Goal: Task Accomplishment & Management: Complete application form

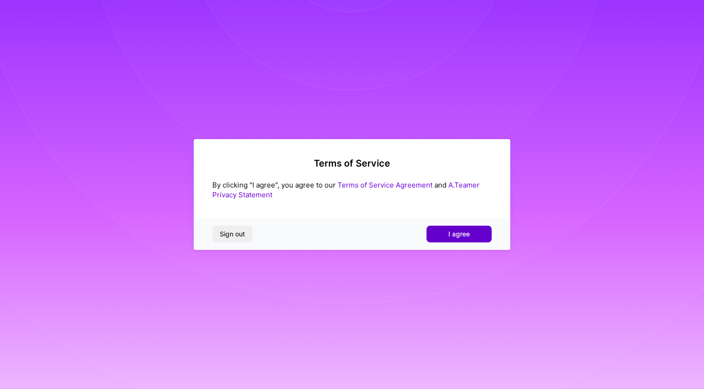
click at [445, 239] on button "I agree" at bounding box center [458, 234] width 65 height 17
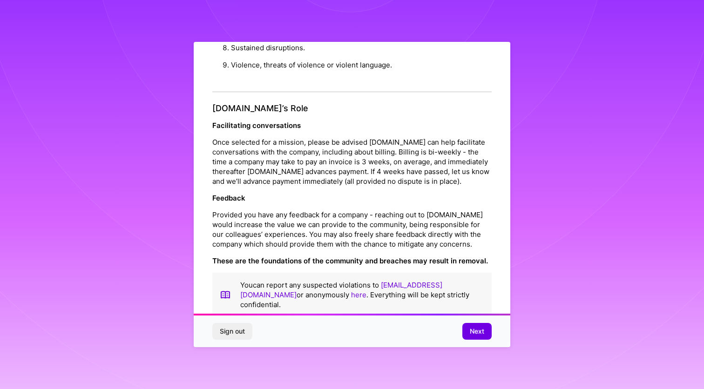
scroll to position [974, 0]
click at [479, 331] on span "Next" at bounding box center [477, 331] width 14 height 9
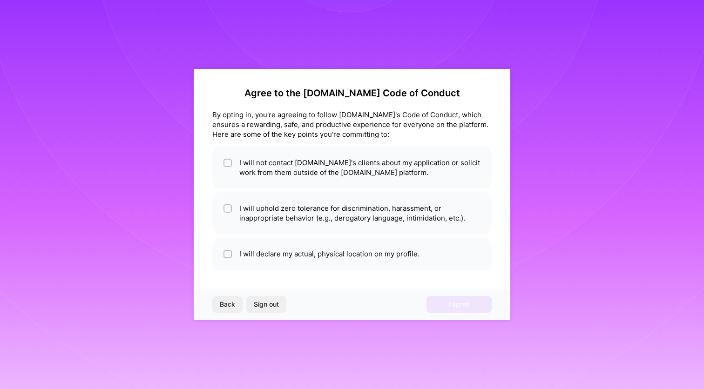
scroll to position [0, 0]
click at [290, 166] on li "I will not contact [DOMAIN_NAME]'s clients about my application or solicit work…" at bounding box center [351, 168] width 279 height 42
checkbox input "true"
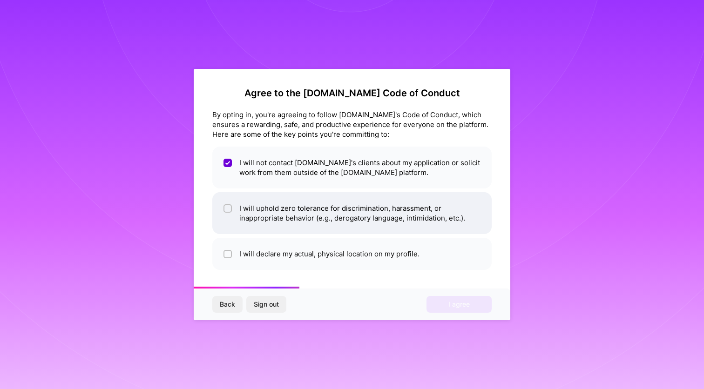
click at [302, 211] on li "I will uphold zero tolerance for discrimination, harassment, or inappropriate b…" at bounding box center [351, 213] width 279 height 42
checkbox input "true"
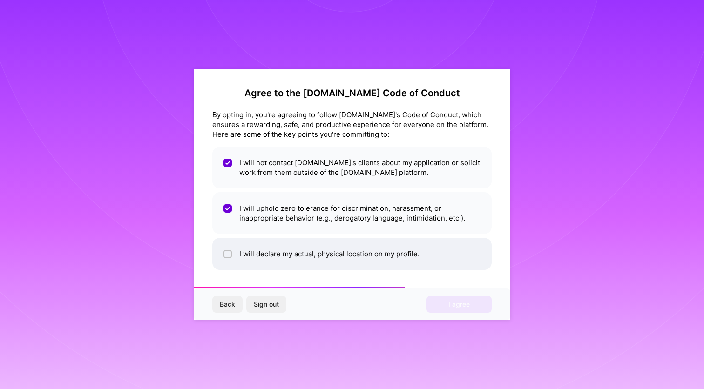
click at [305, 245] on li "I will declare my actual, physical location on my profile." at bounding box center [351, 254] width 279 height 32
checkbox input "true"
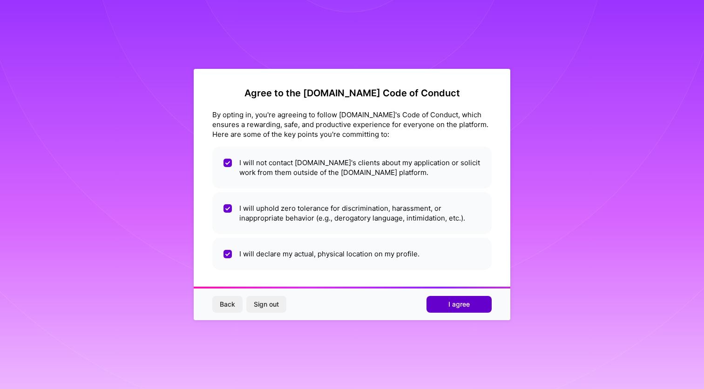
click at [457, 302] on span "I agree" at bounding box center [458, 304] width 21 height 9
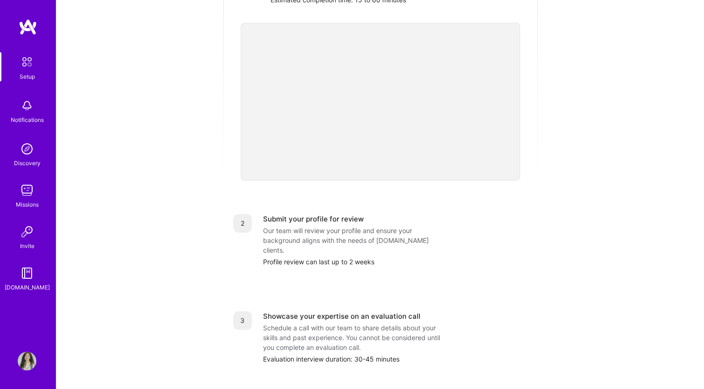
scroll to position [137, 0]
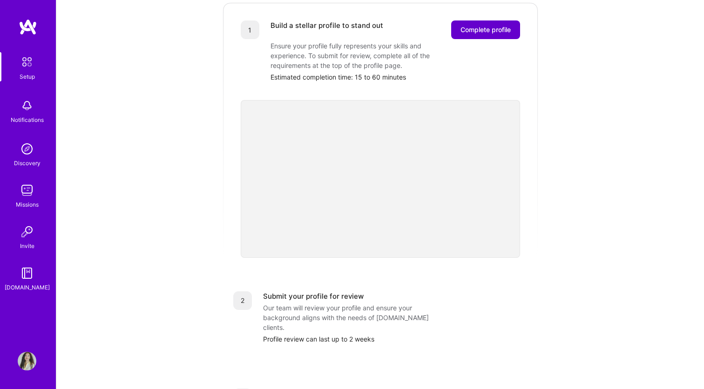
click at [472, 25] on span "Complete profile" at bounding box center [485, 29] width 50 height 9
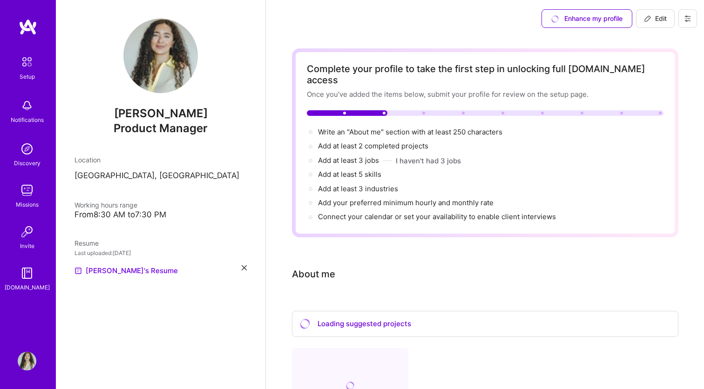
click at [117, 216] on div "From 8:30 AM to 7:30 PM" at bounding box center [160, 215] width 172 height 10
click at [142, 214] on div "From 8:30 AM to 7:30 PM" at bounding box center [160, 215] width 172 height 10
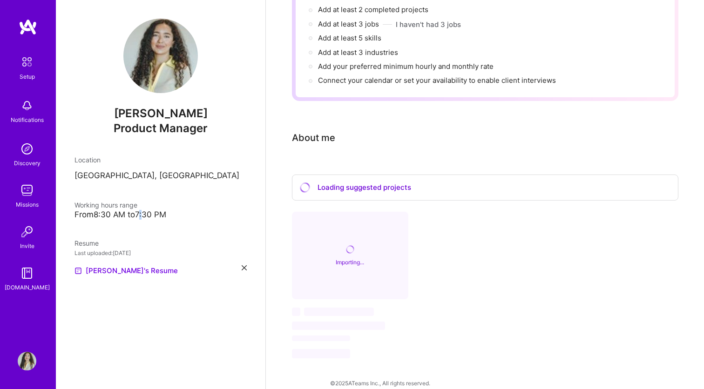
scroll to position [136, 0]
click at [172, 69] on img at bounding box center [160, 56] width 74 height 74
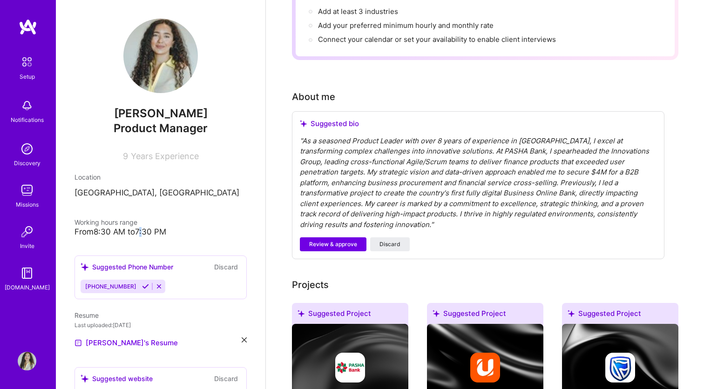
scroll to position [178, 0]
click at [330, 240] on span "Review & approve" at bounding box center [333, 244] width 48 height 8
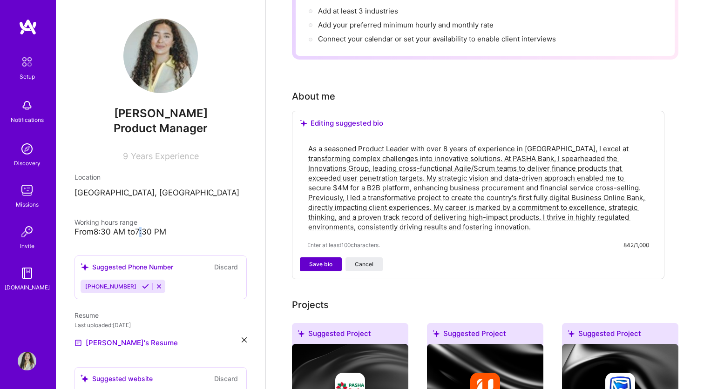
click at [326, 260] on span "Save bio" at bounding box center [320, 264] width 23 height 8
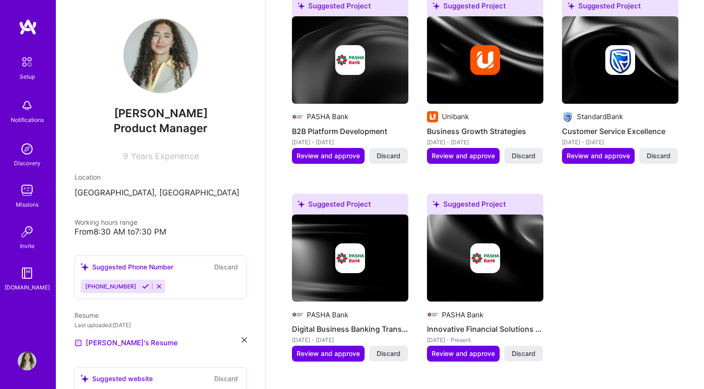
scroll to position [401, 0]
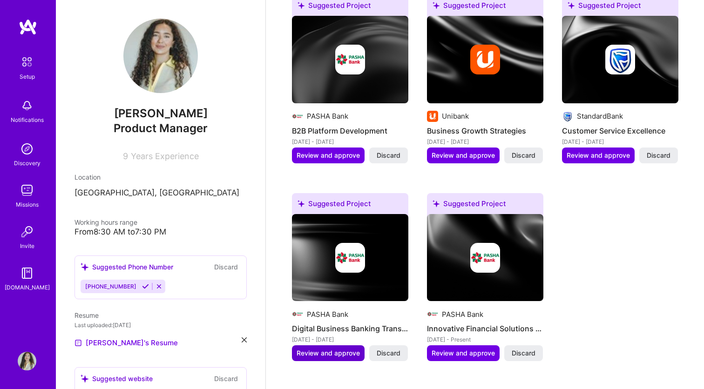
click at [336, 349] on span "Review and approve" at bounding box center [327, 353] width 63 height 9
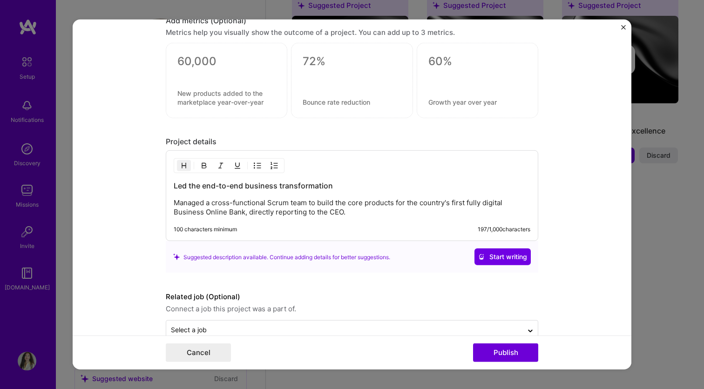
scroll to position [699, 0]
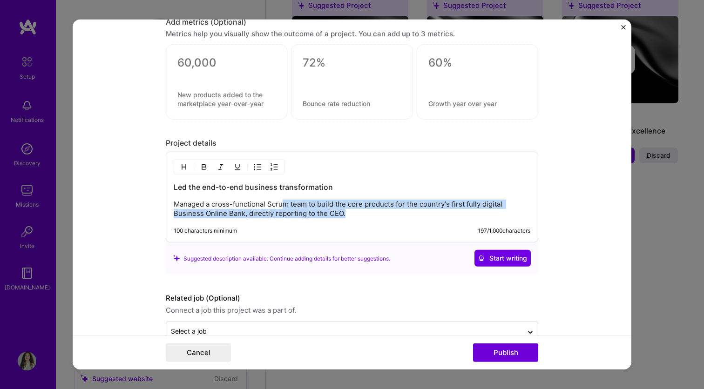
drag, startPoint x: 285, startPoint y: 200, endPoint x: 316, endPoint y: 236, distance: 48.2
click at [316, 236] on div "Led the end-to-end business transformation Managed a cross-functional Scrum tea…" at bounding box center [352, 197] width 372 height 91
click at [311, 212] on p "Managed a cross-functional Scrum team to build the core products for the countr…" at bounding box center [352, 209] width 356 height 19
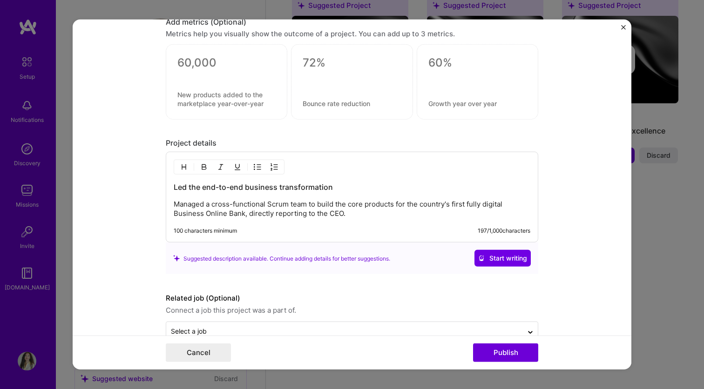
click at [353, 210] on p "Managed a cross-functional Scrum team to build the core products for the countr…" at bounding box center [352, 209] width 356 height 19
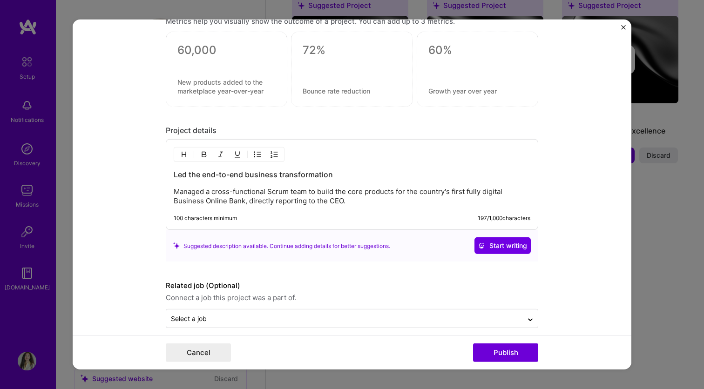
scroll to position [720, 0]
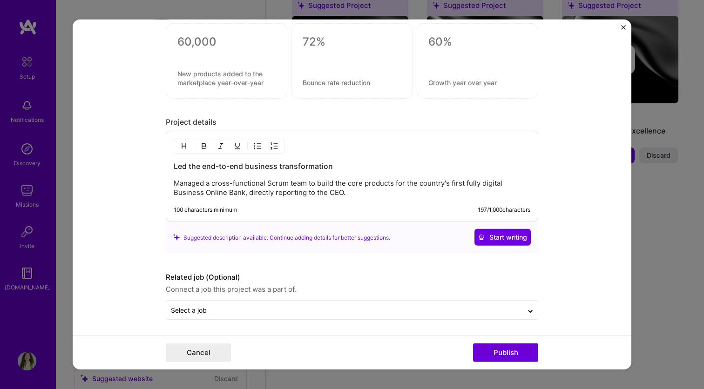
click at [347, 238] on div "Suggested description available. Continue adding details for better suggestions." at bounding box center [281, 238] width 217 height 10
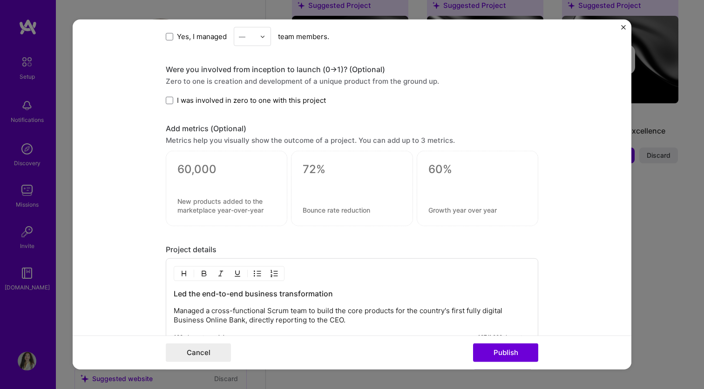
scroll to position [582, 0]
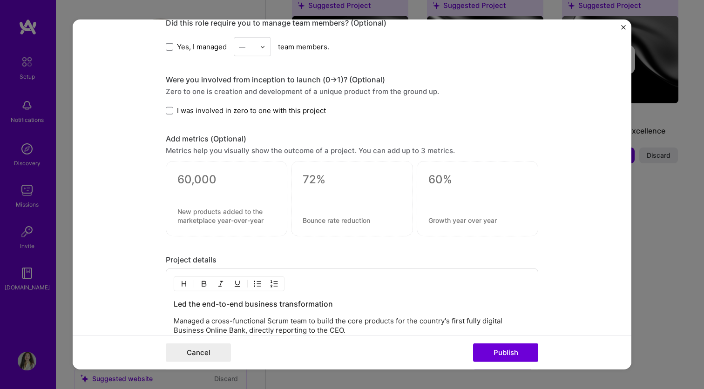
click at [237, 204] on div at bounding box center [226, 198] width 121 height 75
click at [330, 201] on div at bounding box center [351, 198] width 121 height 75
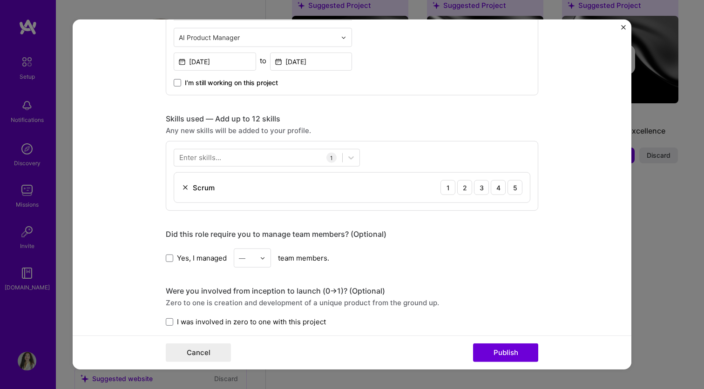
scroll to position [370, 0]
click at [175, 257] on label "Yes, I managed" at bounding box center [196, 259] width 61 height 10
click at [0, 0] on input "Yes, I managed" at bounding box center [0, 0] width 0 height 0
click at [258, 262] on div "—" at bounding box center [247, 258] width 26 height 18
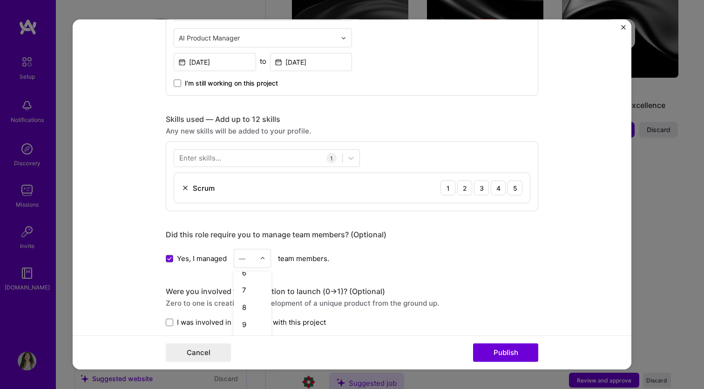
scroll to position [106, 0]
click at [253, 312] on div "9" at bounding box center [252, 314] width 32 height 17
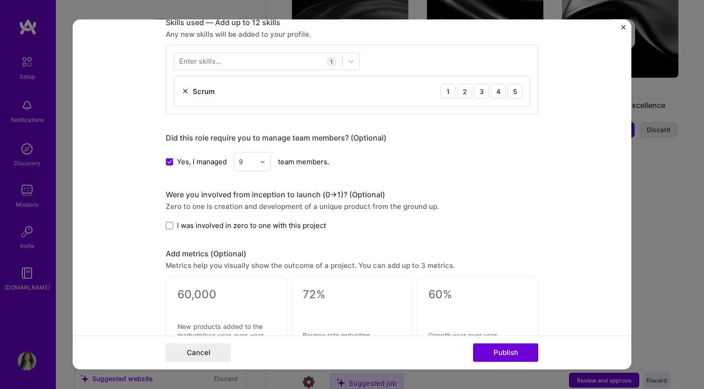
scroll to position [478, 0]
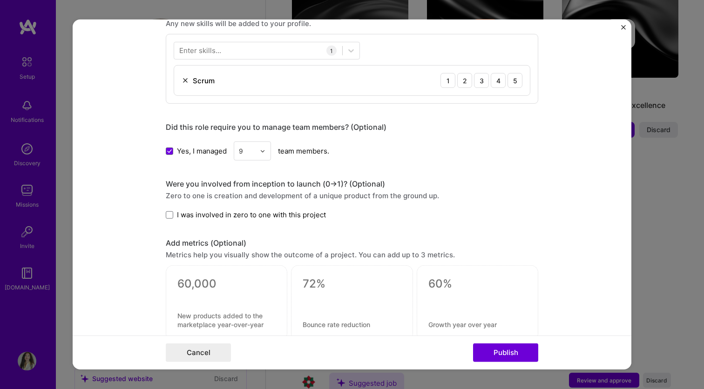
click at [275, 215] on span "I was involved in zero to one with this project" at bounding box center [251, 215] width 149 height 10
click at [0, 0] on input "I was involved in zero to one with this project" at bounding box center [0, 0] width 0 height 0
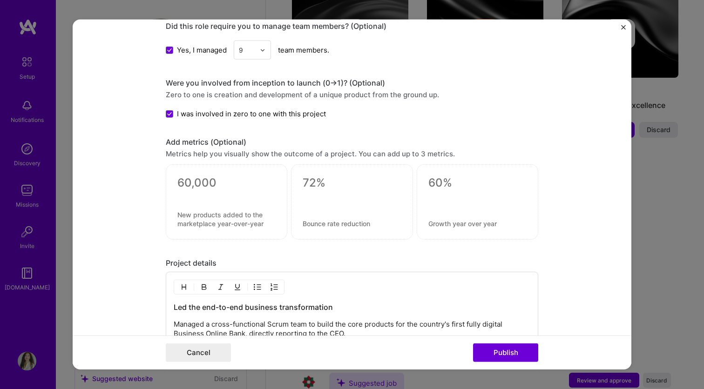
scroll to position [586, 0]
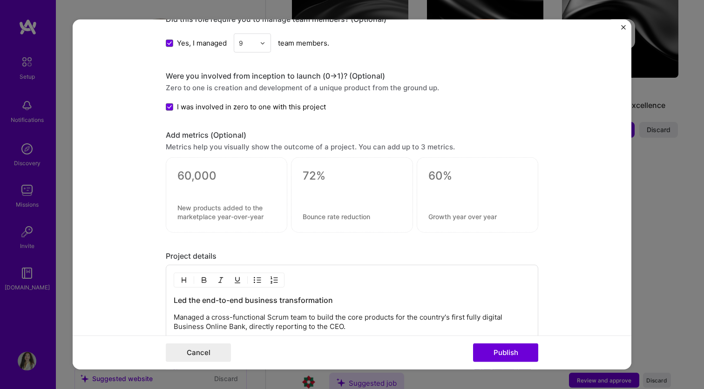
click at [227, 213] on textarea at bounding box center [226, 212] width 98 height 18
click at [204, 175] on textarea at bounding box center [226, 176] width 98 height 14
click at [213, 210] on textarea at bounding box center [226, 212] width 98 height 18
click at [190, 171] on textarea at bounding box center [226, 176] width 98 height 14
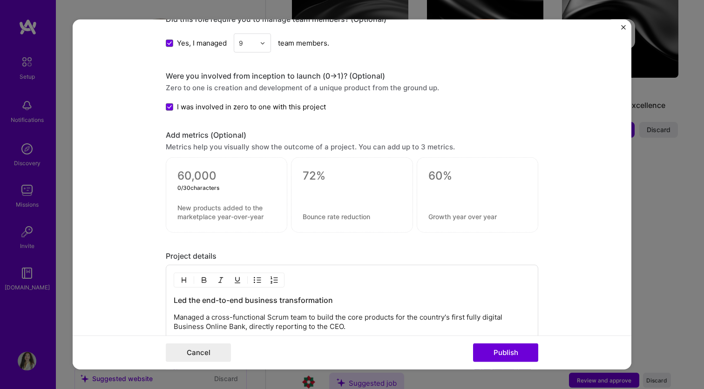
click at [188, 208] on textarea at bounding box center [226, 212] width 98 height 18
type textarea "h"
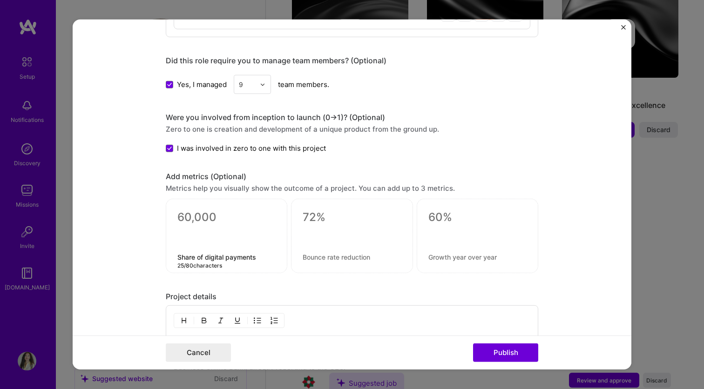
scroll to position [555, 0]
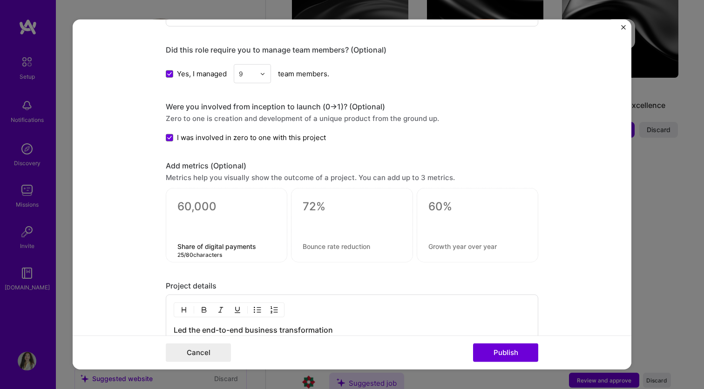
type textarea "Share of digital payments"
click at [201, 194] on div "Share of digital payments 25 / 80 characters" at bounding box center [226, 225] width 121 height 74
click at [183, 206] on textarea at bounding box center [226, 207] width 98 height 14
type textarea "95%"
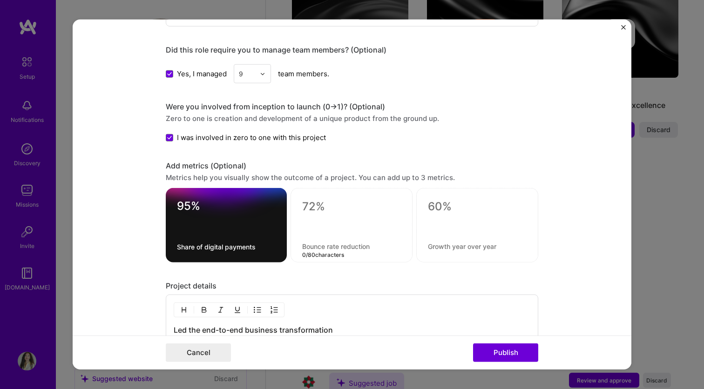
click at [331, 247] on textarea at bounding box center [351, 246] width 99 height 9
click at [316, 244] on textarea at bounding box center [351, 246] width 99 height 9
type textarea "CSI"
click at [311, 201] on textarea at bounding box center [351, 207] width 99 height 14
type textarea "9/10"
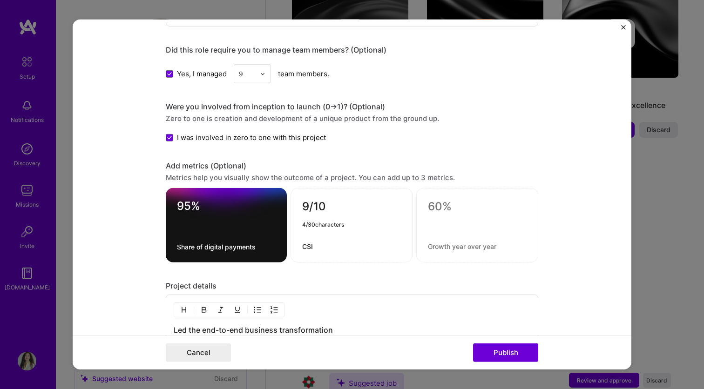
click at [332, 244] on textarea "CSI" at bounding box center [351, 246] width 99 height 9
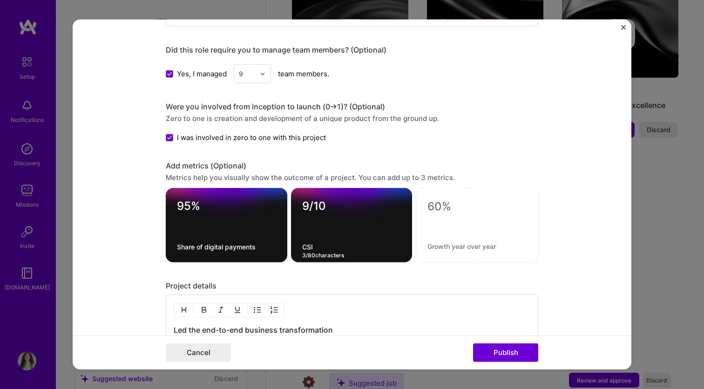
click at [440, 244] on textarea at bounding box center [476, 246] width 99 height 9
type textarea "Video verification successful completion rate"
click at [436, 208] on textarea at bounding box center [476, 207] width 99 height 14
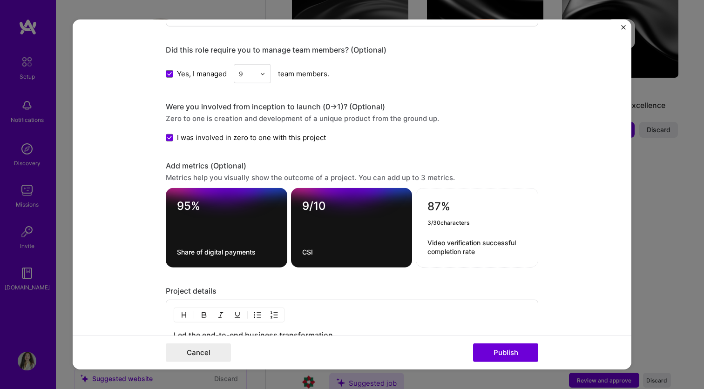
type textarea "87%"
click at [481, 251] on textarea "Video verification successful completion rate" at bounding box center [476, 247] width 99 height 18
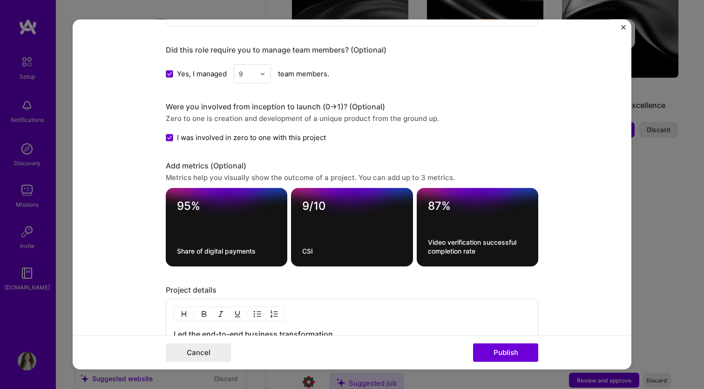
click at [596, 188] on form "Editing suggested project This project is suggested based on your LinkedIn, res…" at bounding box center [352, 195] width 558 height 350
click at [253, 250] on textarea "Share of digital payments" at bounding box center [226, 251] width 99 height 9
click at [262, 252] on textarea "Share of digital payments" at bounding box center [226, 251] width 99 height 9
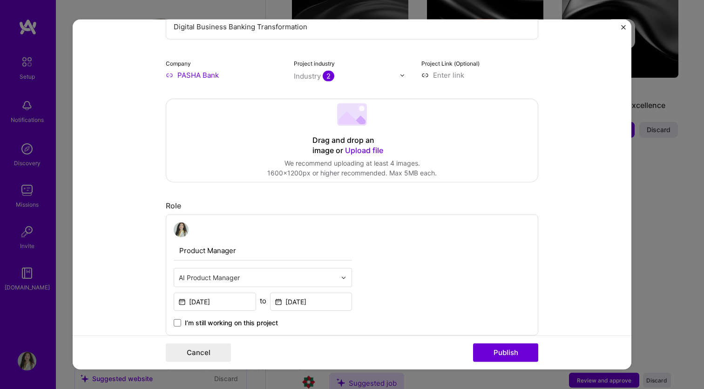
scroll to position [131, 0]
click at [307, 74] on div "Industry 2" at bounding box center [314, 76] width 40 height 10
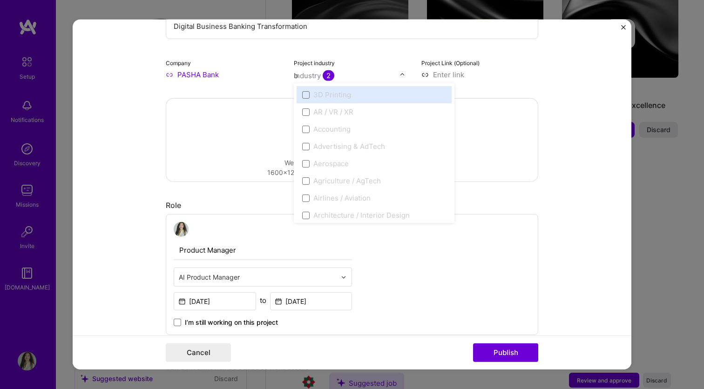
type input "ba"
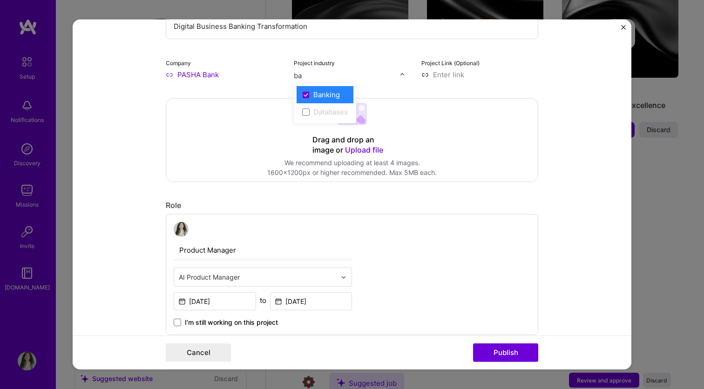
click at [357, 75] on input "ba" at bounding box center [347, 76] width 106 height 10
click at [331, 95] on div "Banking" at bounding box center [326, 95] width 27 height 10
click at [363, 66] on div "Project industry Industry 1" at bounding box center [352, 69] width 117 height 22
click at [302, 78] on div "Industry 1" at bounding box center [314, 76] width 40 height 10
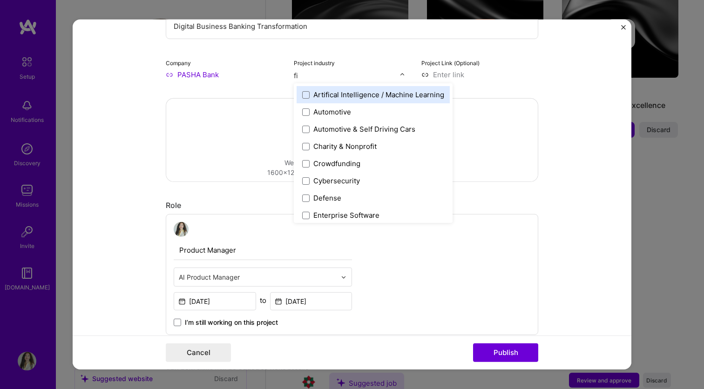
type input "fin"
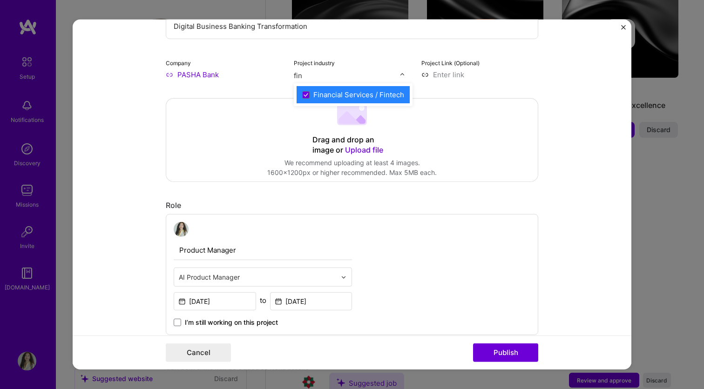
click at [343, 92] on div "Financial Services / Fintech" at bounding box center [358, 95] width 91 height 10
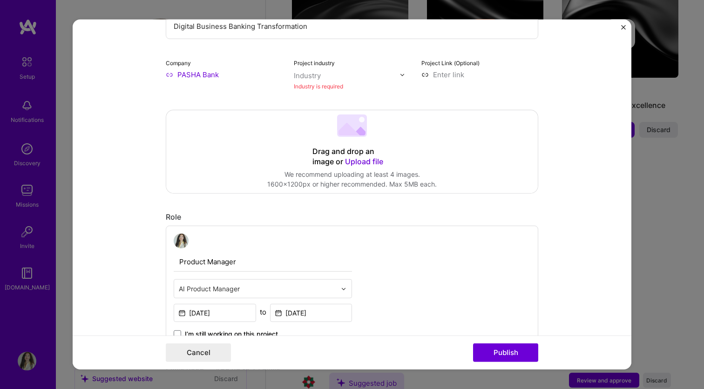
click at [381, 64] on div "Project industry Industry Industry is required" at bounding box center [352, 75] width 117 height 34
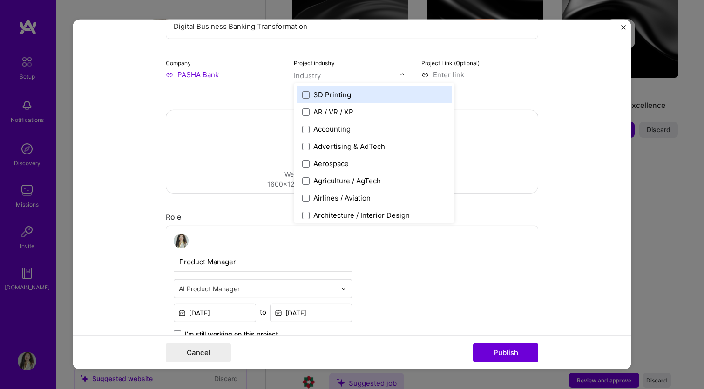
click at [381, 75] on input "text" at bounding box center [347, 76] width 106 height 10
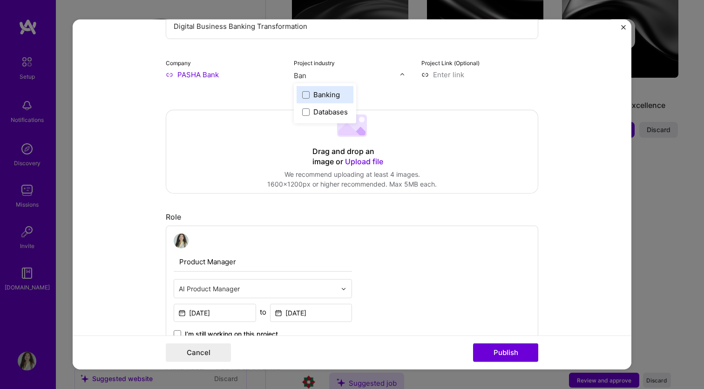
type input "Bank"
click at [305, 94] on span at bounding box center [305, 94] width 7 height 7
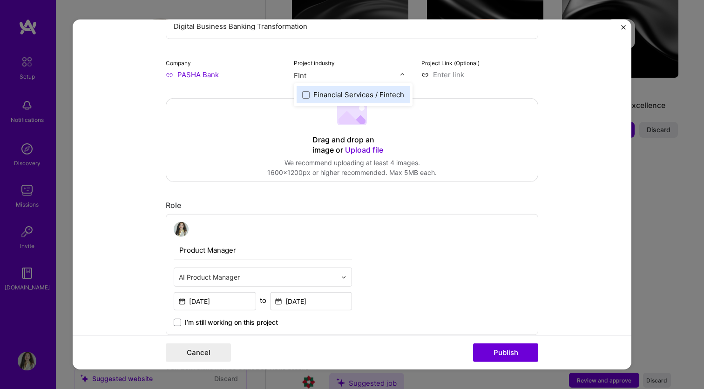
type input "FInte"
click at [305, 92] on span at bounding box center [305, 94] width 7 height 7
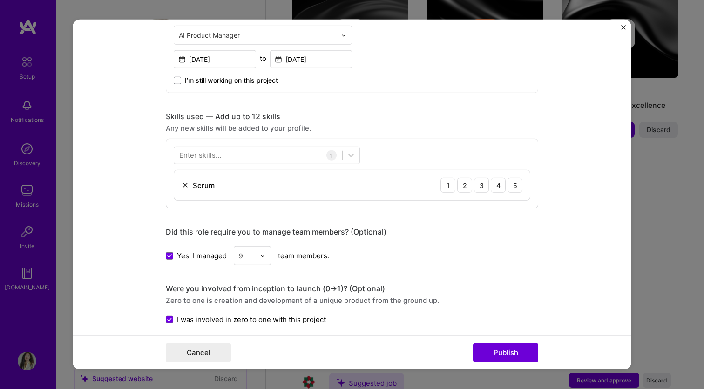
scroll to position [388, 0]
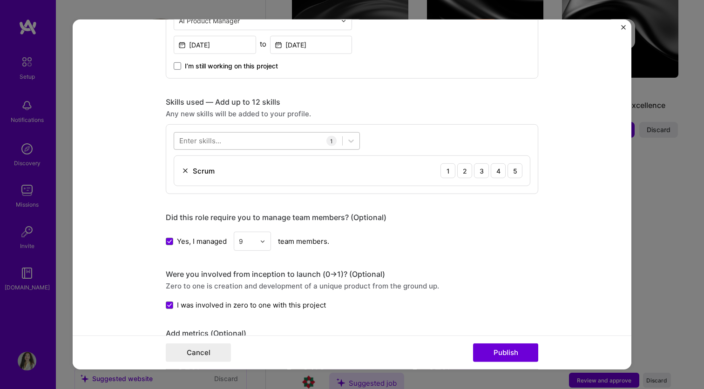
click at [265, 138] on div at bounding box center [258, 140] width 168 height 15
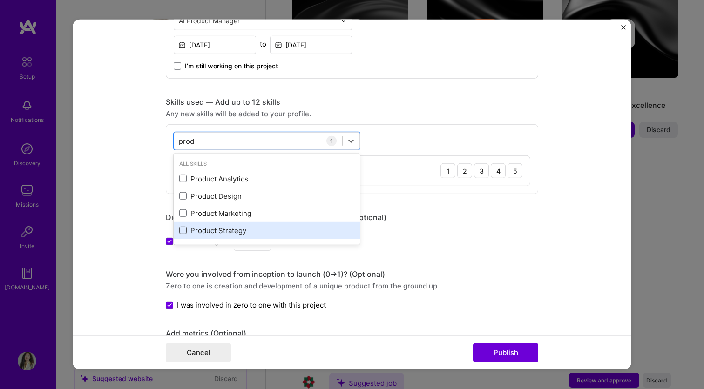
click at [182, 228] on span at bounding box center [182, 230] width 7 height 7
click at [0, 0] on input "checkbox" at bounding box center [0, 0] width 0 height 0
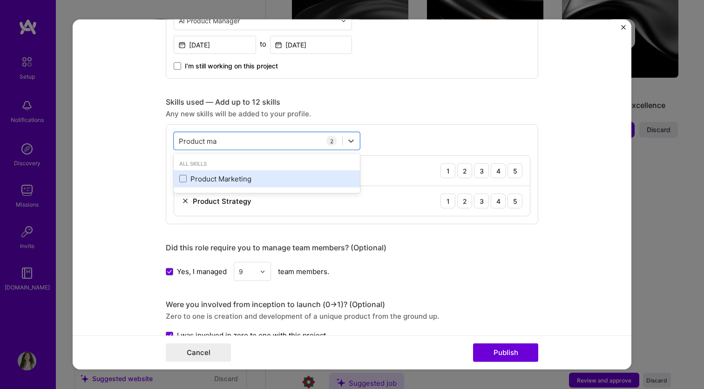
click at [199, 181] on div "Product Marketing" at bounding box center [266, 179] width 175 height 10
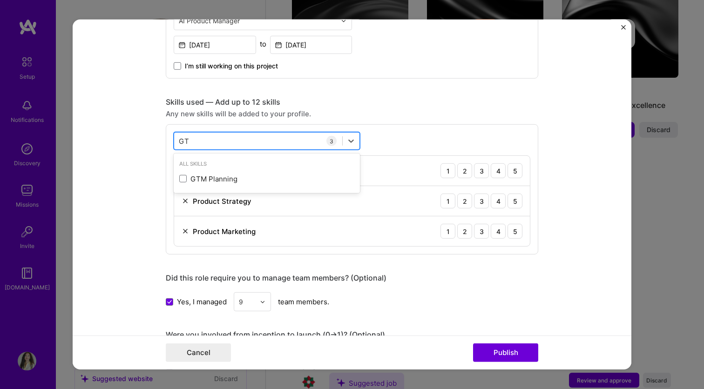
type input "GTM"
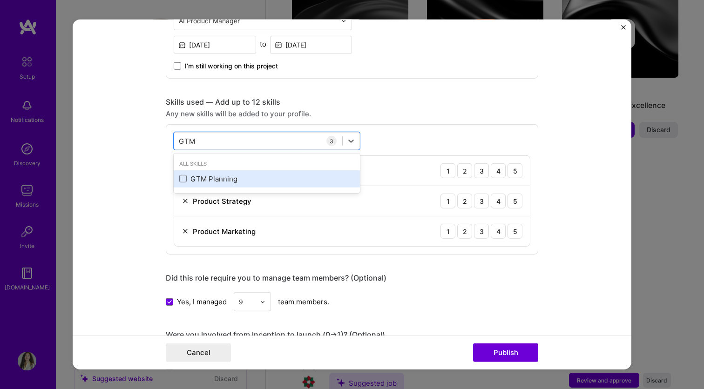
click at [196, 179] on div "GTM Planning" at bounding box center [266, 179] width 175 height 10
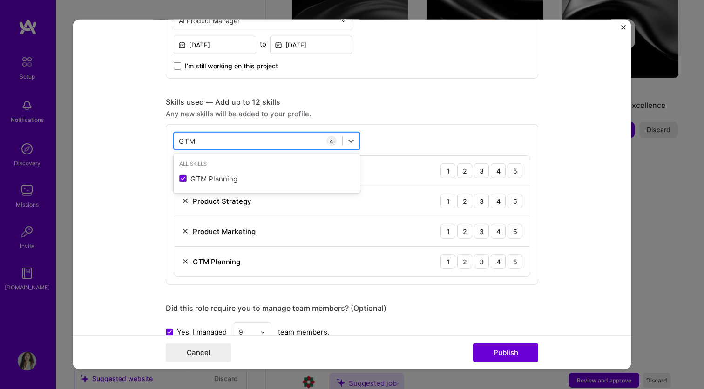
click at [198, 135] on div "GTM GTM" at bounding box center [258, 140] width 168 height 15
click at [185, 141] on input "GTM" at bounding box center [187, 141] width 17 height 10
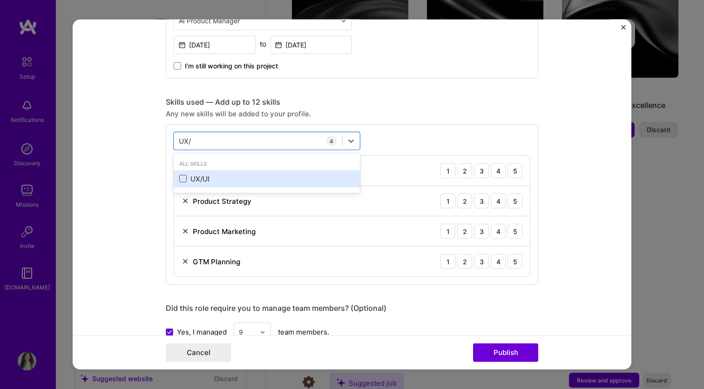
click at [185, 180] on span at bounding box center [182, 178] width 7 height 7
click at [0, 0] on input "checkbox" at bounding box center [0, 0] width 0 height 0
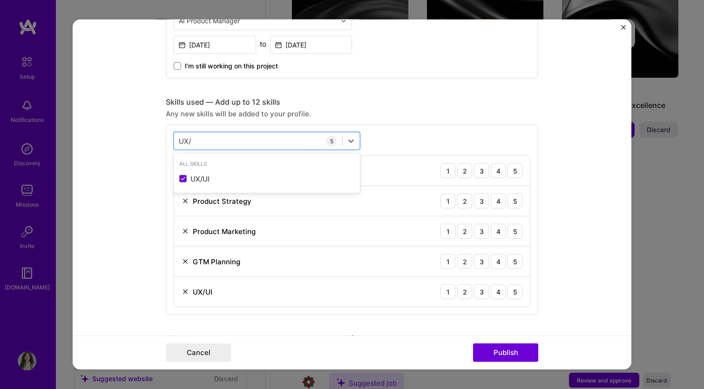
type input "UX/"
click at [416, 126] on div "option UX/UI, selected. option UX/UI selected, 0 of 2. 1 result available for s…" at bounding box center [352, 219] width 372 height 191
click at [280, 142] on div "UX/ UX/" at bounding box center [258, 140] width 168 height 15
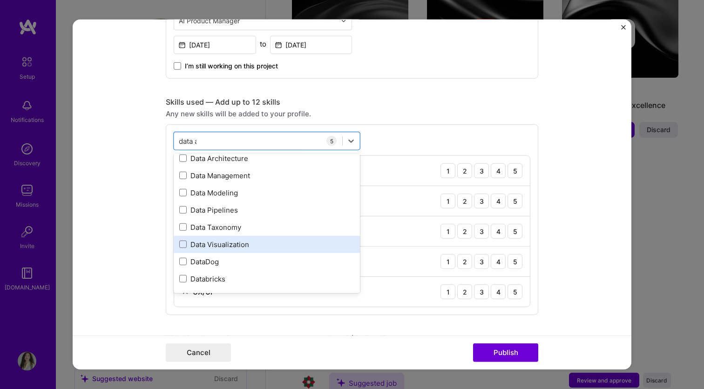
scroll to position [0, 0]
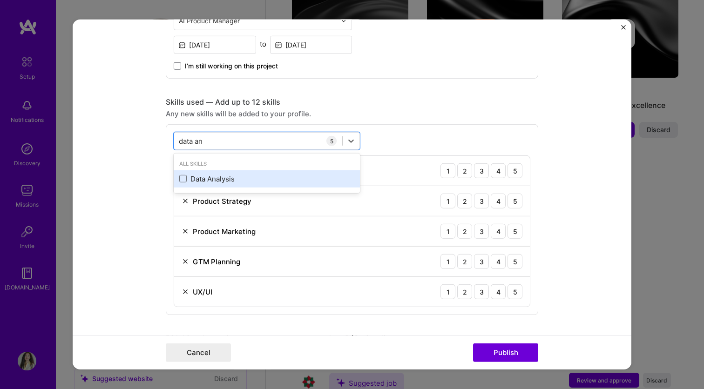
click at [226, 179] on div "Data Analysis" at bounding box center [266, 179] width 175 height 10
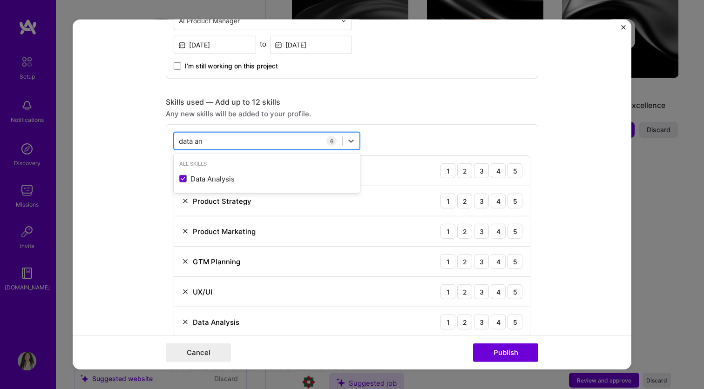
click at [201, 143] on input "data an" at bounding box center [192, 141] width 26 height 10
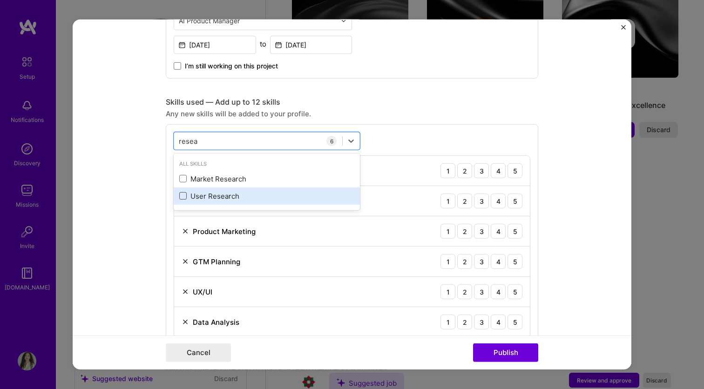
click at [184, 197] on span at bounding box center [182, 195] width 7 height 7
click at [0, 0] on input "checkbox" at bounding box center [0, 0] width 0 height 0
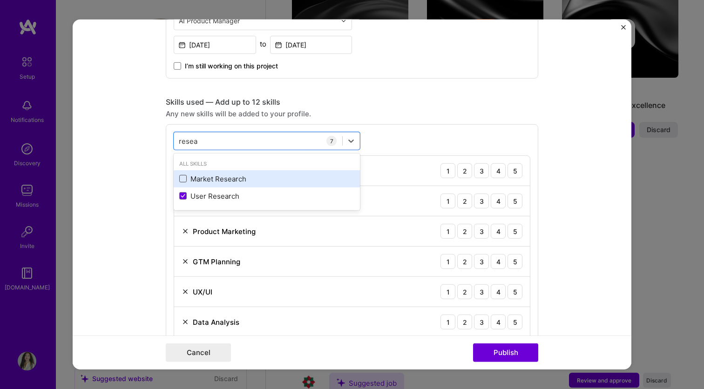
click at [184, 179] on span at bounding box center [182, 178] width 7 height 7
click at [0, 0] on input "checkbox" at bounding box center [0, 0] width 0 height 0
type input "resea"
click at [404, 140] on div "option Market Research, selected. option Market Research selected, 0 of 2. 2 re…" at bounding box center [352, 265] width 372 height 282
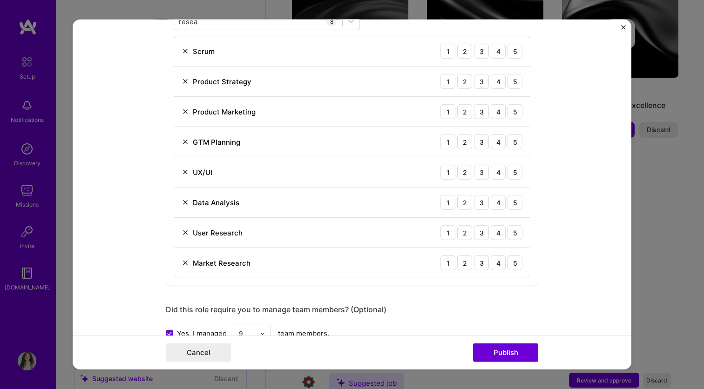
scroll to position [509, 0]
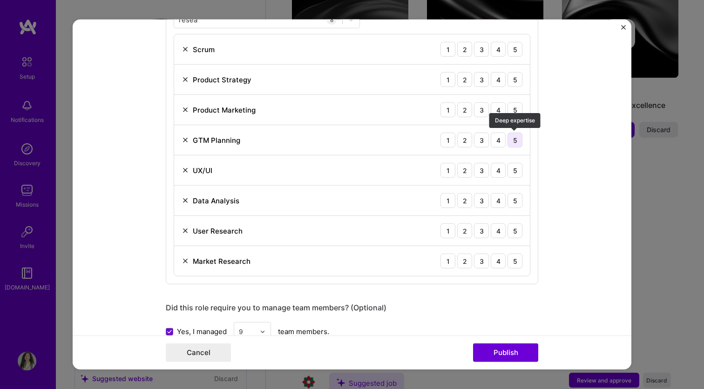
click at [511, 140] on div "5" at bounding box center [514, 140] width 15 height 15
click at [518, 79] on div "5" at bounding box center [514, 79] width 15 height 15
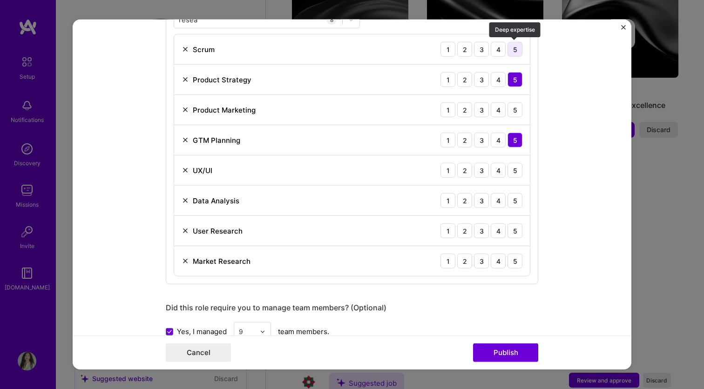
click at [517, 51] on div "5" at bounding box center [514, 49] width 15 height 15
click at [501, 168] on div "4" at bounding box center [497, 170] width 15 height 15
click at [511, 199] on div "5" at bounding box center [514, 200] width 15 height 15
click at [514, 232] on div "5" at bounding box center [514, 230] width 15 height 15
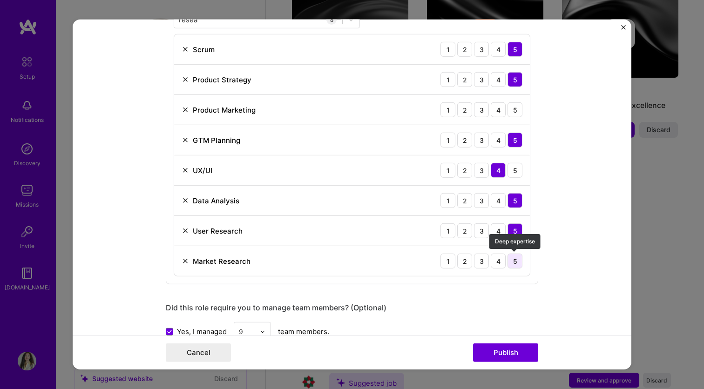
click at [513, 263] on div "5" at bounding box center [514, 261] width 15 height 15
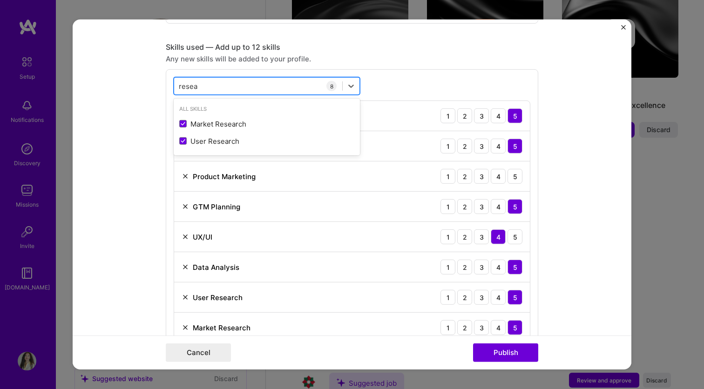
click at [285, 88] on div "resea resea" at bounding box center [258, 85] width 168 height 15
click at [279, 85] on div "resea resea" at bounding box center [258, 85] width 168 height 15
click at [192, 80] on div "resea resea" at bounding box center [188, 86] width 19 height 12
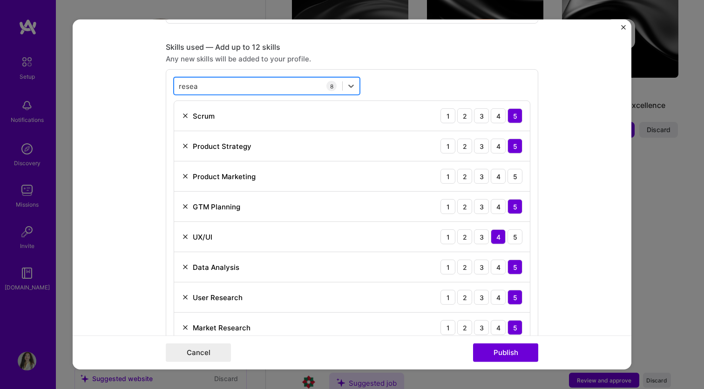
click at [192, 80] on div "resea resea" at bounding box center [188, 86] width 19 height 12
click at [188, 82] on input "resea" at bounding box center [188, 86] width 19 height 10
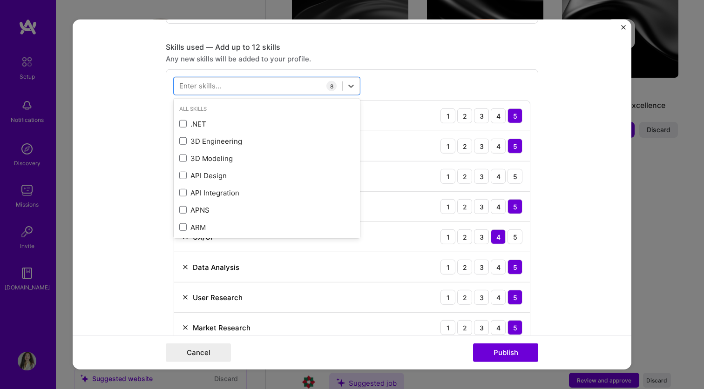
click at [427, 52] on div "Skills used — Add up to 12 skills" at bounding box center [352, 47] width 372 height 10
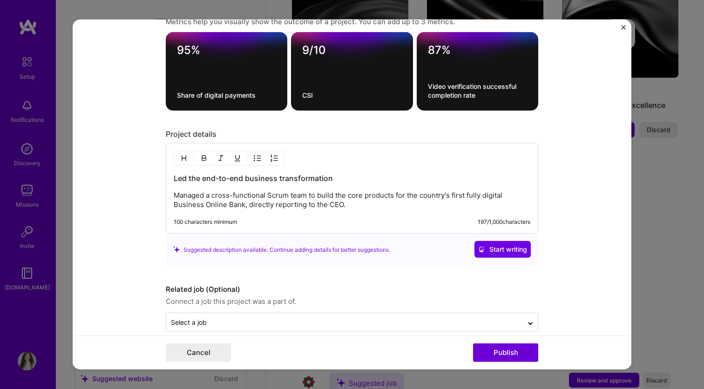
scroll to position [925, 0]
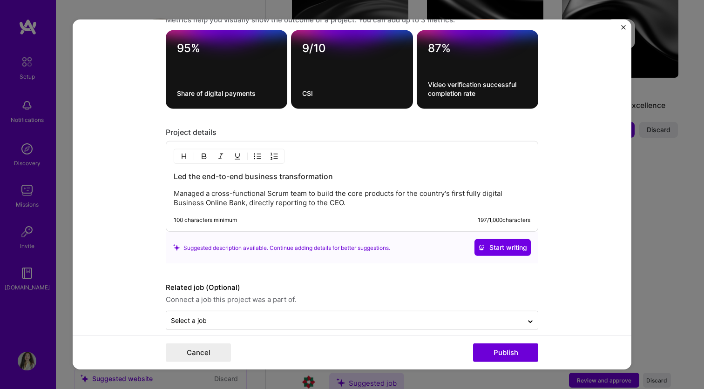
click at [353, 207] on p "Managed a cross-functional Scrum team to build the core products for the countr…" at bounding box center [352, 198] width 356 height 19
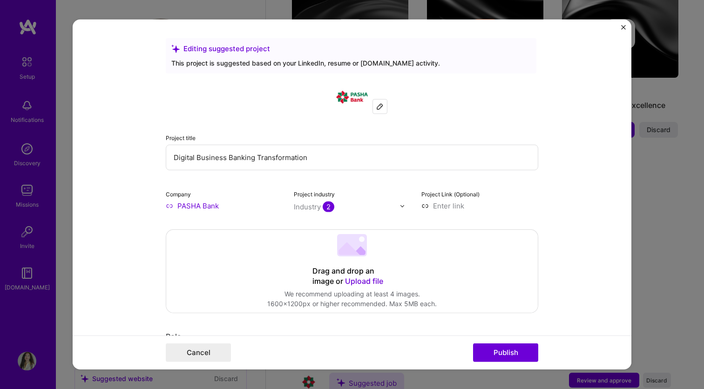
scroll to position [-1, 0]
click at [351, 261] on div "Drag and drop an image or Upload file Upload file We recommend uploading at lea…" at bounding box center [351, 271] width 371 height 83
click at [356, 254] on icon at bounding box center [348, 248] width 21 height 13
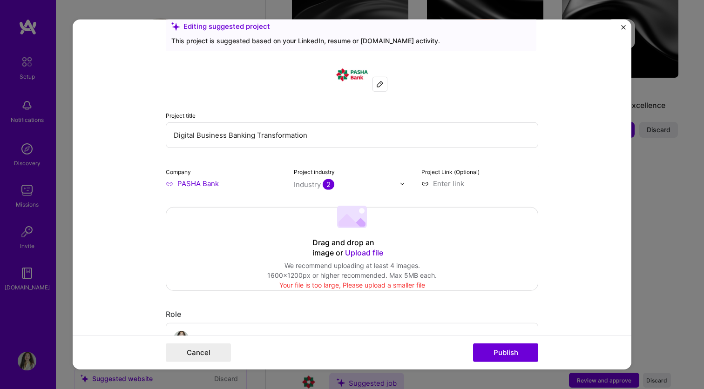
scroll to position [31, 0]
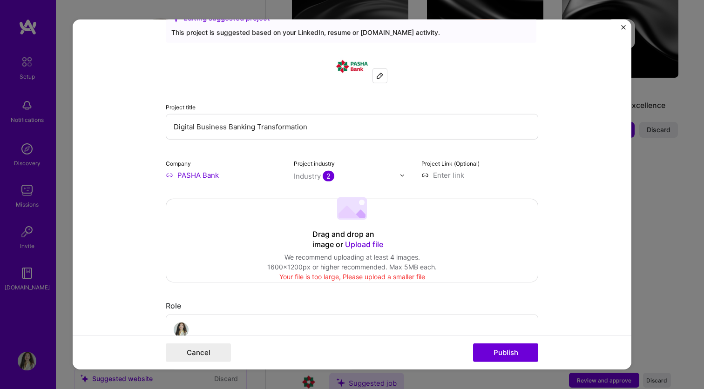
click at [353, 210] on 202 at bounding box center [352, 208] width 30 height 22
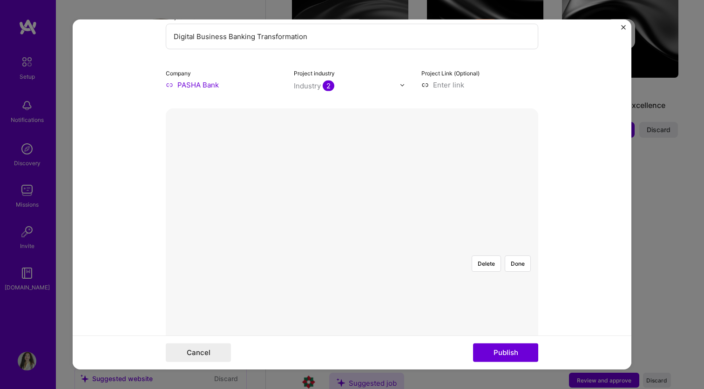
scroll to position [113, 0]
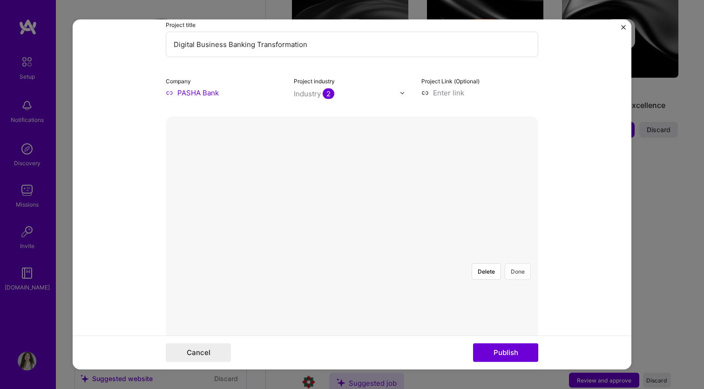
click at [518, 263] on button "Done" at bounding box center [517, 271] width 26 height 16
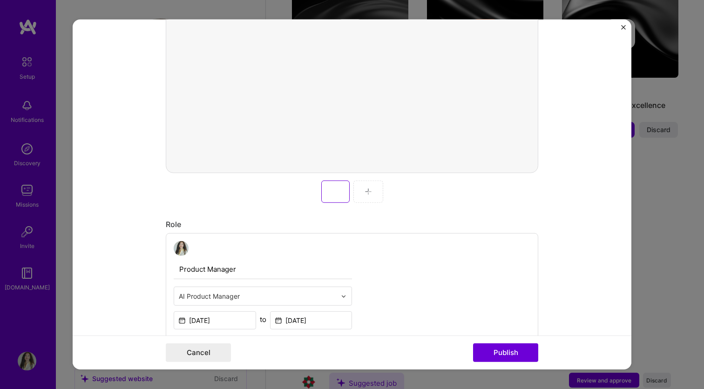
scroll to position [347, 0]
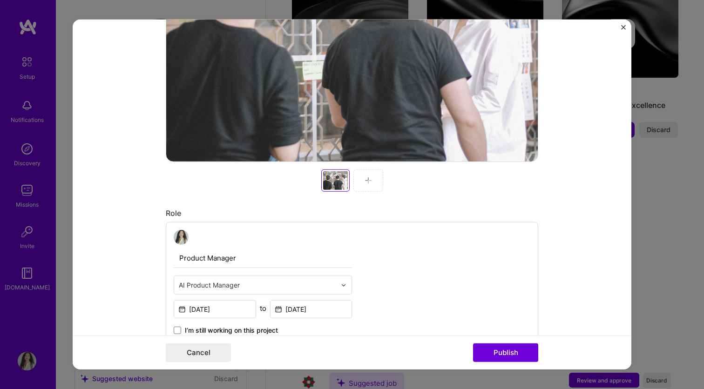
click at [368, 180] on img at bounding box center [367, 180] width 7 height 7
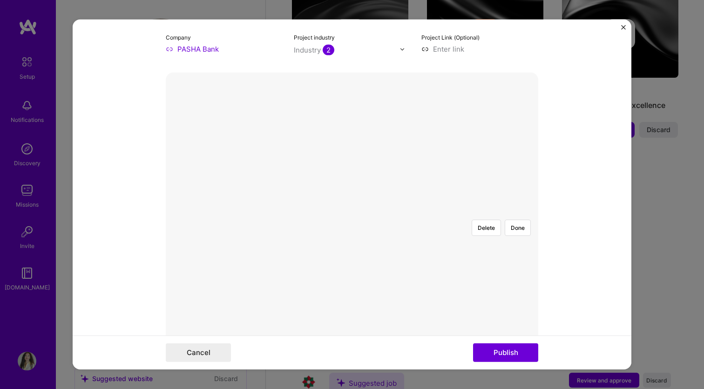
scroll to position [138, 0]
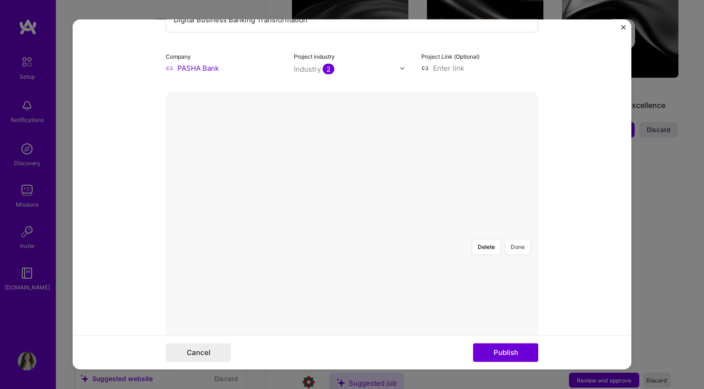
click at [516, 239] on button "Done" at bounding box center [517, 247] width 26 height 16
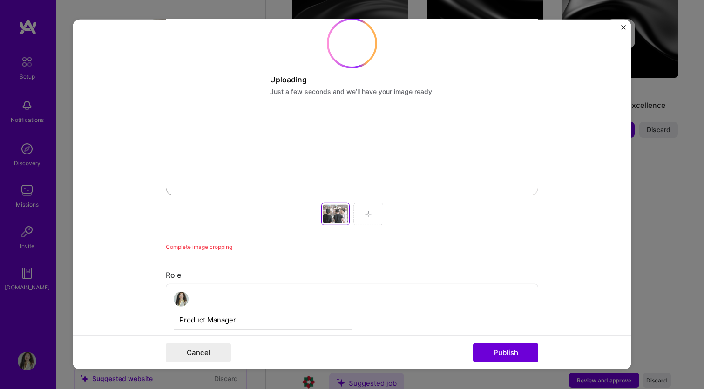
scroll to position [267, 0]
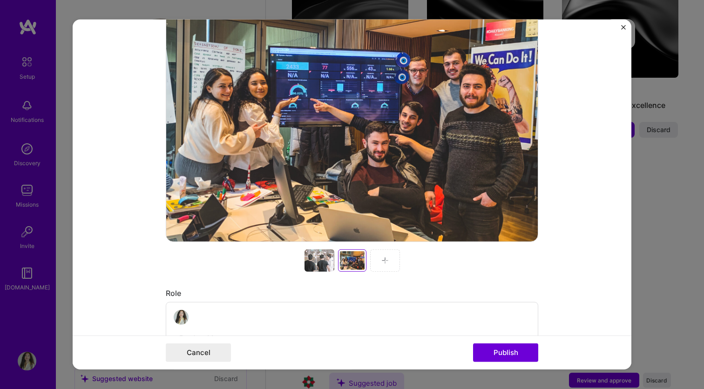
click at [383, 262] on img at bounding box center [384, 260] width 7 height 7
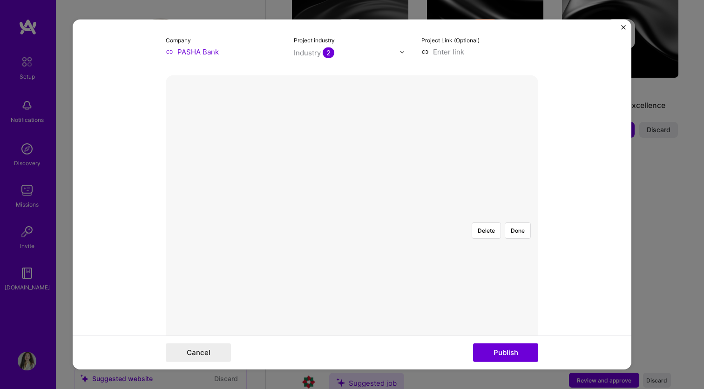
scroll to position [125, 0]
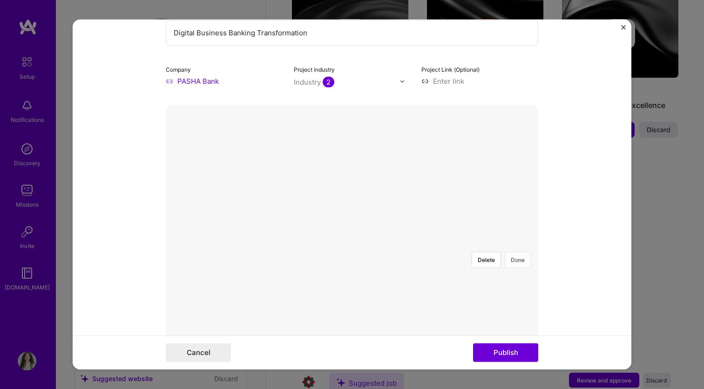
click at [517, 252] on button "Done" at bounding box center [517, 260] width 26 height 16
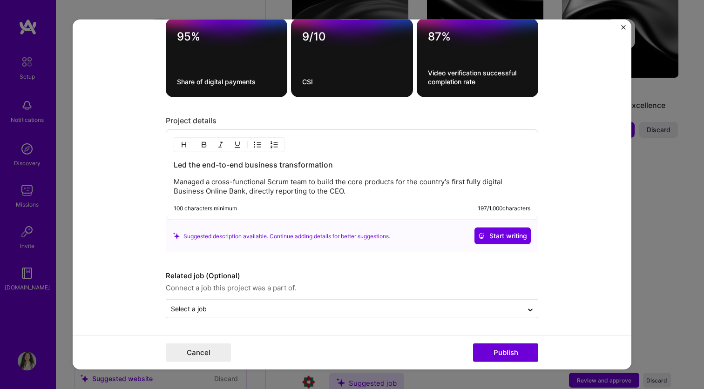
scroll to position [1160, 0]
click at [401, 188] on p "Managed a cross-functional Scrum team to build the core products for the countr…" at bounding box center [352, 186] width 356 height 19
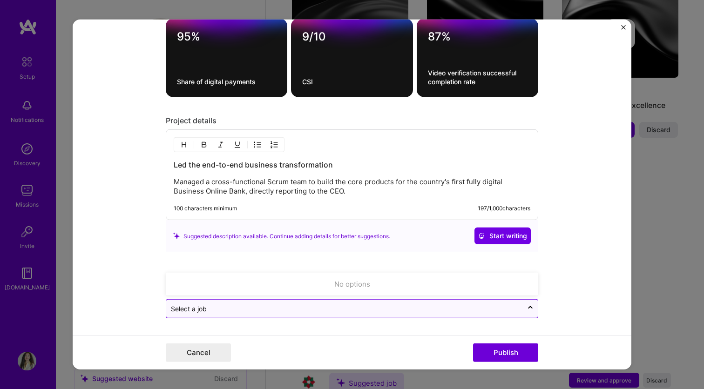
click at [301, 306] on input "text" at bounding box center [344, 309] width 347 height 10
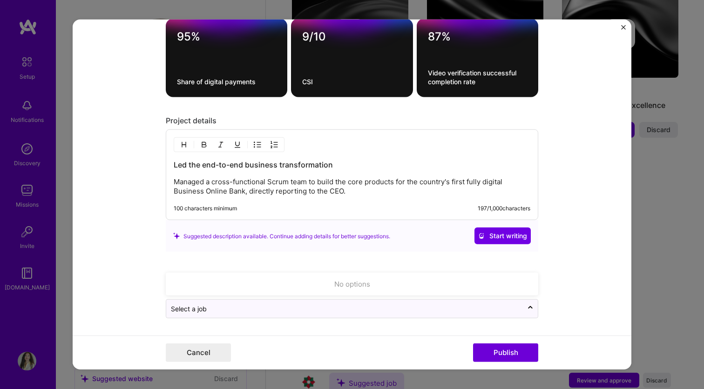
click at [133, 262] on form "Editing suggested project This project is suggested based on your LinkedIn, res…" at bounding box center [352, 195] width 558 height 350
click at [372, 189] on p "Managed a cross-functional Scrum team to build the core products for the countr…" at bounding box center [352, 186] width 356 height 19
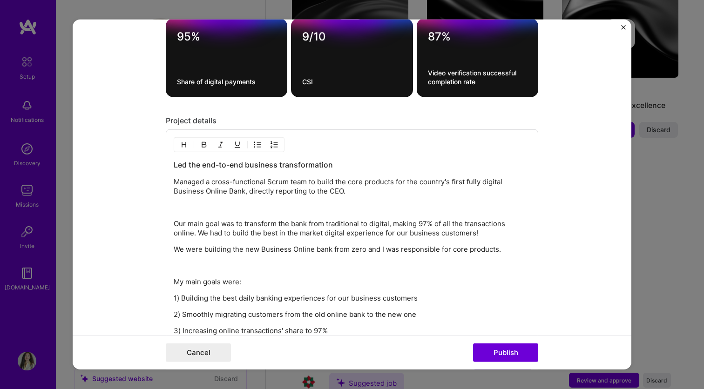
click at [236, 260] on div "Led the end-to-end business transformation Managed a cross-functional Scrum tea…" at bounding box center [352, 248] width 356 height 176
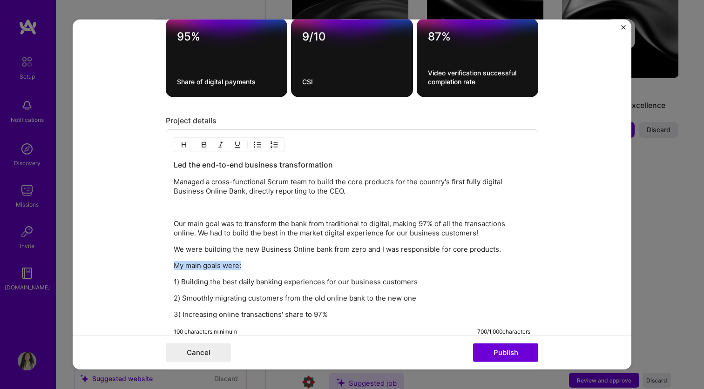
drag, startPoint x: 252, startPoint y: 265, endPoint x: 153, endPoint y: 265, distance: 99.6
click at [153, 265] on form "Editing suggested project This project is suggested based on your LinkedIn, res…" at bounding box center [352, 195] width 558 height 350
click at [231, 208] on p at bounding box center [352, 207] width 356 height 9
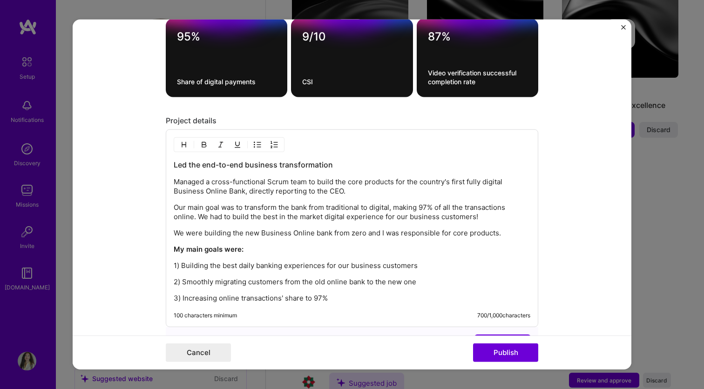
click at [319, 297] on p "3) Increasing online transactions' share to 97%" at bounding box center [352, 298] width 356 height 9
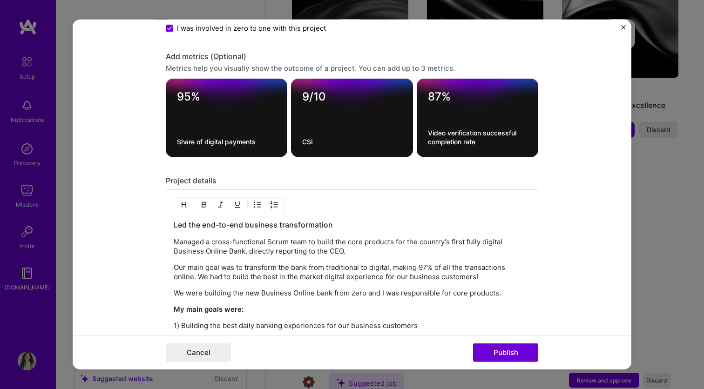
scroll to position [1095, 0]
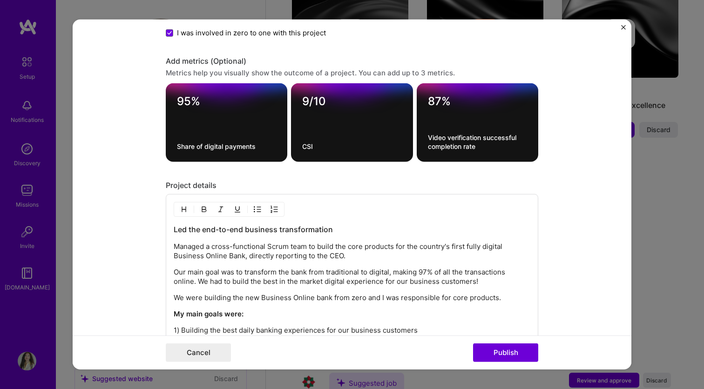
click at [189, 102] on textarea "95%" at bounding box center [226, 103] width 99 height 18
type textarea "97%"
drag, startPoint x: 205, startPoint y: 147, endPoint x: 303, endPoint y: 147, distance: 98.2
click at [303, 147] on div "97% Share of digital payments 25 / 80 characters 9/10 CSI 87% Video verificatio…" at bounding box center [352, 122] width 372 height 79
type textarea "Share of online transactions"
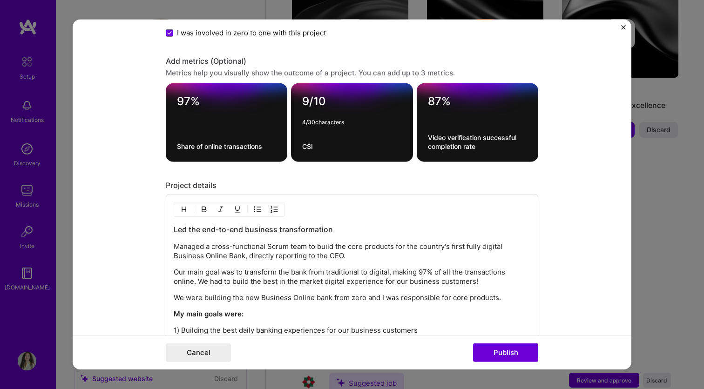
click at [311, 100] on textarea "9/10" at bounding box center [351, 103] width 99 height 18
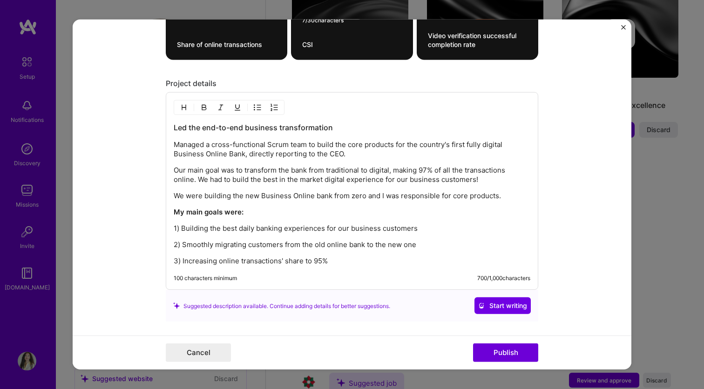
scroll to position [1248, 0]
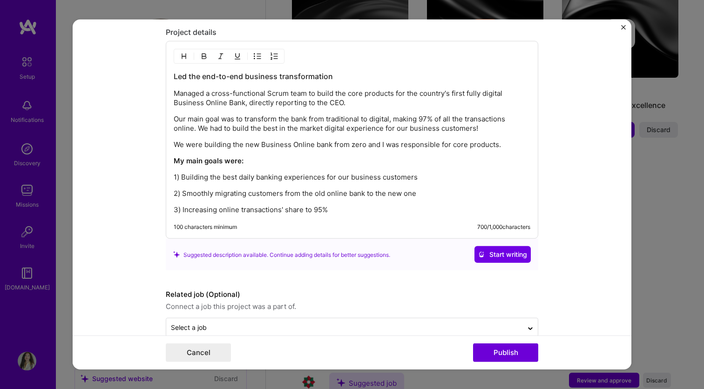
type textarea "9.48/10"
click at [343, 209] on p "3) Increasing online transactions' share to 95%" at bounding box center [352, 209] width 356 height 9
click at [322, 208] on p "3) Increasing online transactions' share to 95%" at bounding box center [352, 209] width 356 height 9
click at [331, 208] on p "3) Increasing online transactions' share to 97%" at bounding box center [352, 209] width 356 height 9
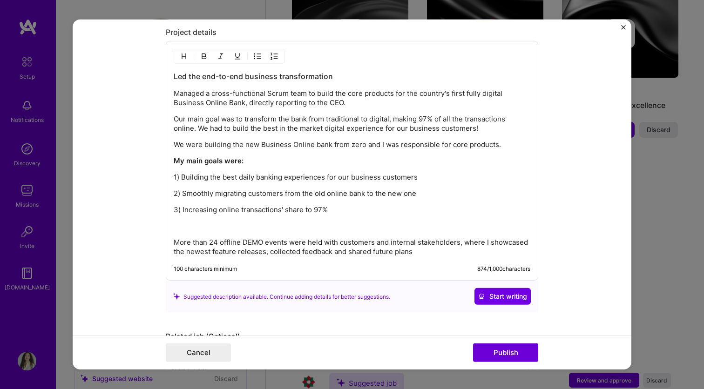
scroll to position [1239, 0]
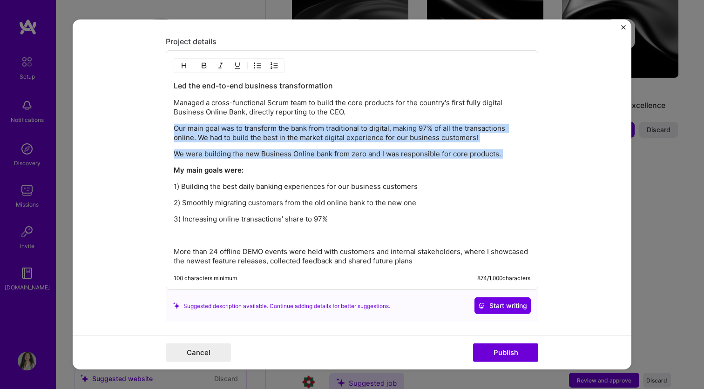
drag, startPoint x: 175, startPoint y: 127, endPoint x: 511, endPoint y: 160, distance: 337.6
click at [511, 160] on div "Led the end-to-end business transformation Managed a cross-functional Scrum tea…" at bounding box center [352, 173] width 356 height 185
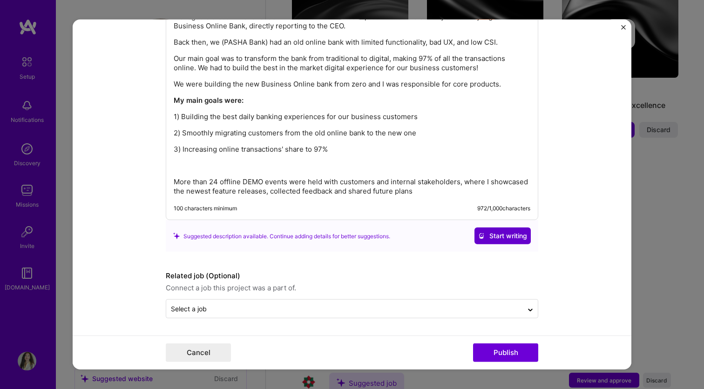
scroll to position [1325, 0]
click at [500, 350] on button "Publish" at bounding box center [505, 352] width 65 height 19
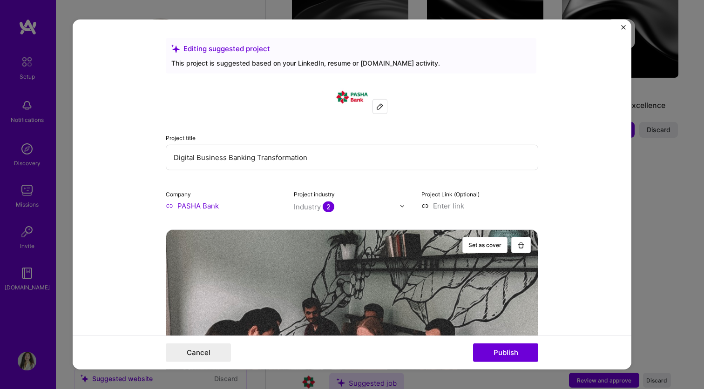
scroll to position [0, 0]
click at [501, 351] on button "Publish" at bounding box center [505, 352] width 65 height 19
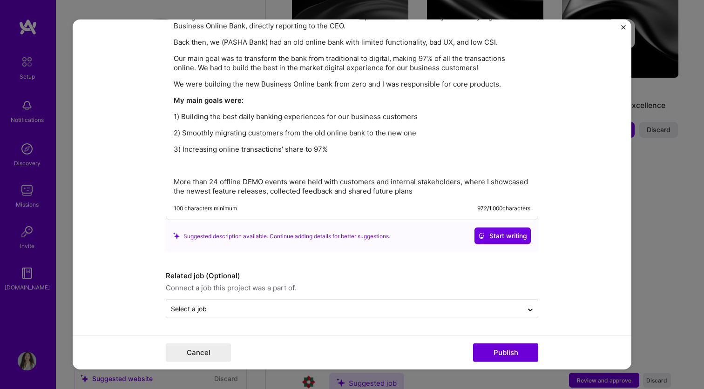
scroll to position [1336, 0]
click at [503, 353] on button "Publish" at bounding box center [505, 352] width 65 height 19
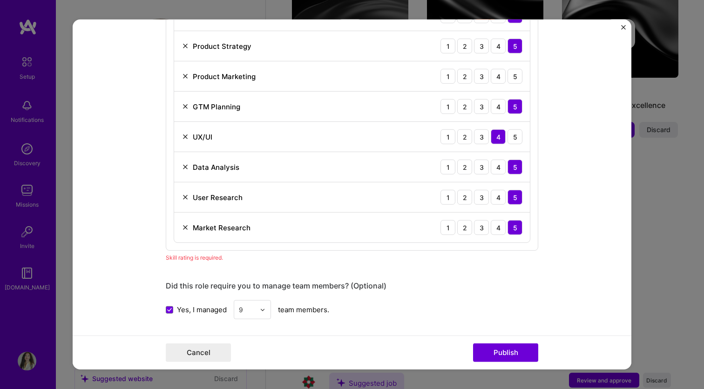
scroll to position [763, 0]
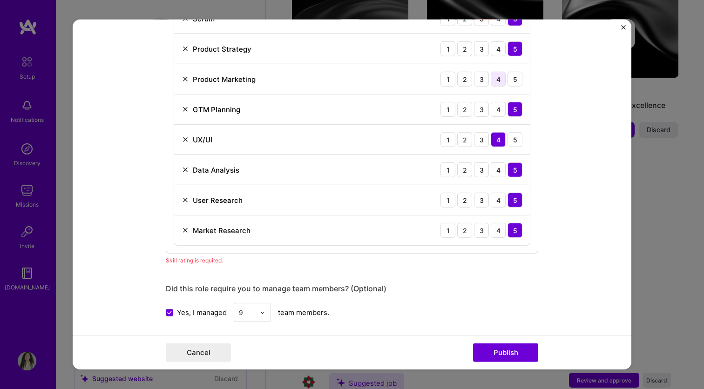
click at [501, 80] on div "4" at bounding box center [497, 79] width 15 height 15
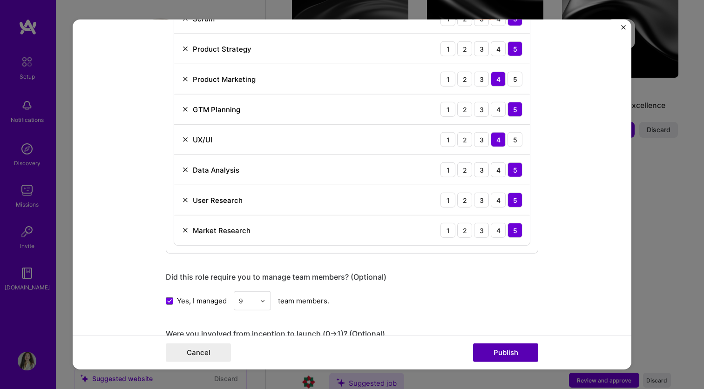
click at [500, 349] on button "Publish" at bounding box center [505, 352] width 65 height 19
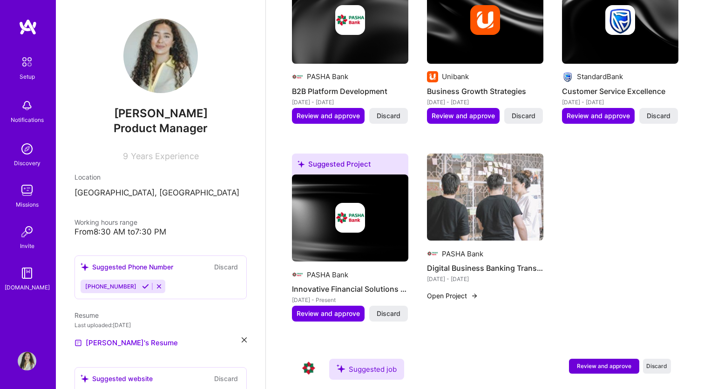
click at [512, 192] on img at bounding box center [485, 197] width 116 height 87
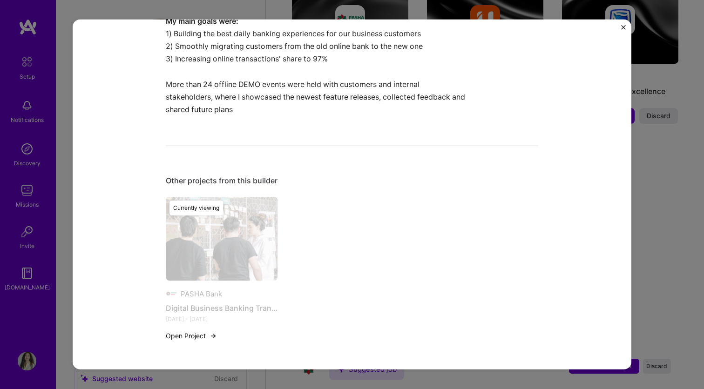
scroll to position [942, 0]
click at [191, 335] on button "Open Project" at bounding box center [191, 337] width 51 height 10
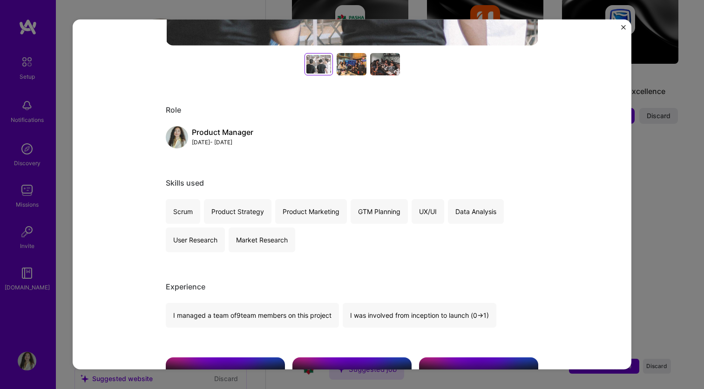
scroll to position [356, 0]
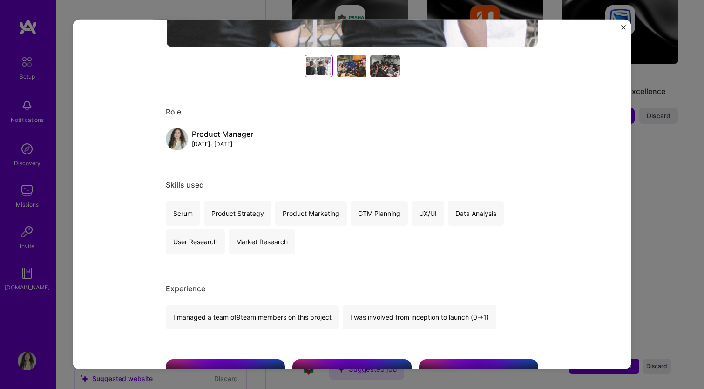
click at [676, 257] on div "Digital Business Banking Transformation PASHA Bank Banking, Financial Services …" at bounding box center [352, 194] width 704 height 389
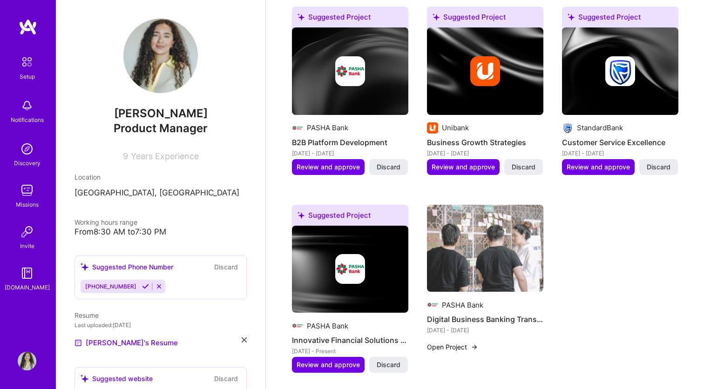
scroll to position [379, 0]
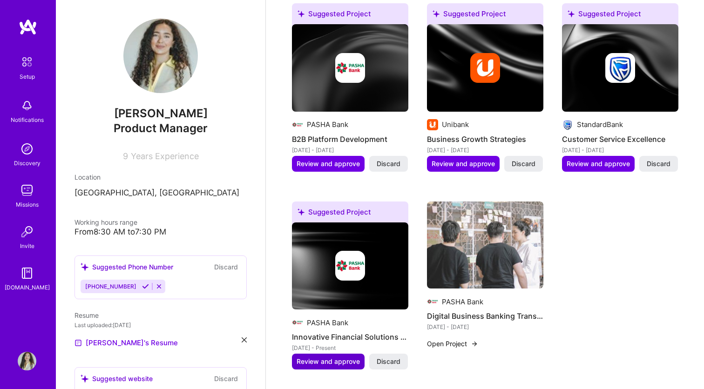
click at [341, 357] on span "Review and approve" at bounding box center [327, 361] width 63 height 9
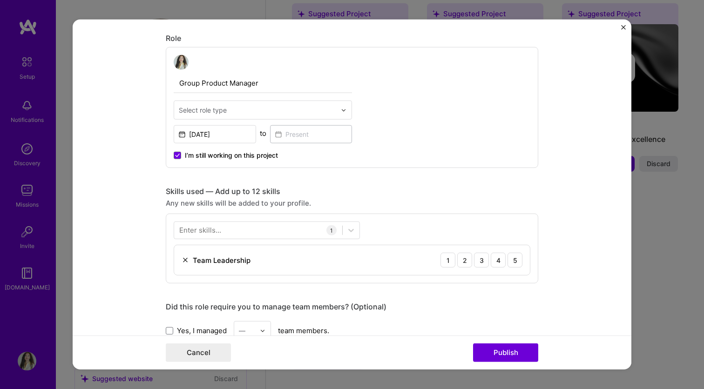
scroll to position [311, 0]
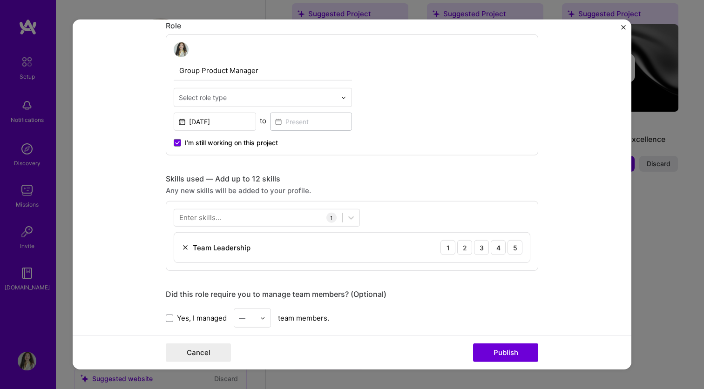
click at [284, 97] on input "text" at bounding box center [257, 98] width 157 height 10
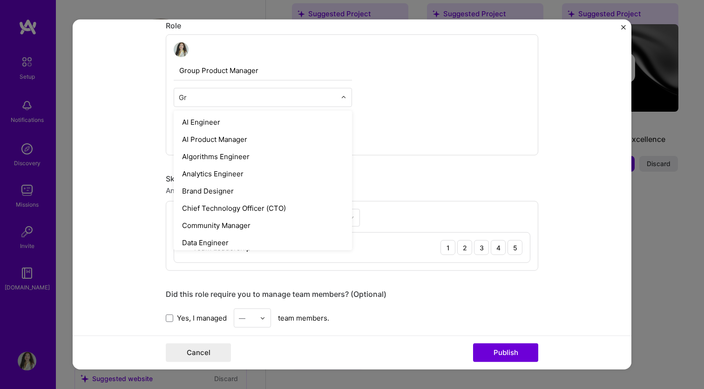
type input "G"
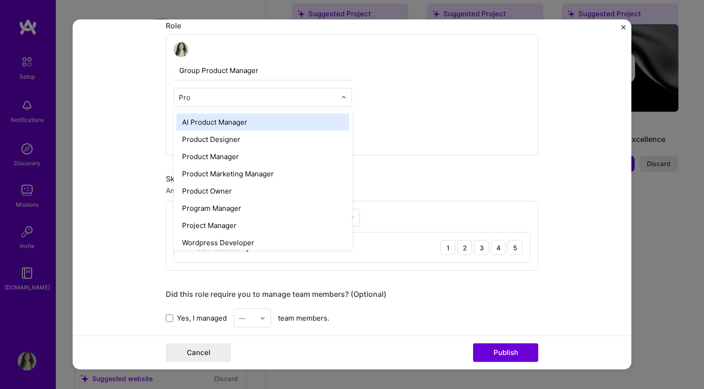
type input "Prod"
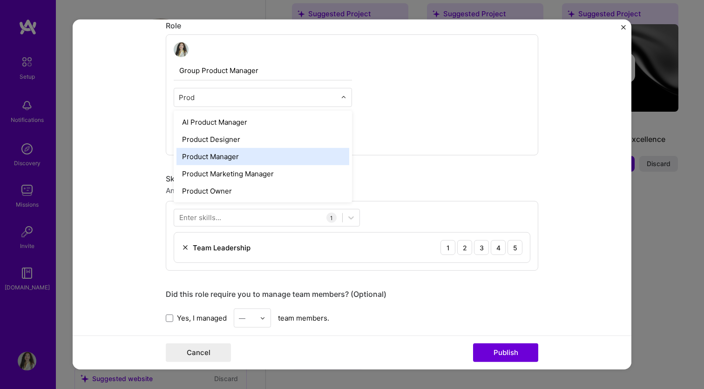
click at [262, 156] on div "Product Manager" at bounding box center [262, 156] width 173 height 17
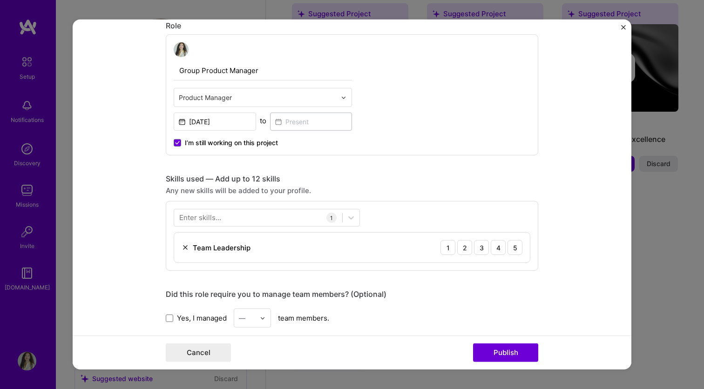
click at [222, 70] on input "Group Product Manager" at bounding box center [263, 71] width 178 height 20
click at [396, 114] on div "Group Product Manager Product Manager [DATE] to I’m still working on this proje…" at bounding box center [352, 94] width 372 height 121
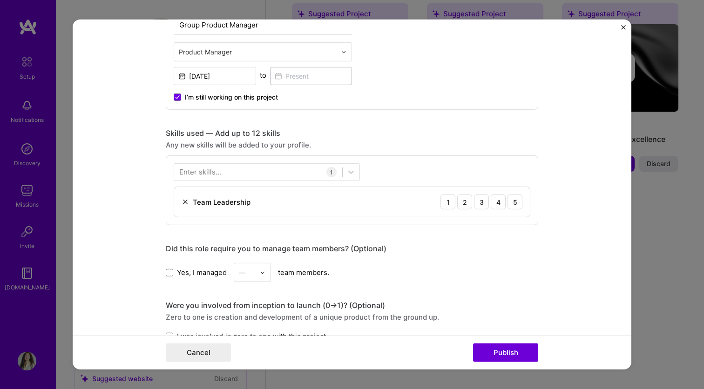
scroll to position [365, 0]
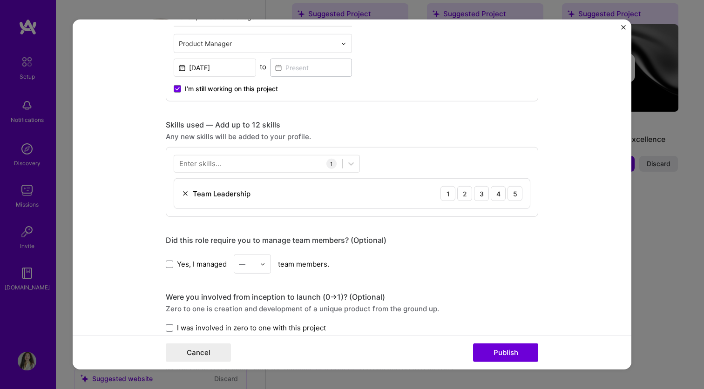
click at [523, 192] on div "Team Leadership 1 2 3 4 5" at bounding box center [352, 194] width 356 height 30
click at [519, 194] on div "5" at bounding box center [514, 193] width 15 height 15
click at [289, 168] on div at bounding box center [258, 163] width 168 height 15
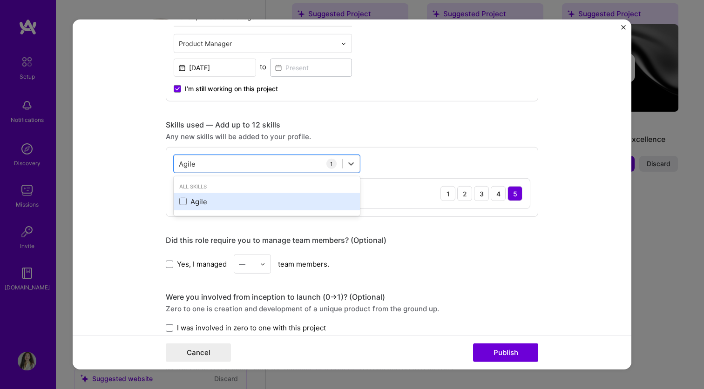
click at [202, 200] on div "Agile" at bounding box center [266, 202] width 175 height 10
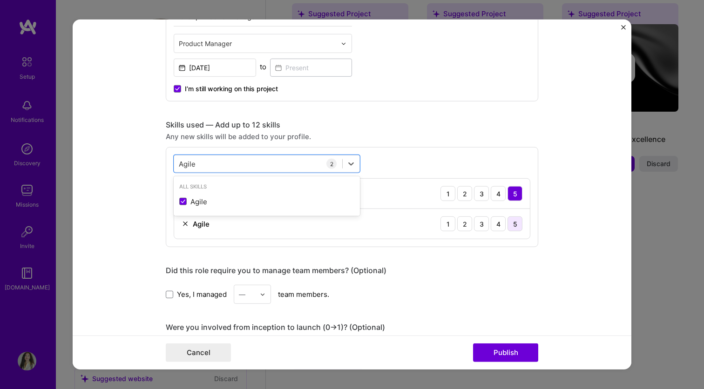
click at [510, 222] on div "5" at bounding box center [514, 223] width 15 height 15
click at [258, 164] on div "Agile Agile" at bounding box center [258, 163] width 168 height 15
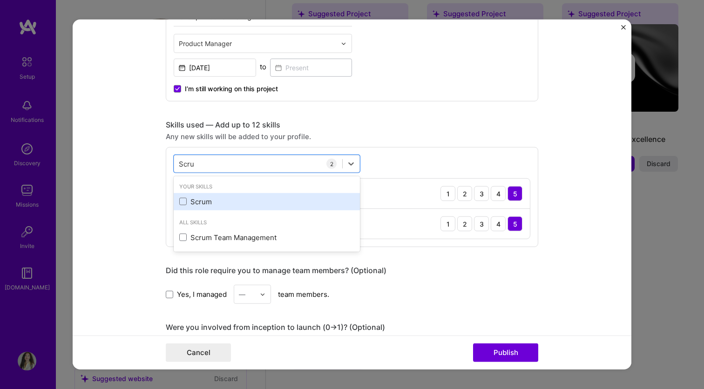
click at [193, 202] on div "Scrum" at bounding box center [266, 202] width 175 height 10
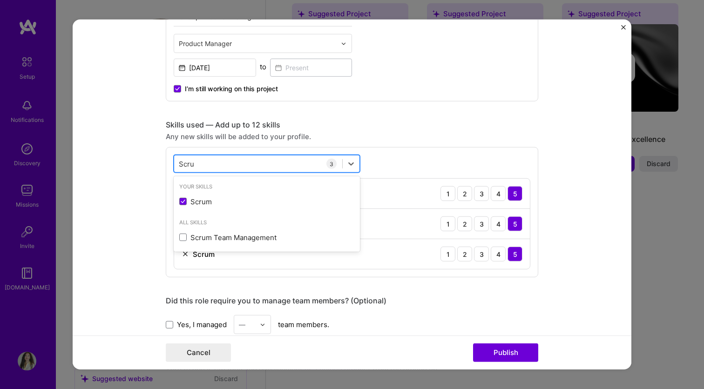
click at [190, 162] on input "Scru" at bounding box center [187, 164] width 16 height 10
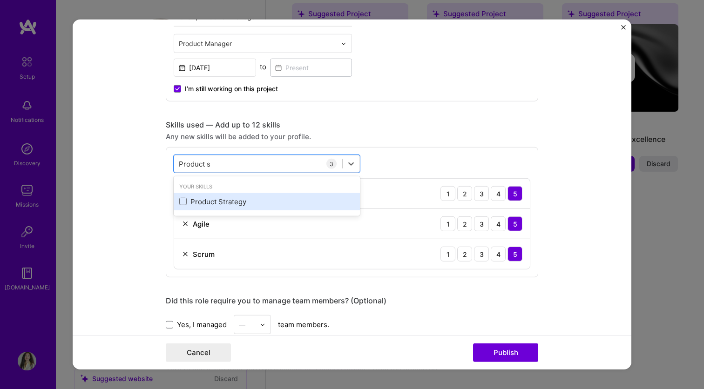
click at [184, 197] on div "Product Strategy" at bounding box center [266, 202] width 175 height 10
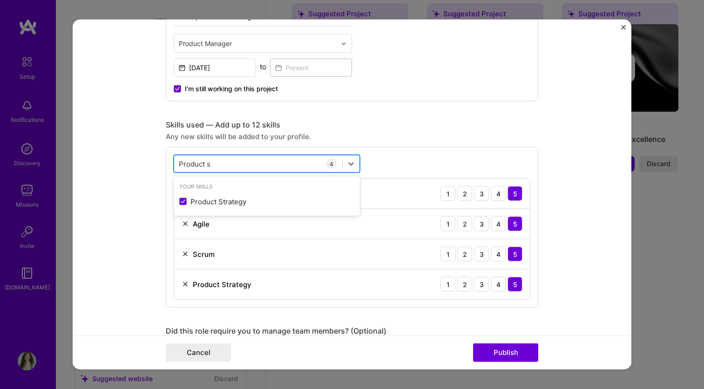
click at [216, 161] on div "Product s Product s" at bounding box center [258, 163] width 168 height 15
type input "Port"
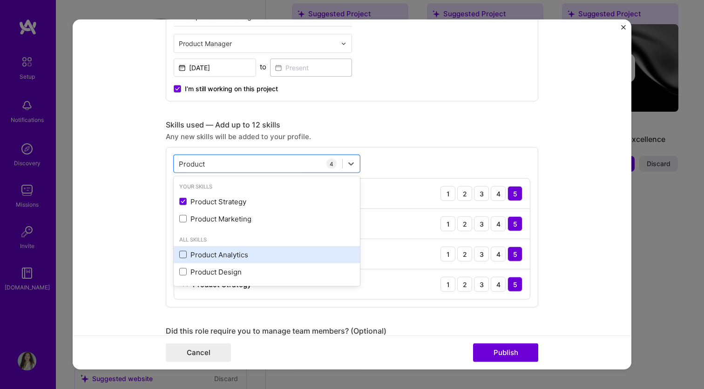
click at [182, 256] on span at bounding box center [182, 254] width 7 height 7
click at [0, 0] on input "checkbox" at bounding box center [0, 0] width 0 height 0
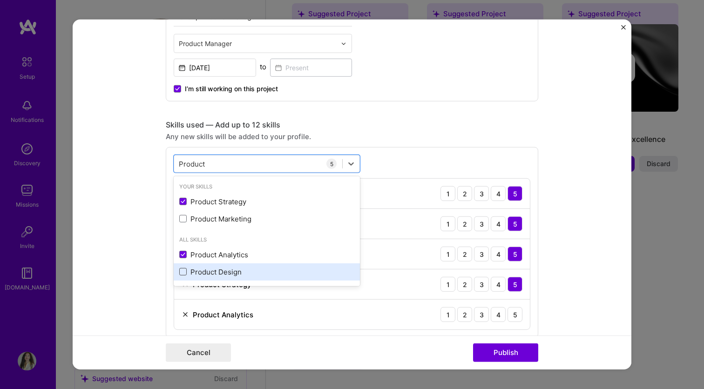
click at [181, 270] on span at bounding box center [182, 271] width 7 height 7
click at [0, 0] on input "checkbox" at bounding box center [0, 0] width 0 height 0
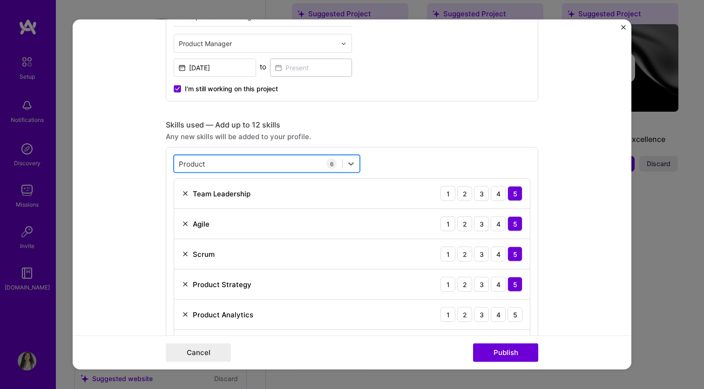
drag, startPoint x: 208, startPoint y: 165, endPoint x: 177, endPoint y: 165, distance: 30.7
click at [177, 165] on div "Product Product" at bounding box center [258, 163] width 168 height 15
click at [193, 165] on input "Product" at bounding box center [192, 164] width 27 height 10
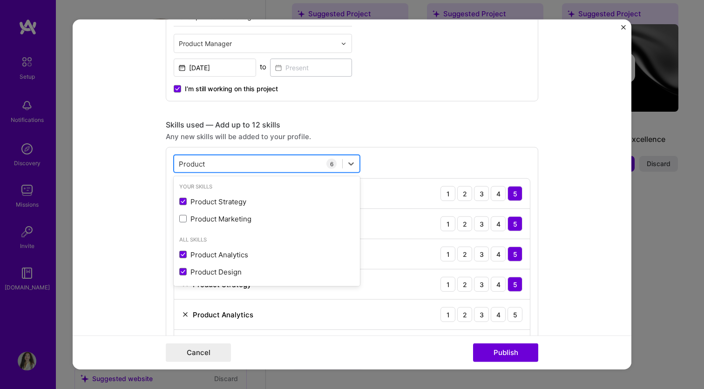
click at [193, 165] on input "Product" at bounding box center [192, 164] width 27 height 10
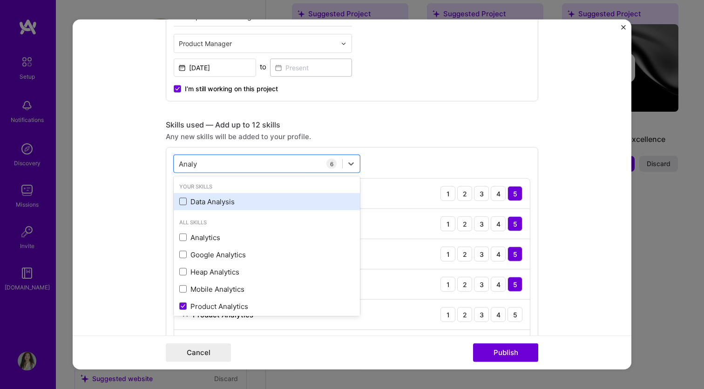
click at [180, 201] on span at bounding box center [182, 201] width 7 height 7
click at [0, 0] on input "checkbox" at bounding box center [0, 0] width 0 height 0
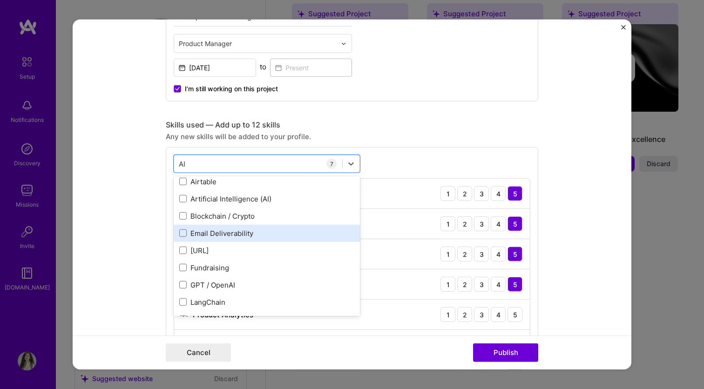
scroll to position [34, 0]
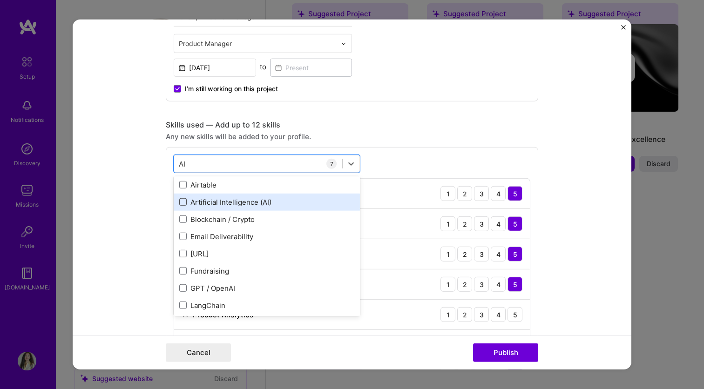
click at [184, 202] on span at bounding box center [182, 201] width 7 height 7
click at [0, 0] on input "checkbox" at bounding box center [0, 0] width 0 height 0
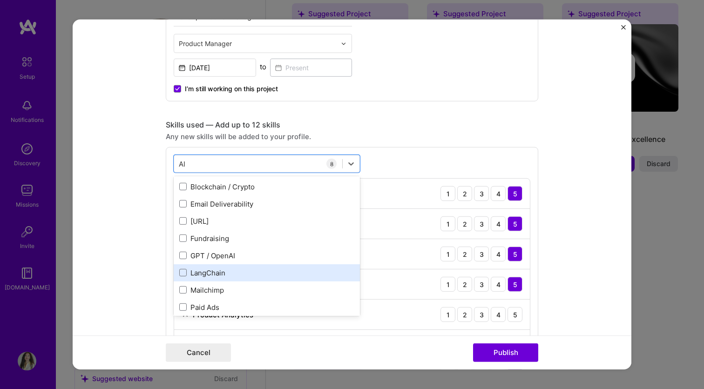
scroll to position [49, 0]
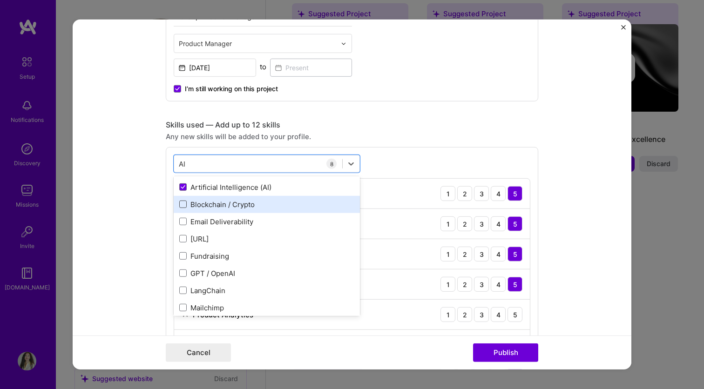
click at [184, 208] on span at bounding box center [182, 204] width 7 height 7
click at [0, 0] on input "checkbox" at bounding box center [0, 0] width 0 height 0
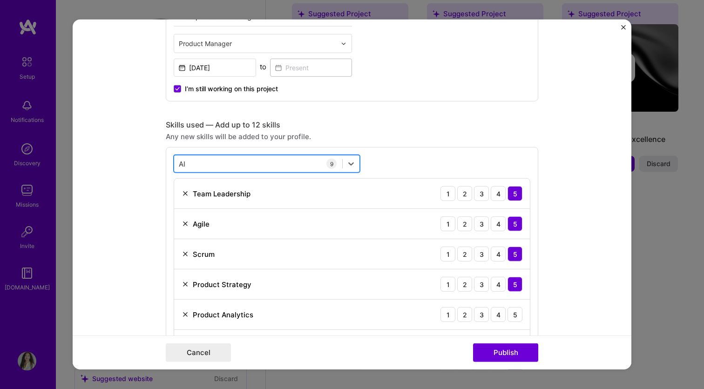
click at [239, 162] on div "AI AI" at bounding box center [258, 163] width 168 height 15
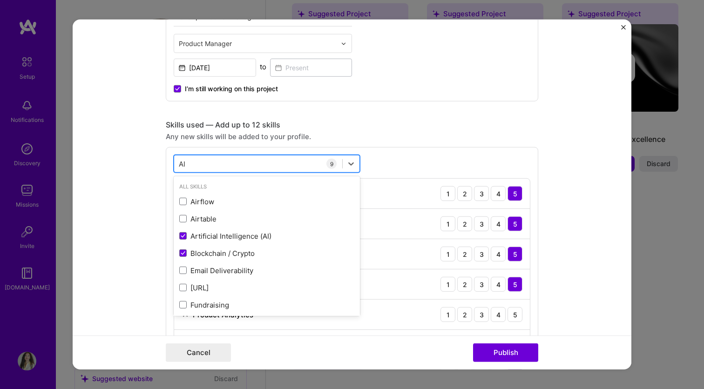
type input "A"
type input "Strat"
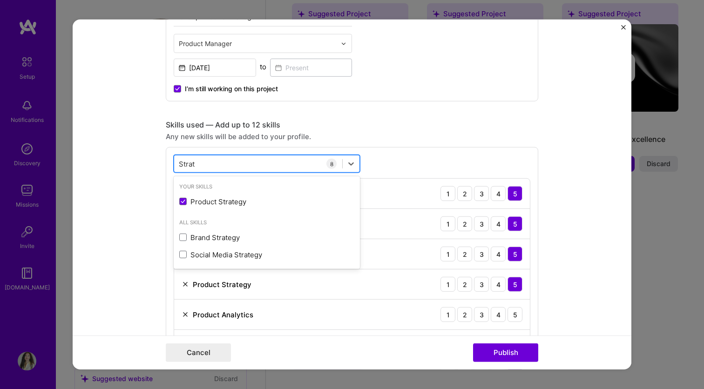
click at [185, 164] on input "Strat" at bounding box center [187, 164] width 17 height 10
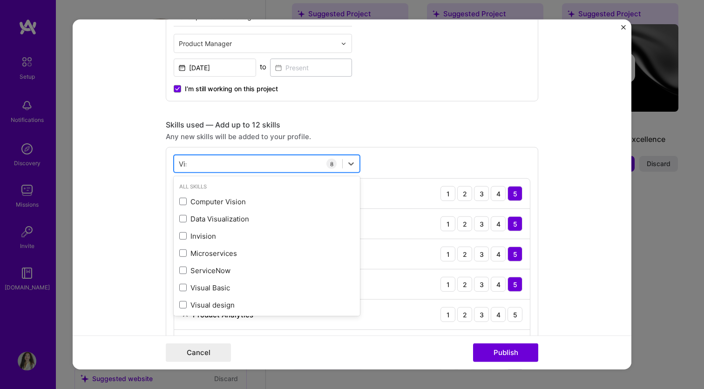
type input "Visi"
click at [437, 130] on div "Skills used — Add up to 12 skills Any new skills will be added to your profile.…" at bounding box center [352, 274] width 372 height 309
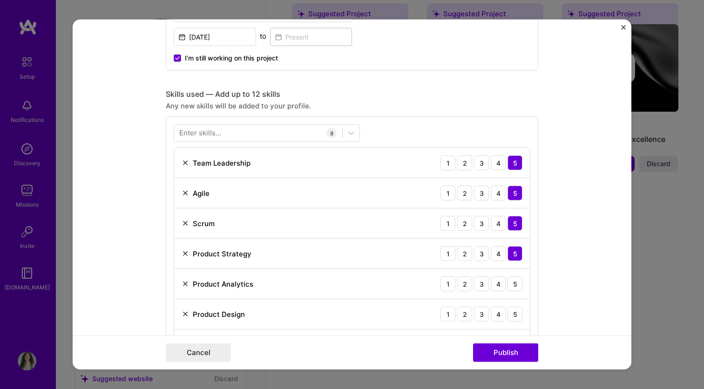
scroll to position [420, 0]
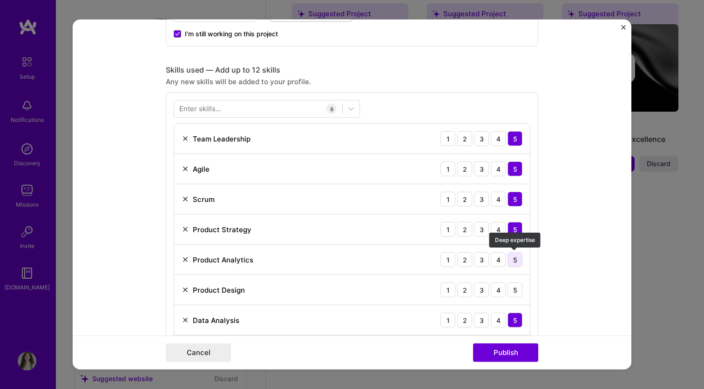
click at [517, 262] on div "5" at bounding box center [514, 259] width 15 height 15
click at [516, 292] on div "5" at bounding box center [514, 289] width 15 height 15
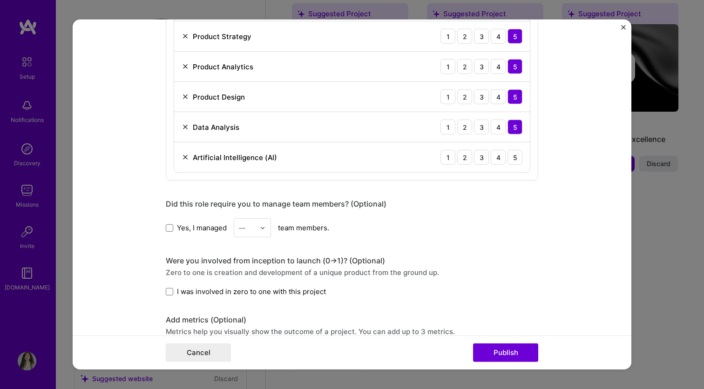
scroll to position [636, 0]
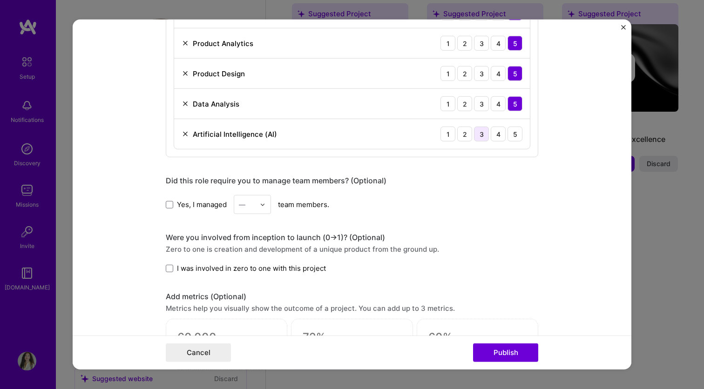
click at [485, 134] on div "3" at bounding box center [481, 134] width 15 height 15
click at [496, 138] on div "4" at bounding box center [497, 134] width 15 height 15
click at [262, 207] on img at bounding box center [263, 204] width 6 height 6
click at [251, 307] on div "14" at bounding box center [252, 306] width 32 height 17
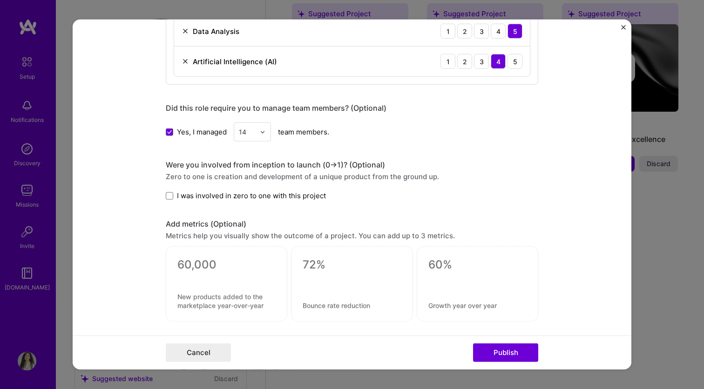
scroll to position [718, 0]
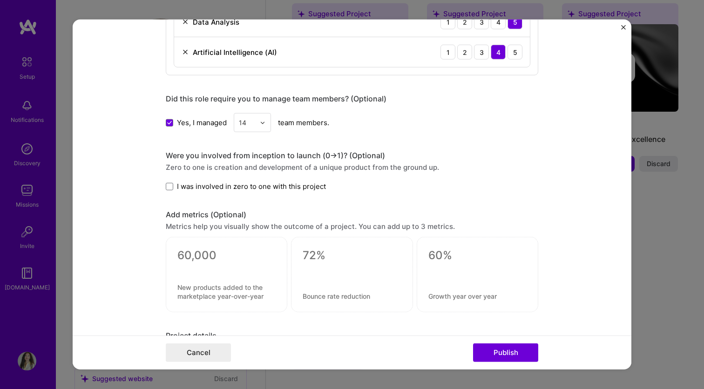
click at [244, 187] on span "I was involved in zero to one with this project" at bounding box center [251, 186] width 149 height 10
click at [0, 0] on input "I was involved in zero to one with this project" at bounding box center [0, 0] width 0 height 0
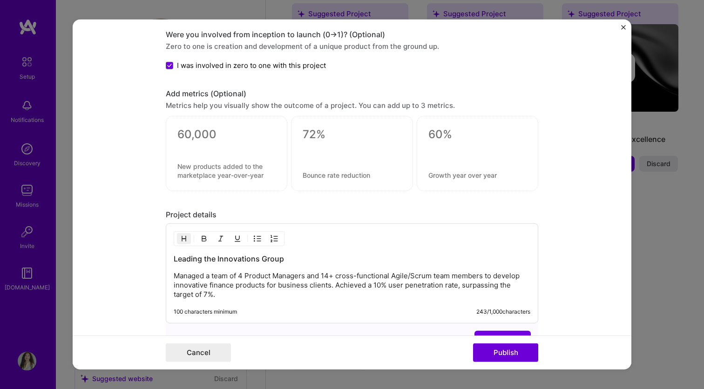
scroll to position [865, 0]
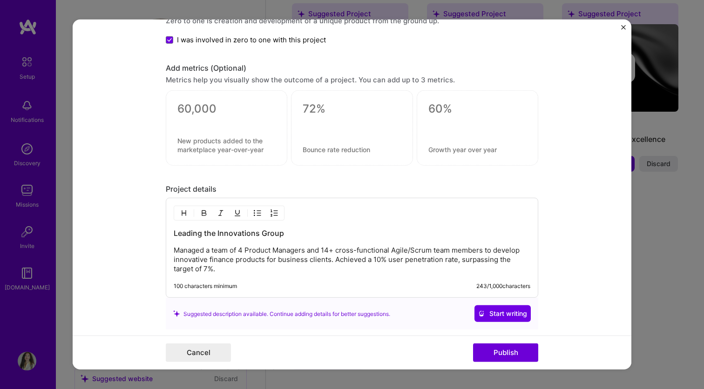
click at [297, 266] on p "Managed a team of 4 Product Managers and 14+ cross-functional Agile/Scrum team …" at bounding box center [352, 260] width 356 height 28
click at [216, 143] on textarea at bounding box center [226, 145] width 98 height 18
type textarea "A"
type textarea "VAS products' penetration rate"
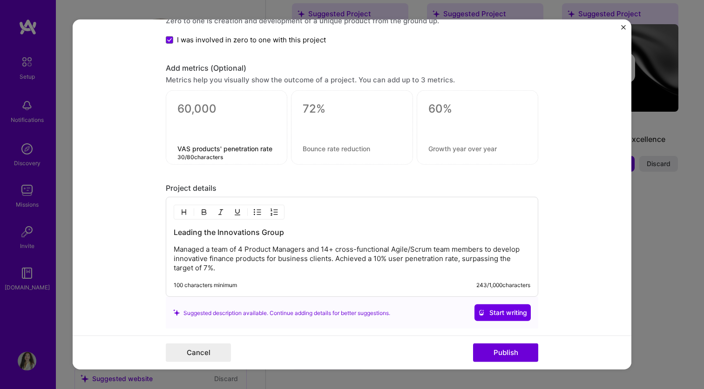
click at [188, 110] on textarea at bounding box center [226, 109] width 98 height 14
type textarea "10%"
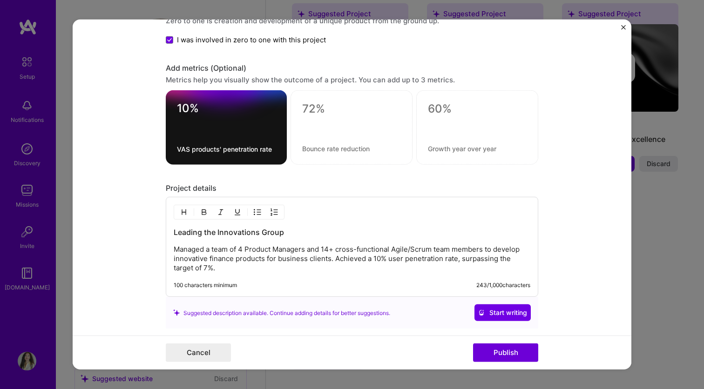
click at [266, 259] on p "Managed a team of 4 Product Managers and 14+ cross-functional Agile/Scrum team …" at bounding box center [352, 259] width 356 height 28
click at [333, 267] on p "Managed a team of 4 Product Managers and 14+ cross-functional Agile/Scrum team …" at bounding box center [352, 259] width 356 height 28
click at [319, 151] on textarea at bounding box center [351, 148] width 99 height 9
click at [355, 147] on textarea "Products succsessfully" at bounding box center [351, 148] width 99 height 9
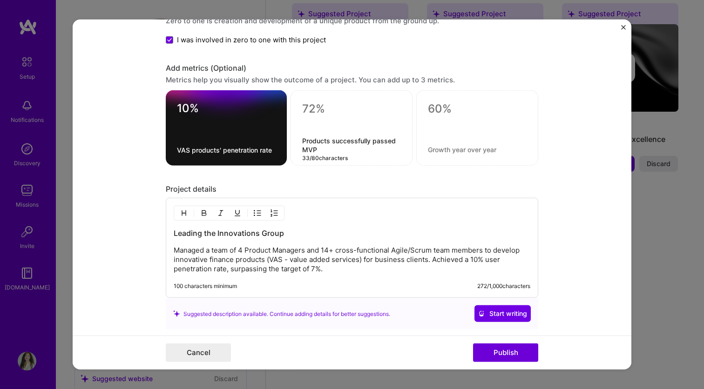
type textarea "Products successfully passed MVP"
click at [314, 98] on div "Products successfully passed MVP 33 / 80 characters" at bounding box center [351, 127] width 122 height 75
click at [314, 108] on textarea at bounding box center [351, 109] width 99 height 14
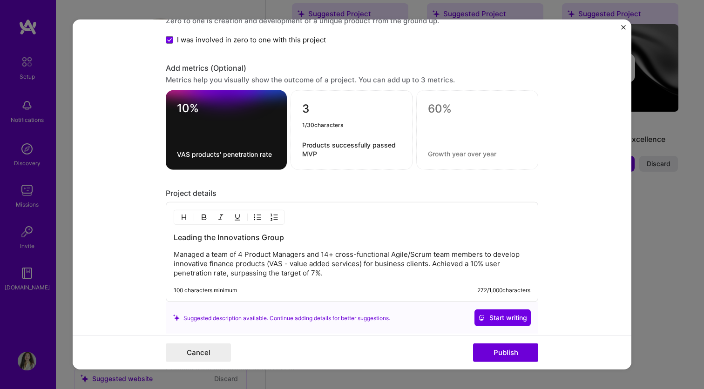
type textarea "3"
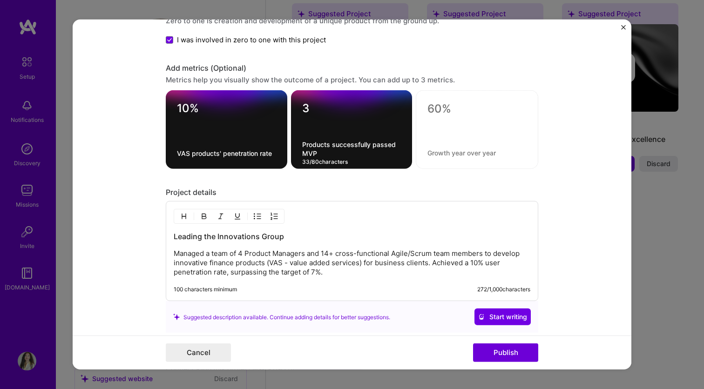
click at [311, 154] on textarea "Products successfully passed MVP" at bounding box center [351, 149] width 99 height 18
click at [448, 154] on textarea at bounding box center [476, 152] width 99 height 9
click at [542, 149] on form "Editing suggested project This project is suggested based on your LinkedIn, res…" at bounding box center [352, 195] width 558 height 350
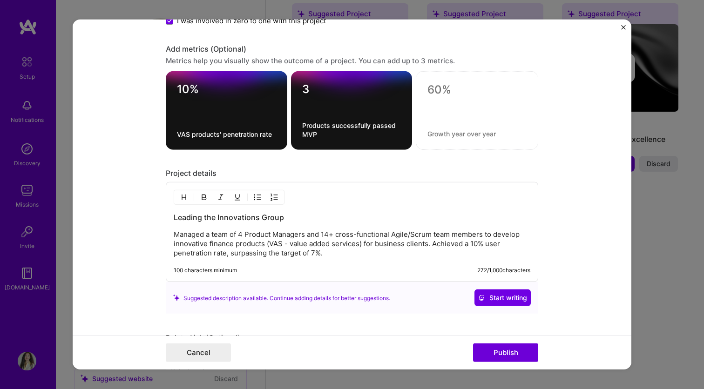
scroll to position [888, 0]
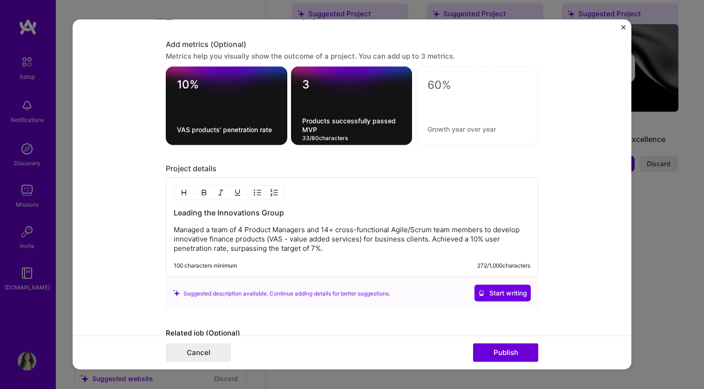
click at [319, 131] on textarea "Products successfully passed MVP" at bounding box center [351, 125] width 99 height 18
type textarea "Products successfully passed MVP stage"
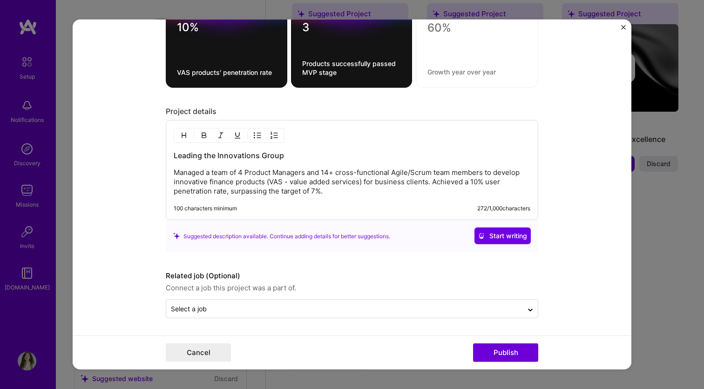
scroll to position [946, 0]
click at [365, 194] on p "Managed a team of 4 Product Managers and 14+ cross-functional Agile/Scrum team …" at bounding box center [352, 182] width 356 height 28
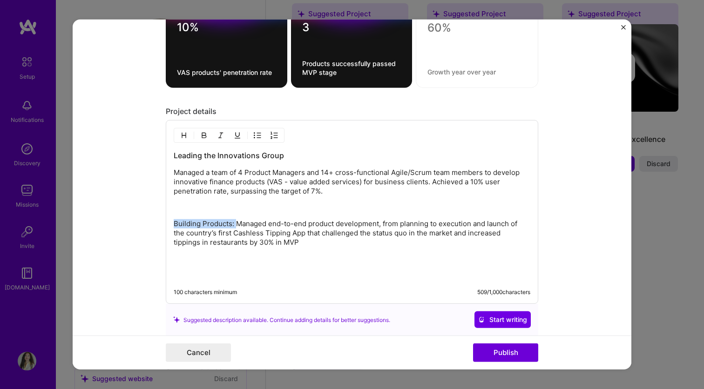
drag, startPoint x: 235, startPoint y: 222, endPoint x: 159, endPoint y: 222, distance: 75.9
click at [159, 222] on form "Editing suggested project This project is suggested based on your LinkedIn, res…" at bounding box center [352, 195] width 558 height 350
click at [306, 246] on p "Building Products: Managed end-to-end product development, from planning to exe…" at bounding box center [352, 233] width 356 height 28
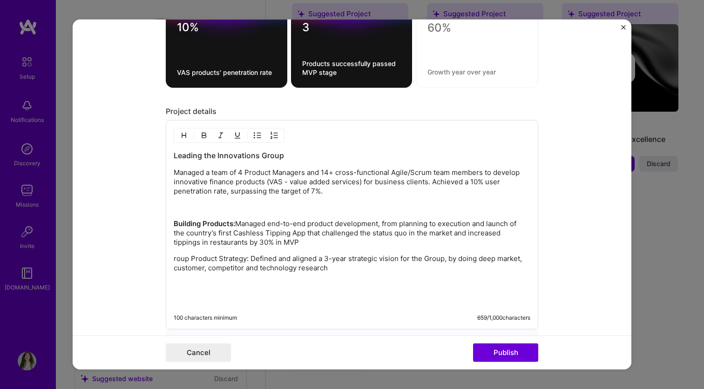
click at [173, 260] on div "Leading the Innovations Group Managed a team of 4 Product Managers and 14+ cros…" at bounding box center [352, 224] width 372 height 209
click at [178, 262] on p "roup Product Strategy: Defined and aligned a 3-year strategic vision for the Gr…" at bounding box center [352, 263] width 356 height 19
drag, startPoint x: 255, startPoint y: 259, endPoint x: 170, endPoint y: 259, distance: 84.7
click at [170, 259] on div "Leading the Innovations Group Managed a team of 4 Product Managers and 14+ cros…" at bounding box center [352, 224] width 372 height 209
click at [368, 272] on p "Group Product Strategy: Defined and aligned a 3-year strategic vision for the G…" at bounding box center [352, 263] width 356 height 19
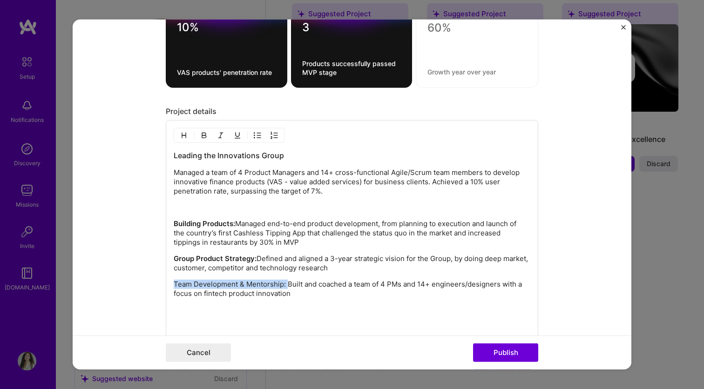
drag, startPoint x: 288, startPoint y: 284, endPoint x: 161, endPoint y: 284, distance: 126.6
click at [161, 284] on form "Editing suggested project This project is suggested based on your LinkedIn, res…" at bounding box center [352, 195] width 558 height 350
click at [321, 302] on div "Leading the Innovations Group Managed a team of 4 Product Managers and 14+ cros…" at bounding box center [352, 240] width 356 height 181
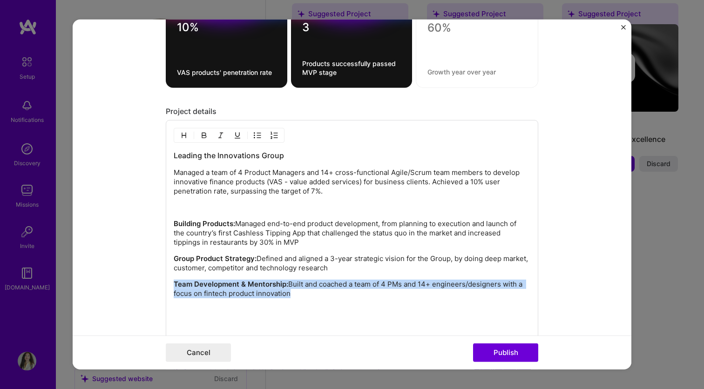
drag, startPoint x: 302, startPoint y: 295, endPoint x: 155, endPoint y: 281, distance: 147.7
click at [155, 281] on form "Editing suggested project This project is suggested based on your LinkedIn, res…" at bounding box center [352, 195] width 558 height 350
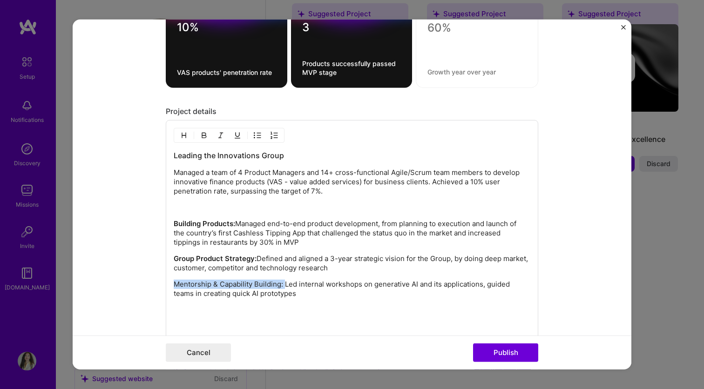
drag, startPoint x: 283, startPoint y: 284, endPoint x: 136, endPoint y: 284, distance: 146.6
click at [136, 284] on form "Editing suggested project This project is suggested based on your LinkedIn, res…" at bounding box center [352, 195] width 558 height 350
click at [370, 270] on p "Group Product Strategy: Defined and aligned a 3-year strategic vision for the G…" at bounding box center [352, 263] width 356 height 19
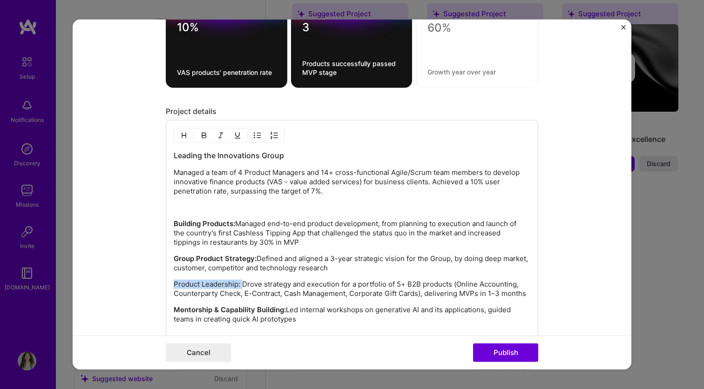
drag, startPoint x: 236, startPoint y: 285, endPoint x: 157, endPoint y: 285, distance: 79.6
click at [157, 285] on form "Editing suggested project This project is suggested based on your LinkedIn, res…" at bounding box center [352, 195] width 558 height 350
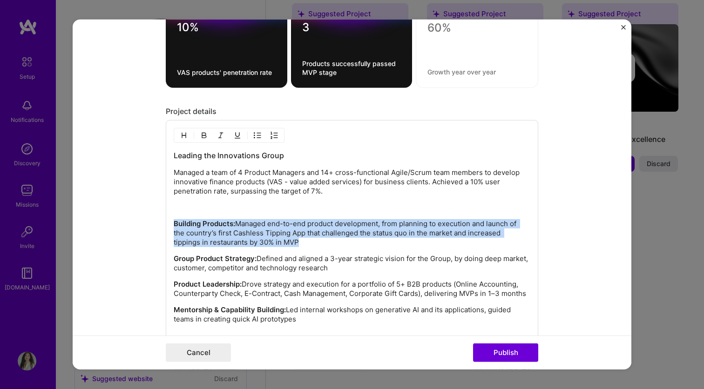
drag, startPoint x: 314, startPoint y: 245, endPoint x: 172, endPoint y: 223, distance: 144.0
click at [172, 223] on div "Leading the Innovations Group Managed a team of 4 Product Managers and 14+ cros…" at bounding box center [352, 250] width 372 height 261
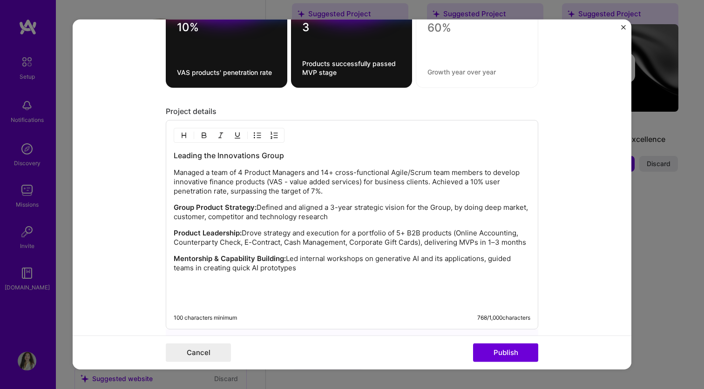
click at [529, 242] on p "Product Leadership: Drove strategy and execution for a portfolio of 5+ B2B prod…" at bounding box center [352, 237] width 356 height 19
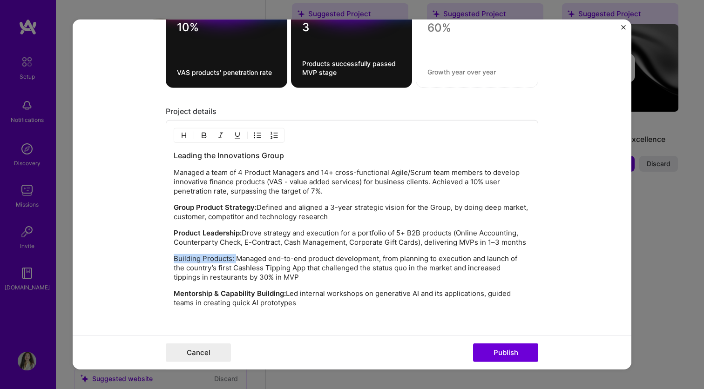
drag, startPoint x: 236, startPoint y: 256, endPoint x: 168, endPoint y: 256, distance: 68.9
click at [167, 256] on div "Leading the Innovations Group Managed a team of 4 Product Managers and 14+ cros…" at bounding box center [352, 242] width 372 height 244
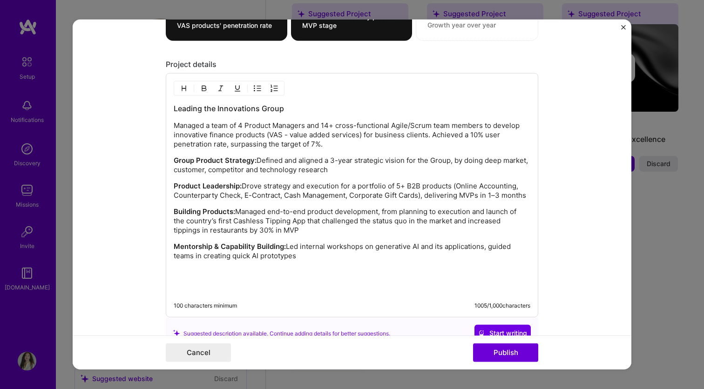
click at [393, 282] on div "Leading the Innovations Group Managed a team of 4 Product Managers and 14+ cros…" at bounding box center [352, 198] width 356 height 190
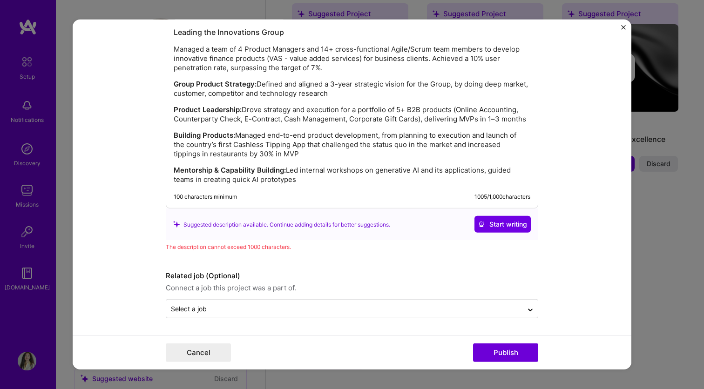
scroll to position [1069, 0]
click at [309, 184] on p "Mentorship & Capability Building: Led internal workshops on generative AI and i…" at bounding box center [352, 175] width 356 height 19
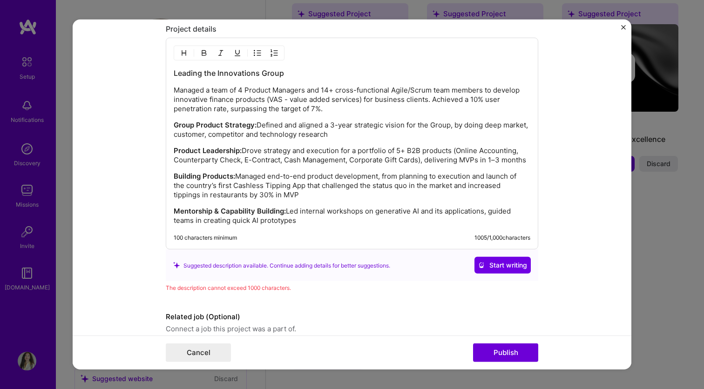
scroll to position [1025, 0]
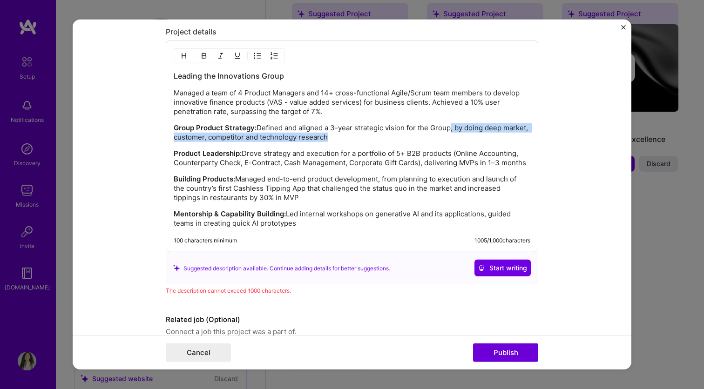
drag, startPoint x: 376, startPoint y: 138, endPoint x: 451, endPoint y: 127, distance: 75.7
click at [451, 127] on p "Group Product Strategy: Defined and aligned a 3-year strategic vision for the G…" at bounding box center [352, 132] width 356 height 19
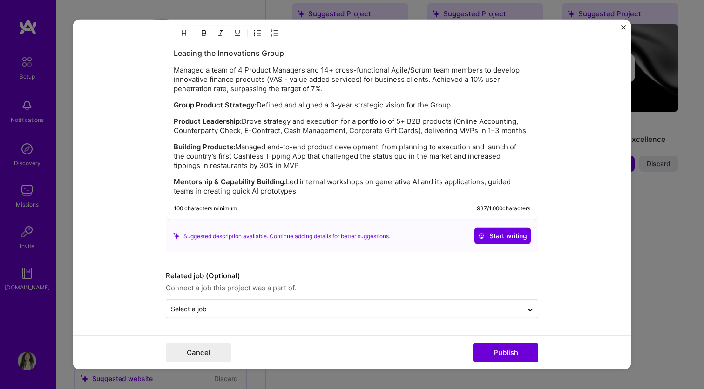
scroll to position [1048, 0]
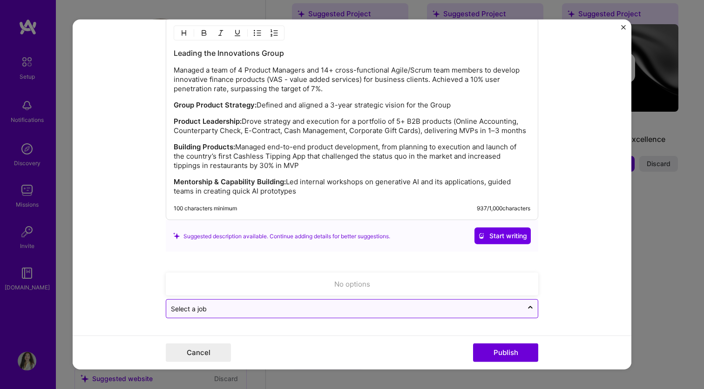
click at [486, 310] on input "text" at bounding box center [344, 309] width 347 height 10
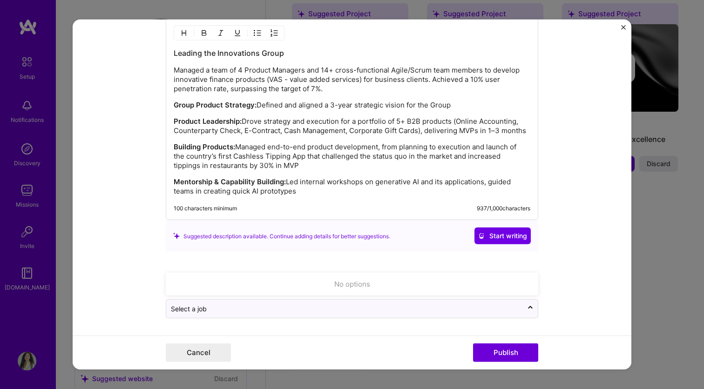
click at [553, 284] on form "Editing suggested project This project is suggested based on your LinkedIn, res…" at bounding box center [352, 195] width 558 height 350
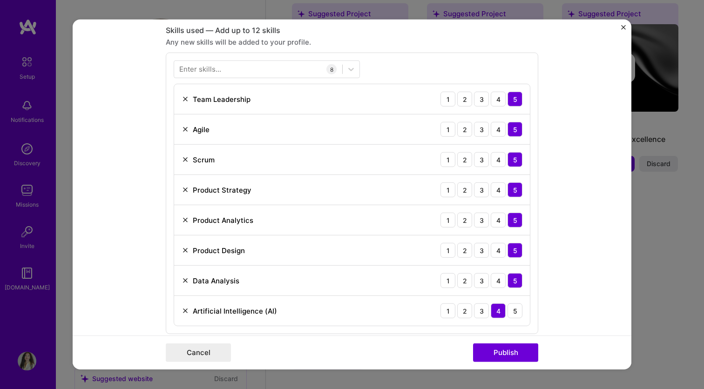
scroll to position [453, 0]
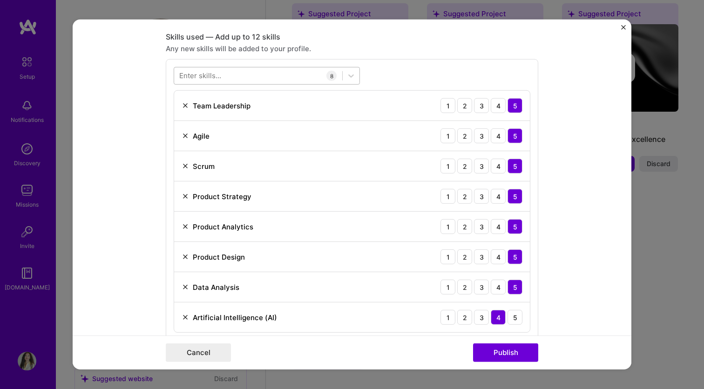
click at [221, 77] on div at bounding box center [258, 75] width 168 height 15
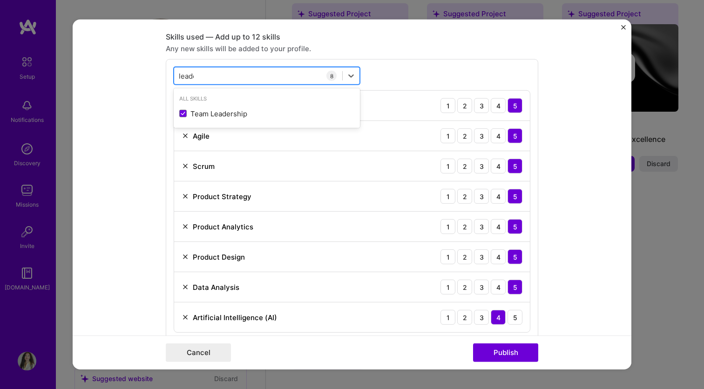
type input "leader"
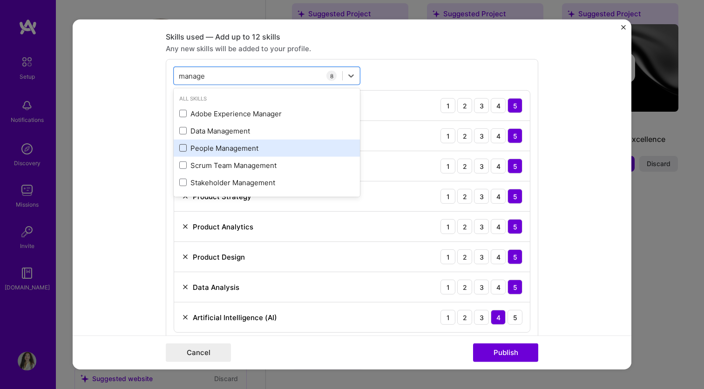
click at [182, 148] on span at bounding box center [182, 147] width 7 height 7
click at [0, 0] on input "checkbox" at bounding box center [0, 0] width 0 height 0
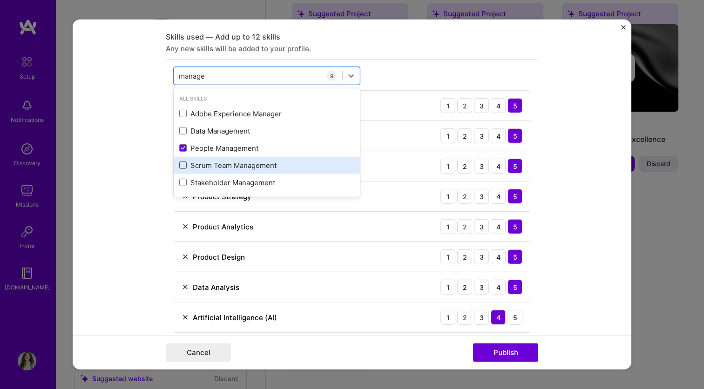
click at [184, 163] on span at bounding box center [182, 164] width 7 height 7
click at [0, 0] on input "checkbox" at bounding box center [0, 0] width 0 height 0
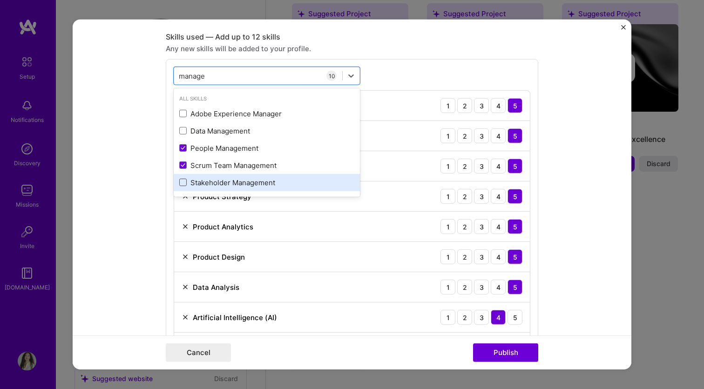
click at [183, 182] on span at bounding box center [182, 182] width 7 height 7
click at [0, 0] on input "checkbox" at bounding box center [0, 0] width 0 height 0
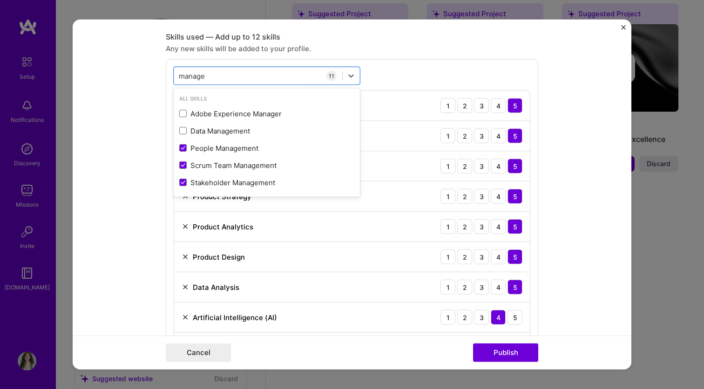
type input "manage"
click at [404, 65] on div "option Stakeholder Management, selected. option Adobe Experience Manager focuse…" at bounding box center [352, 245] width 372 height 372
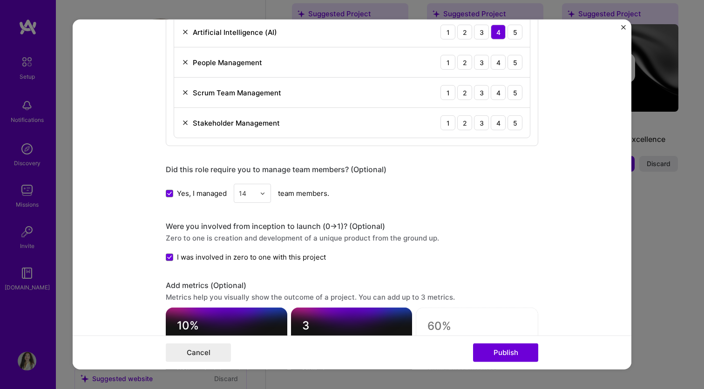
scroll to position [694, 0]
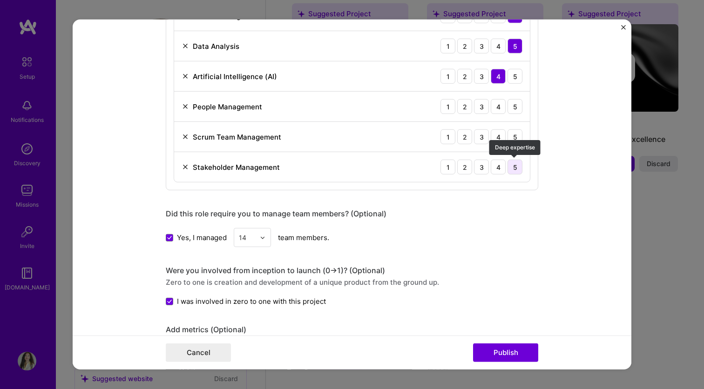
click at [517, 169] on div "5" at bounding box center [514, 167] width 15 height 15
click at [512, 134] on div "5" at bounding box center [514, 136] width 15 height 15
click at [513, 105] on div "5" at bounding box center [514, 106] width 15 height 15
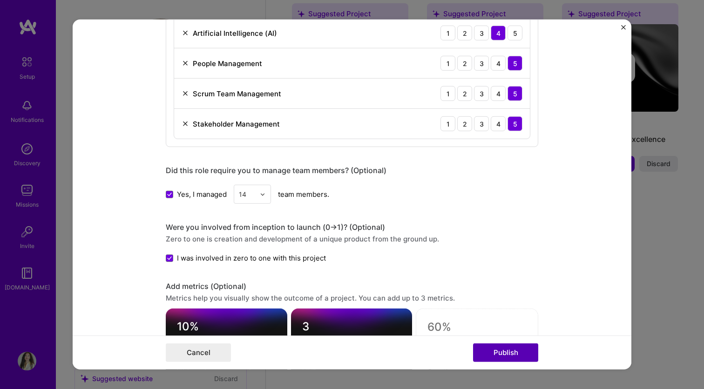
click at [508, 352] on button "Publish" at bounding box center [505, 352] width 65 height 19
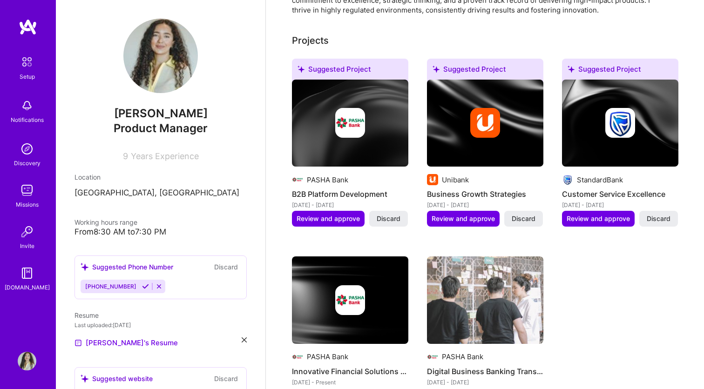
scroll to position [352, 0]
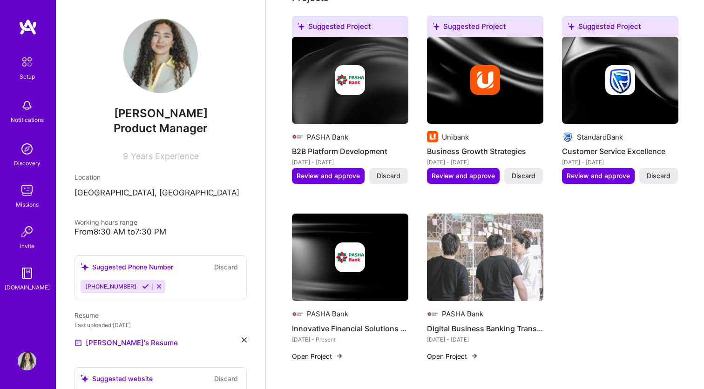
click at [371, 256] on div at bounding box center [350, 257] width 116 height 30
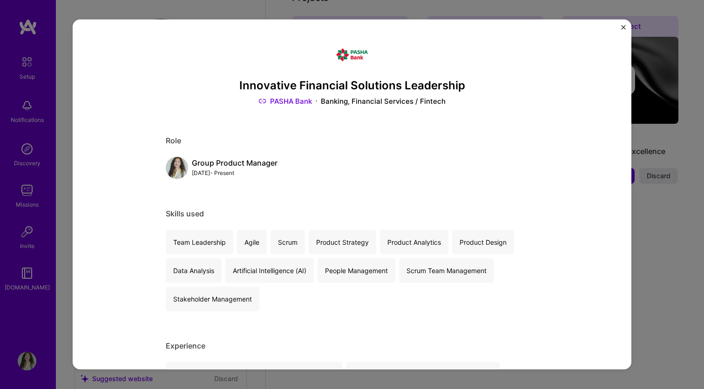
click at [622, 27] on img "Close" at bounding box center [623, 27] width 5 height 5
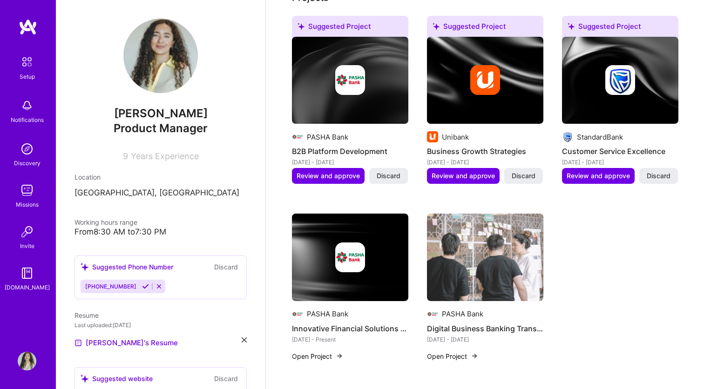
click at [362, 281] on img at bounding box center [350, 257] width 116 height 87
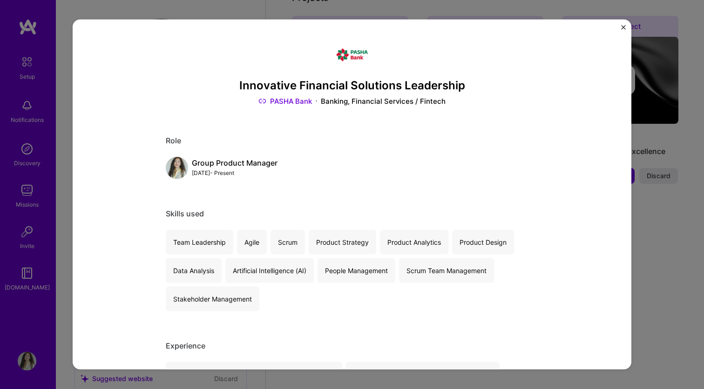
click at [265, 99] on img at bounding box center [262, 101] width 8 height 10
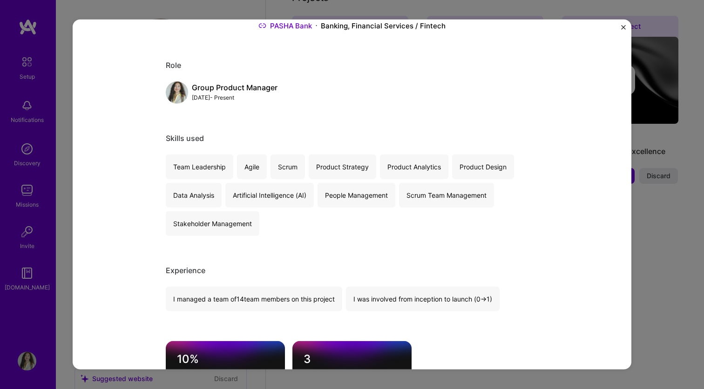
scroll to position [85, 0]
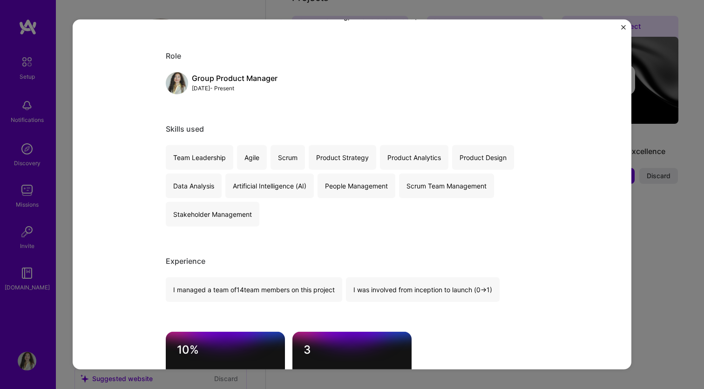
click at [219, 267] on div "Experience I managed a team of 14 team members on this project I was involved f…" at bounding box center [352, 279] width 372 height 46
click at [621, 29] on img "Close" at bounding box center [623, 27] width 5 height 5
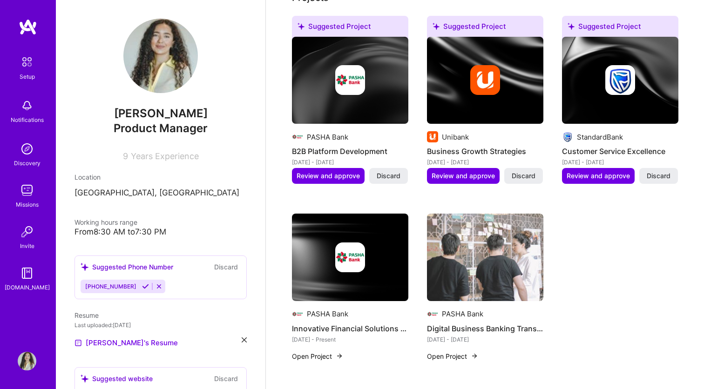
click at [645, 243] on div "Suggested Project PASHA Bank B2B Platform Development [DATE] - [DATE] Review an…" at bounding box center [485, 194] width 386 height 356
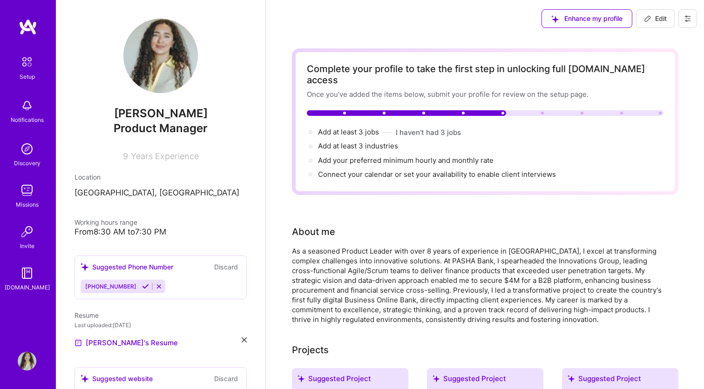
click at [655, 16] on span "Edit" at bounding box center [655, 18] width 23 height 9
select select "US"
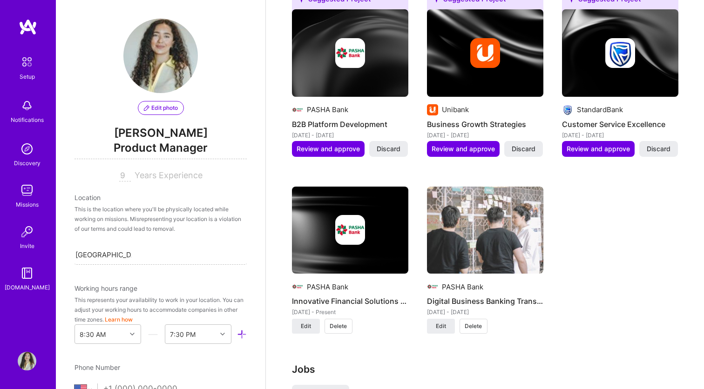
scroll to position [853, 0]
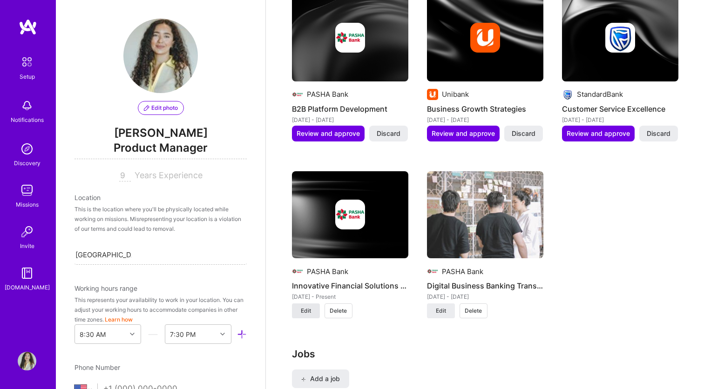
click at [306, 307] on span "Edit" at bounding box center [306, 311] width 10 height 8
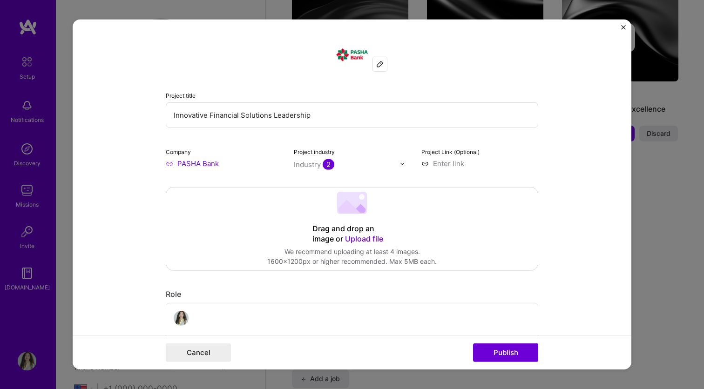
click at [361, 236] on span "Upload file" at bounding box center [364, 238] width 38 height 9
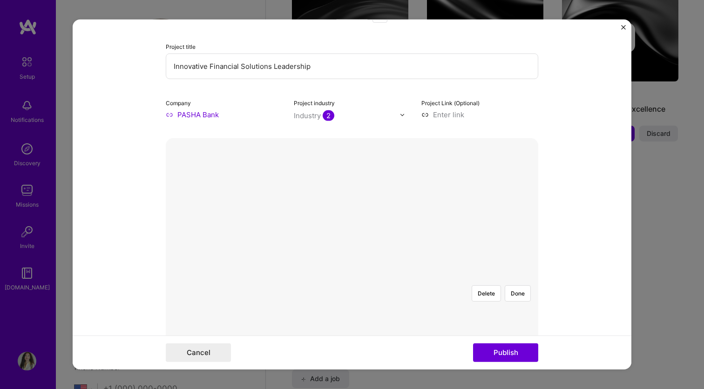
scroll to position [58, 0]
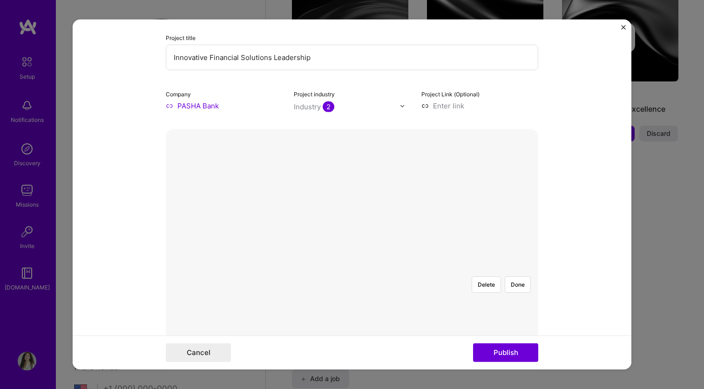
click at [407, 269] on div at bounding box center [520, 395] width 336 height 252
click at [404, 269] on div at bounding box center [520, 395] width 336 height 252
drag, startPoint x: 471, startPoint y: 225, endPoint x: 493, endPoint y: 226, distance: 21.9
click at [494, 269] on div at bounding box center [520, 395] width 336 height 252
click at [511, 269] on div at bounding box center [533, 395] width 336 height 252
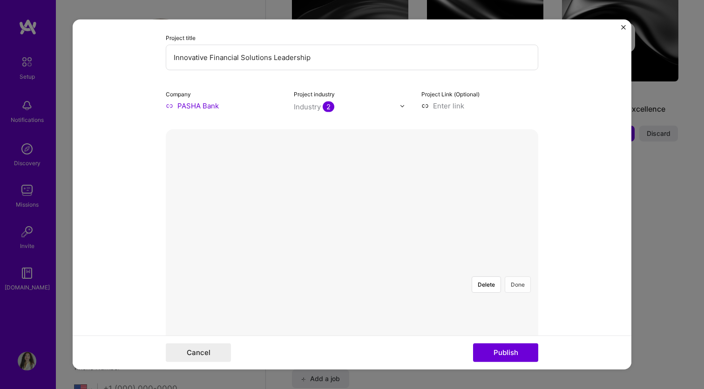
click at [526, 276] on button "Done" at bounding box center [517, 284] width 26 height 16
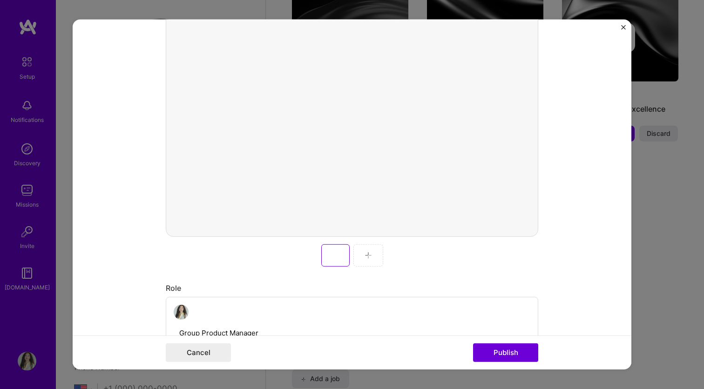
scroll to position [223, 0]
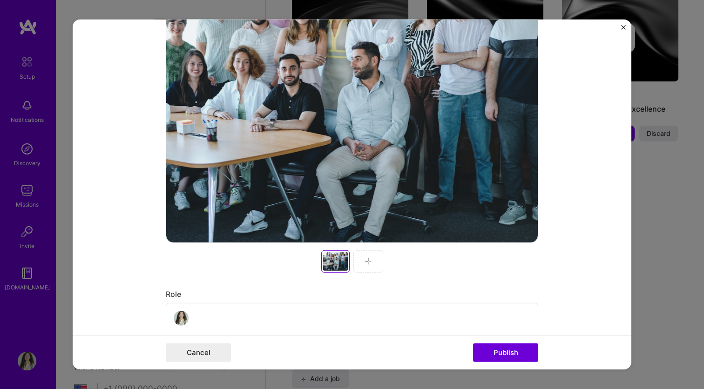
click at [357, 261] on div at bounding box center [368, 261] width 30 height 22
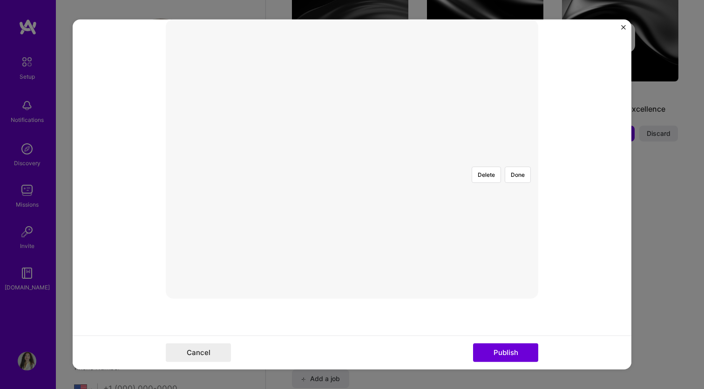
scroll to position [156, 0]
click at [367, 177] on div at bounding box center [506, 287] width 309 height 232
click at [491, 171] on div at bounding box center [523, 287] width 309 height 232
click at [524, 178] on button "Done" at bounding box center [517, 186] width 26 height 16
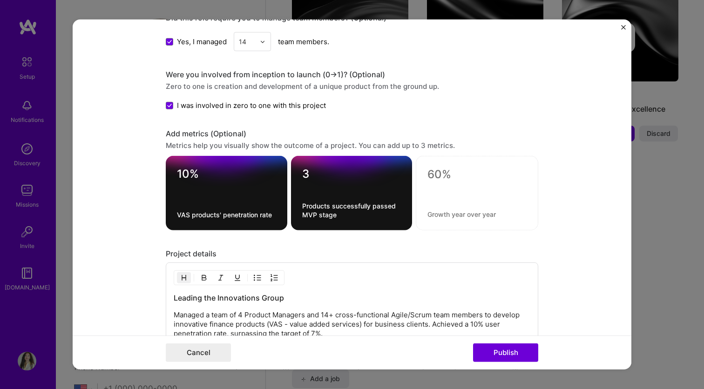
scroll to position [957, 0]
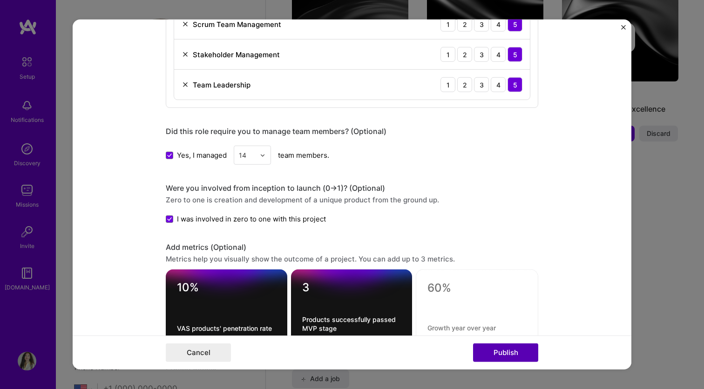
click at [494, 352] on button "Publish" at bounding box center [505, 352] width 65 height 19
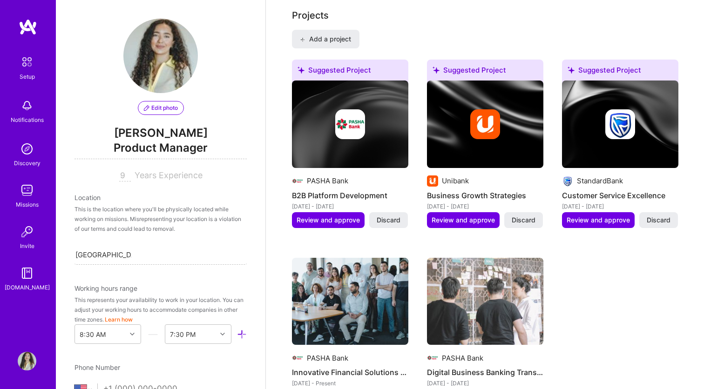
scroll to position [757, 0]
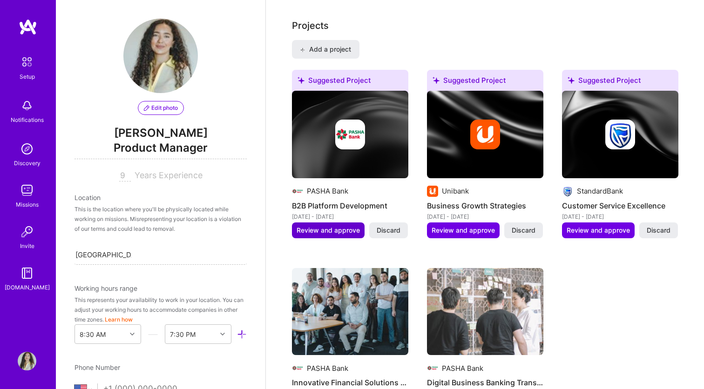
click at [342, 226] on span "Review and approve" at bounding box center [327, 230] width 63 height 9
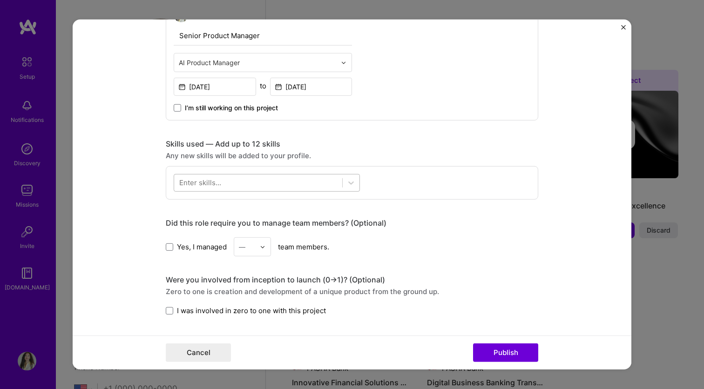
scroll to position [346, 0]
click at [393, 80] on div "Senior Product Manager AI Product Manager [DATE] to [DATE] I’m still working on…" at bounding box center [352, 59] width 372 height 121
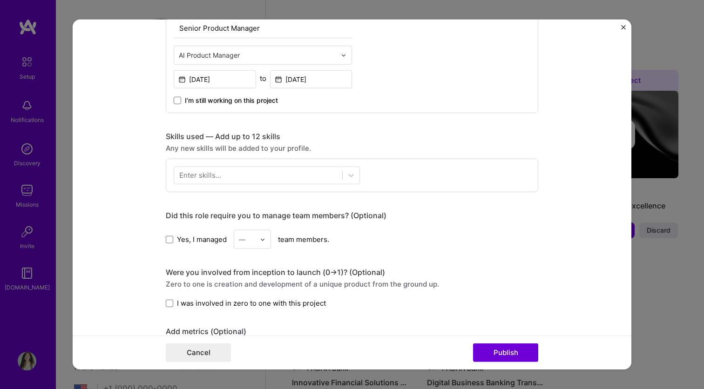
scroll to position [356, 0]
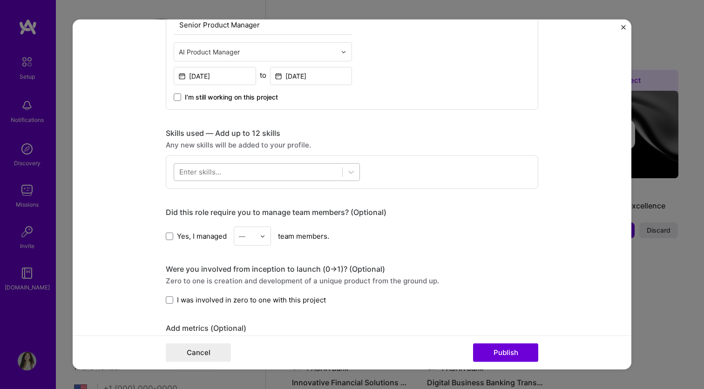
click at [309, 176] on div at bounding box center [258, 171] width 168 height 15
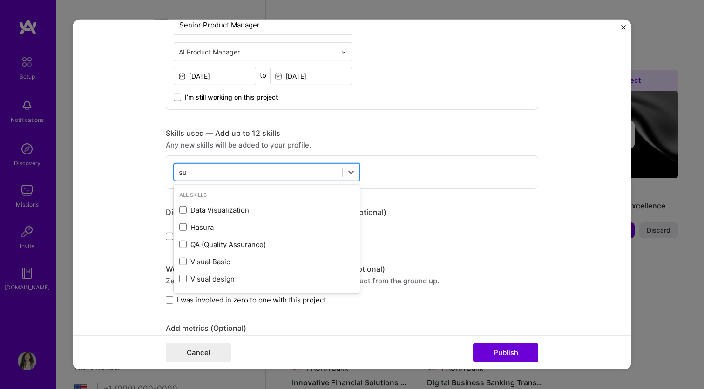
type input "s"
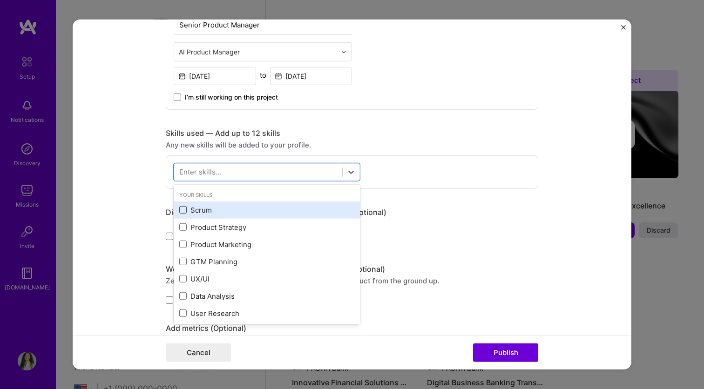
click at [183, 208] on span at bounding box center [182, 209] width 7 height 7
click at [0, 0] on input "checkbox" at bounding box center [0, 0] width 0 height 0
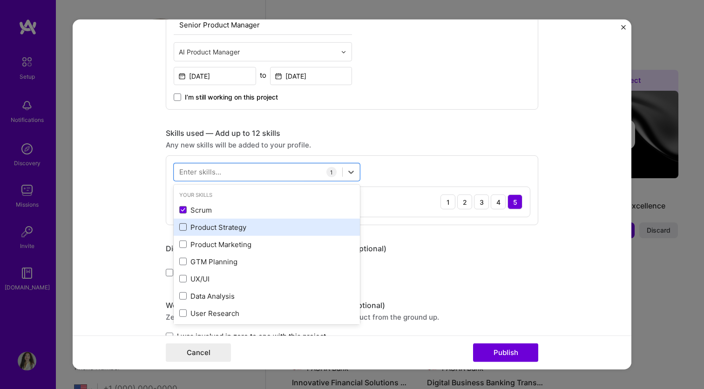
click at [185, 227] on span at bounding box center [182, 226] width 7 height 7
click at [0, 0] on input "checkbox" at bounding box center [0, 0] width 0 height 0
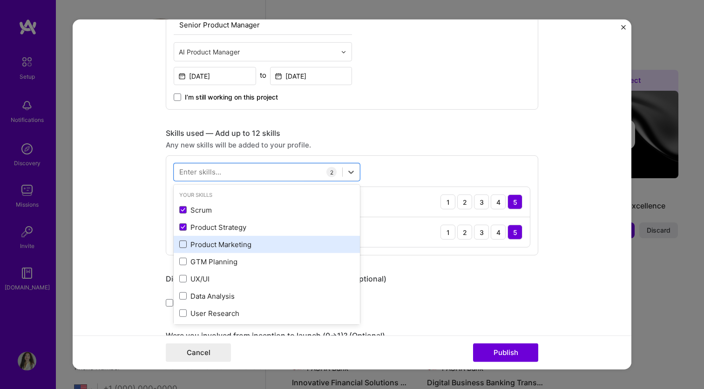
click at [185, 246] on span at bounding box center [182, 244] width 7 height 7
click at [0, 0] on input "checkbox" at bounding box center [0, 0] width 0 height 0
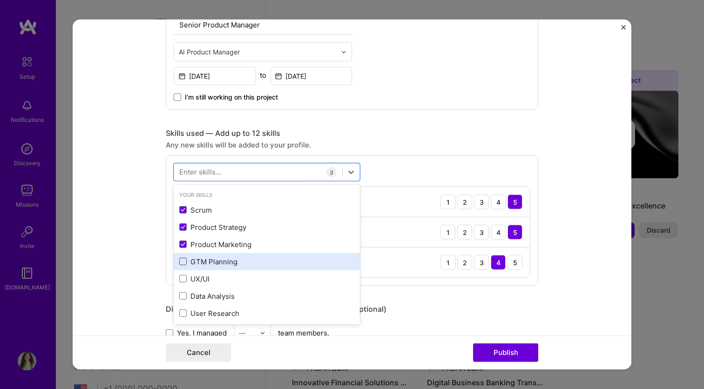
click at [185, 262] on span at bounding box center [182, 261] width 7 height 7
click at [0, 0] on input "checkbox" at bounding box center [0, 0] width 0 height 0
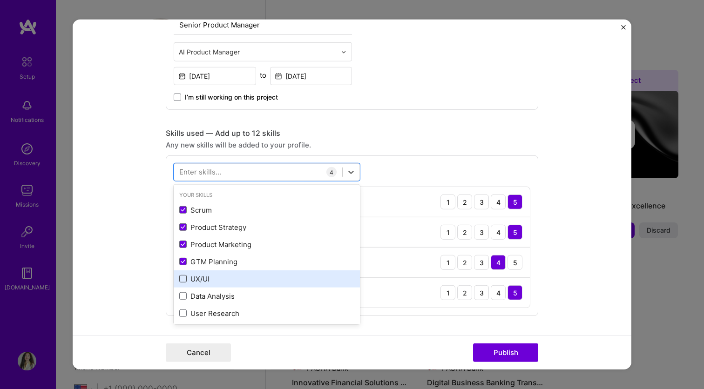
click at [185, 278] on span at bounding box center [182, 278] width 7 height 7
click at [0, 0] on input "checkbox" at bounding box center [0, 0] width 0 height 0
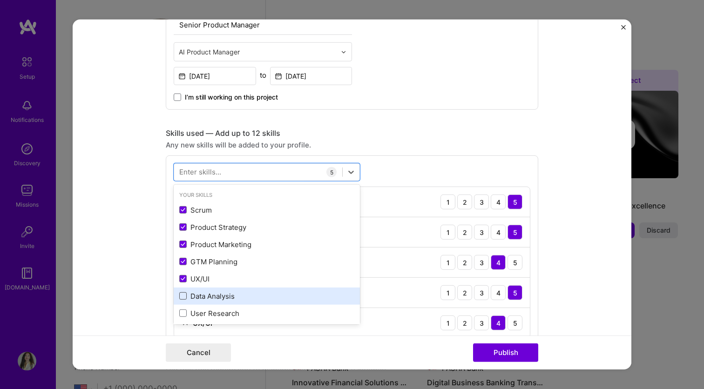
click at [185, 298] on span at bounding box center [182, 295] width 7 height 7
click at [0, 0] on input "checkbox" at bounding box center [0, 0] width 0 height 0
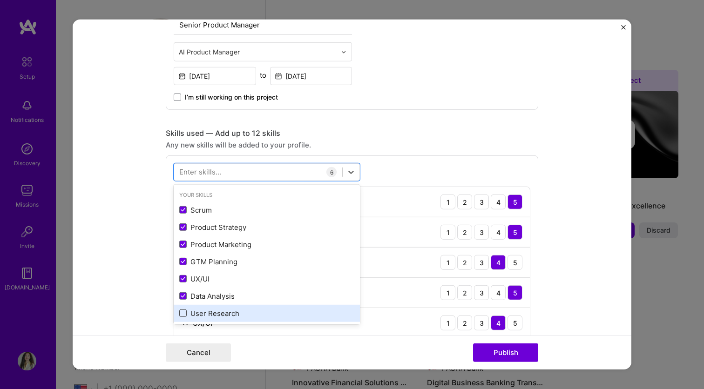
click at [185, 313] on span at bounding box center [182, 312] width 7 height 7
click at [0, 0] on input "checkbox" at bounding box center [0, 0] width 0 height 0
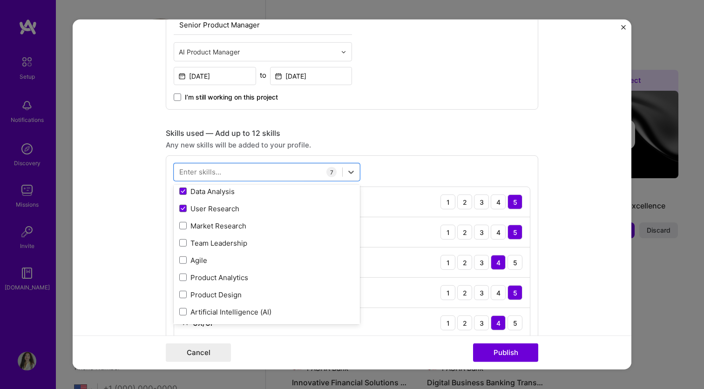
scroll to position [110, 0]
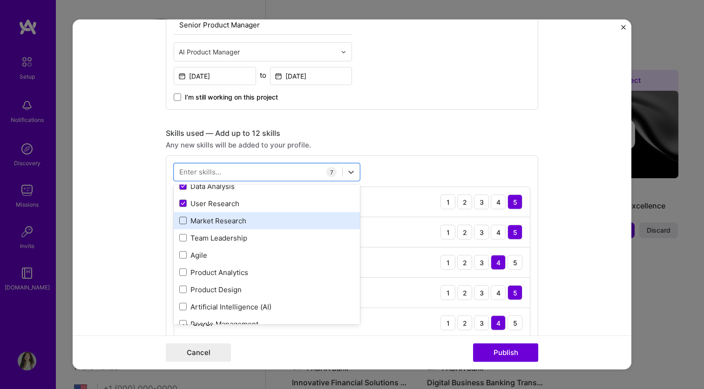
click at [181, 222] on span at bounding box center [182, 220] width 7 height 7
click at [0, 0] on input "checkbox" at bounding box center [0, 0] width 0 height 0
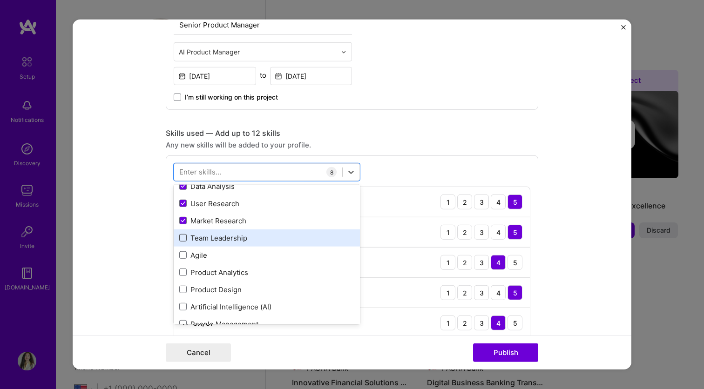
click at [182, 236] on span at bounding box center [182, 237] width 7 height 7
click at [0, 0] on input "checkbox" at bounding box center [0, 0] width 0 height 0
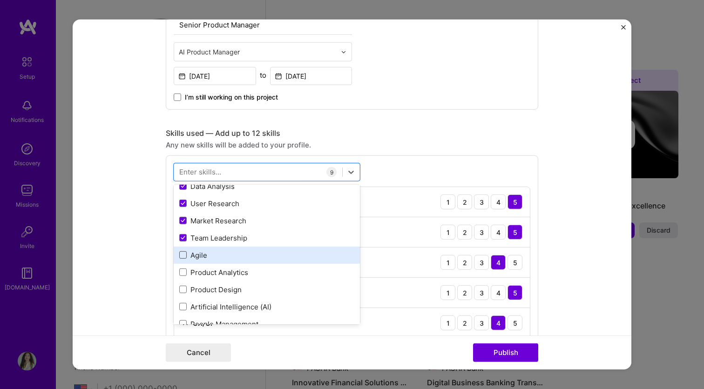
click at [182, 253] on span at bounding box center [182, 254] width 7 height 7
click at [0, 0] on input "checkbox" at bounding box center [0, 0] width 0 height 0
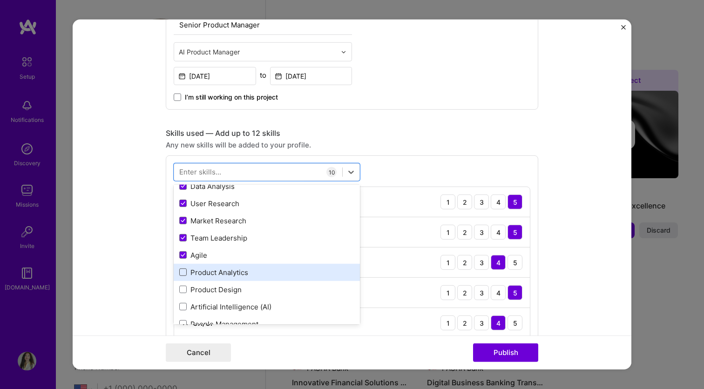
click at [184, 273] on span at bounding box center [182, 272] width 7 height 7
click at [0, 0] on input "checkbox" at bounding box center [0, 0] width 0 height 0
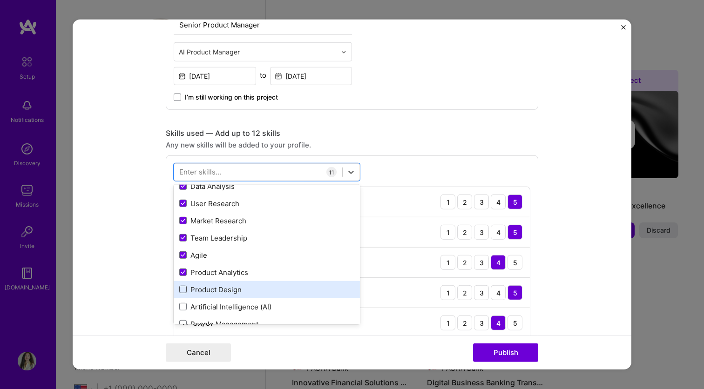
click at [184, 292] on span at bounding box center [182, 289] width 7 height 7
click at [0, 0] on input "checkbox" at bounding box center [0, 0] width 0 height 0
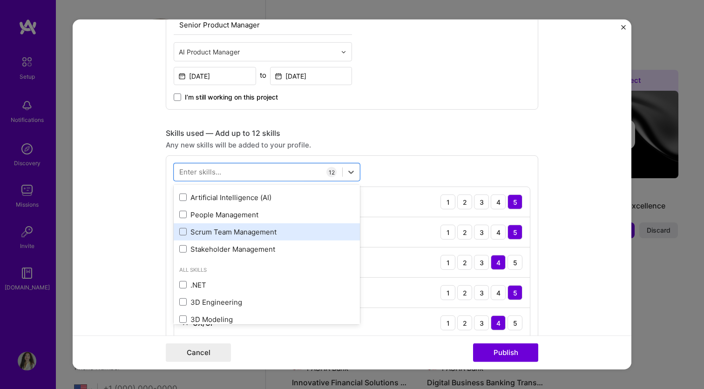
scroll to position [220, 0]
click at [183, 232] on span at bounding box center [182, 230] width 7 height 7
click at [0, 0] on input "checkbox" at bounding box center [0, 0] width 0 height 0
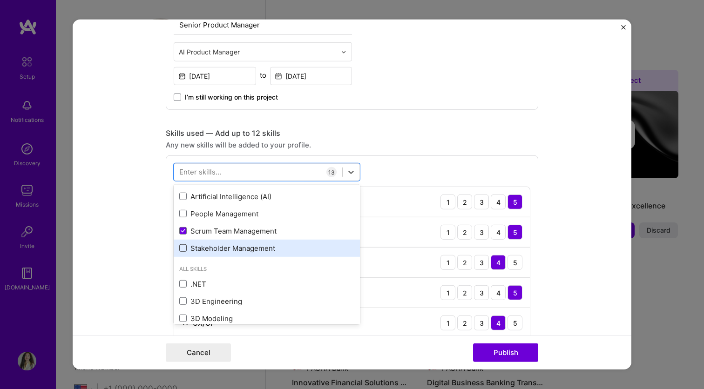
click at [183, 247] on span at bounding box center [182, 247] width 7 height 7
click at [0, 0] on input "checkbox" at bounding box center [0, 0] width 0 height 0
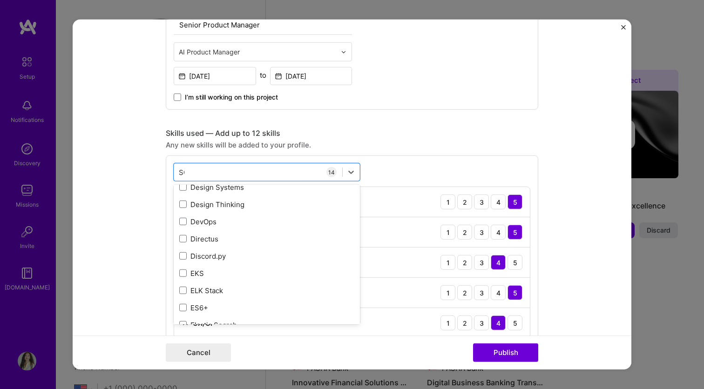
scroll to position [0, 0]
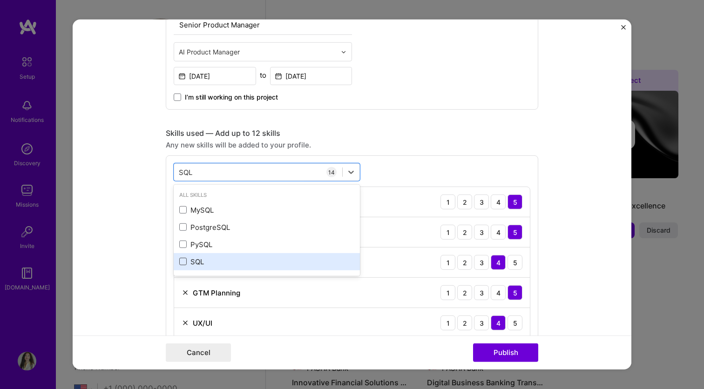
click at [184, 260] on span at bounding box center [182, 261] width 7 height 7
click at [0, 0] on input "checkbox" at bounding box center [0, 0] width 0 height 0
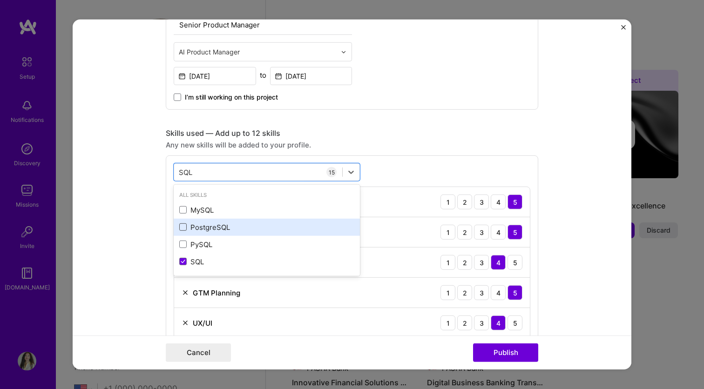
click at [183, 230] on span at bounding box center [182, 226] width 7 height 7
click at [0, 0] on input "checkbox" at bounding box center [0, 0] width 0 height 0
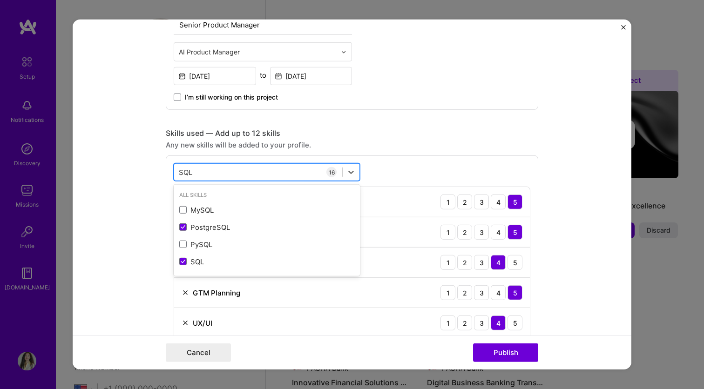
click at [278, 171] on div "SQL SQL" at bounding box center [258, 171] width 168 height 15
type input "S"
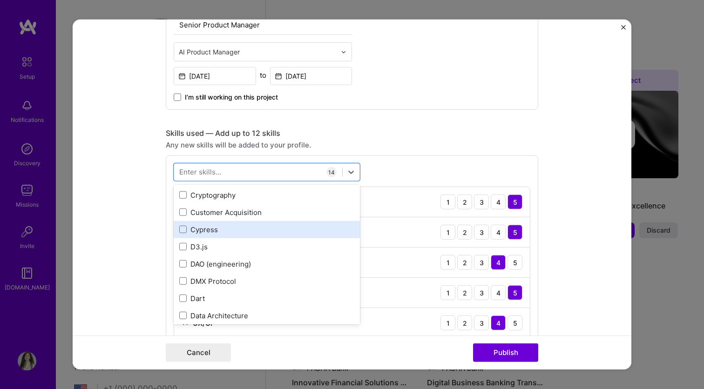
scroll to position [1609, 0]
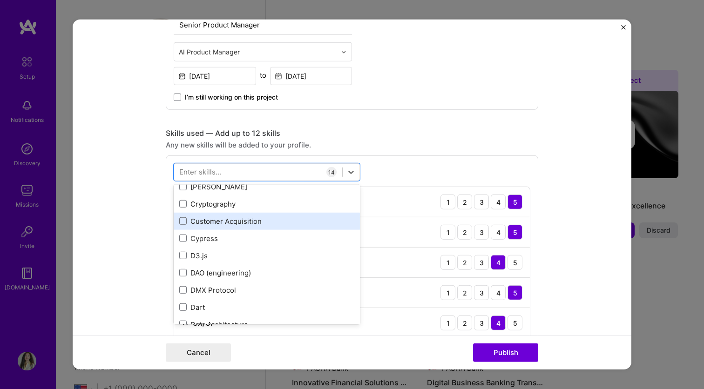
click at [227, 220] on div "Customer Acquisition" at bounding box center [266, 221] width 175 height 10
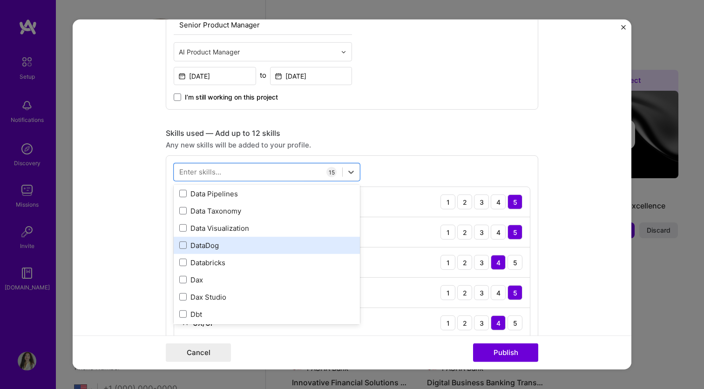
scroll to position [1796, 0]
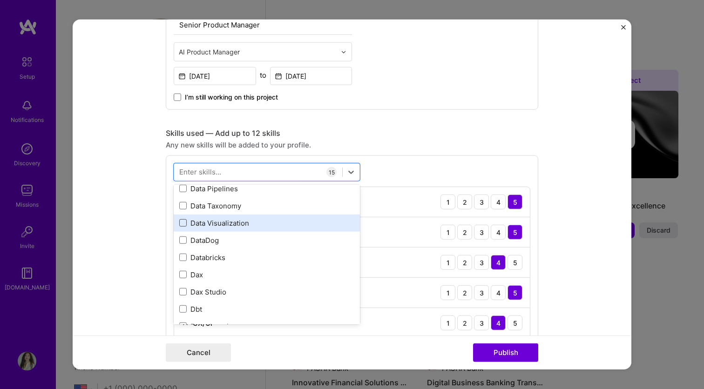
click at [180, 223] on span at bounding box center [182, 222] width 7 height 7
click at [0, 0] on input "checkbox" at bounding box center [0, 0] width 0 height 0
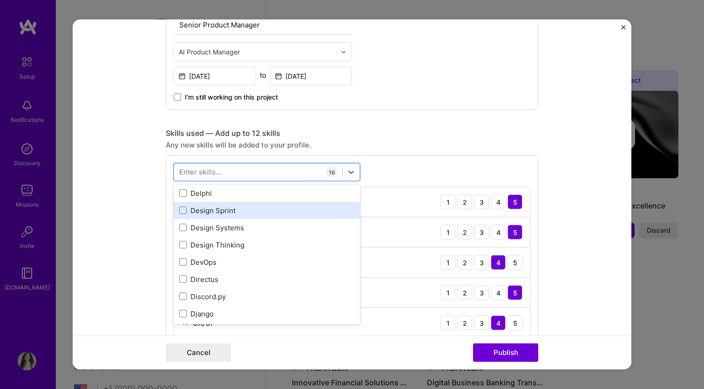
scroll to position [1953, 0]
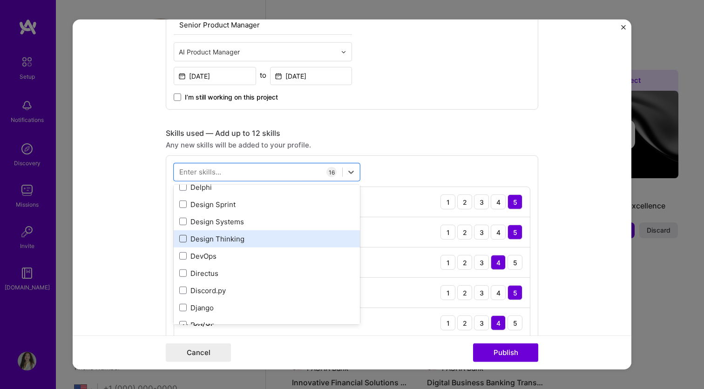
click at [183, 239] on span at bounding box center [182, 238] width 7 height 7
click at [0, 0] on input "checkbox" at bounding box center [0, 0] width 0 height 0
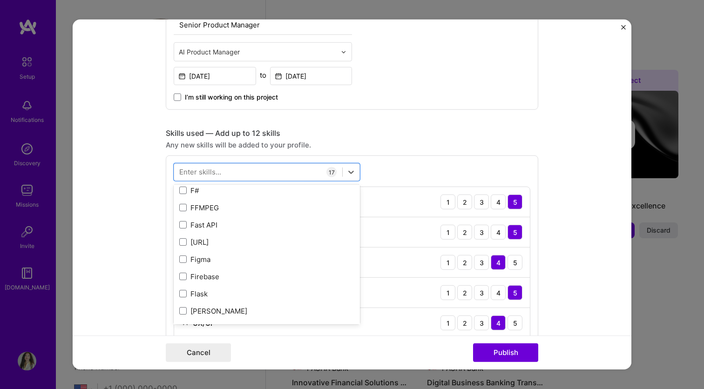
scroll to position [2451, 0]
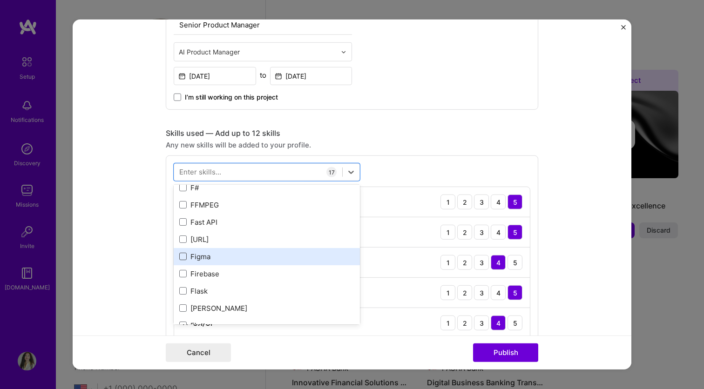
click at [183, 255] on span at bounding box center [182, 256] width 7 height 7
click at [0, 0] on input "checkbox" at bounding box center [0, 0] width 0 height 0
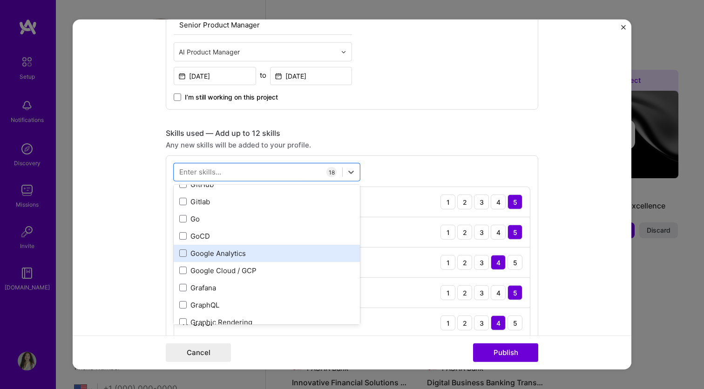
scroll to position [2756, 0]
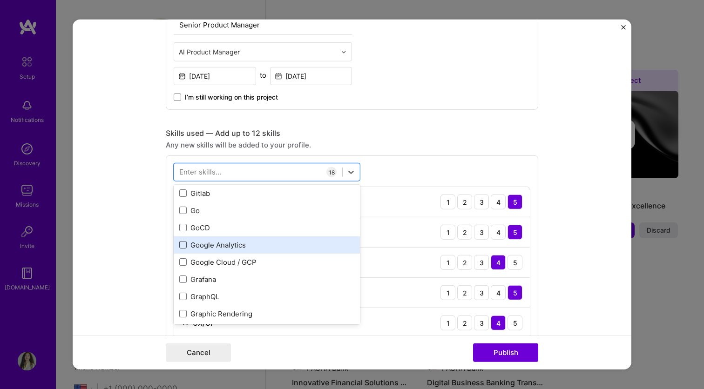
click at [183, 245] on span at bounding box center [182, 244] width 7 height 7
click at [0, 0] on input "checkbox" at bounding box center [0, 0] width 0 height 0
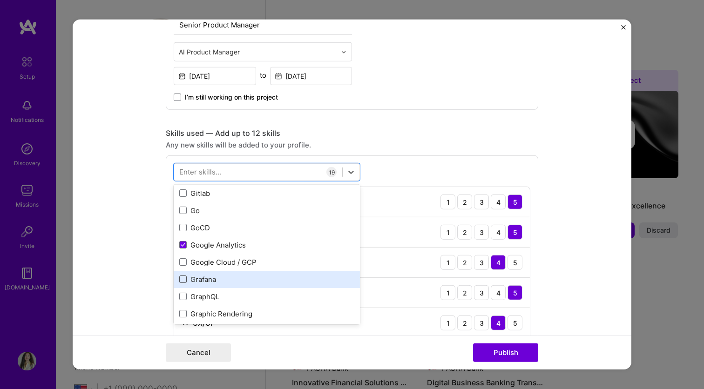
click at [182, 279] on span at bounding box center [182, 278] width 7 height 7
click at [0, 0] on input "checkbox" at bounding box center [0, 0] width 0 height 0
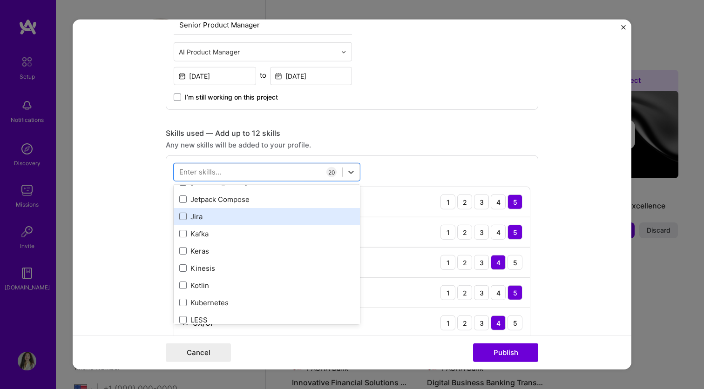
scroll to position [3271, 0]
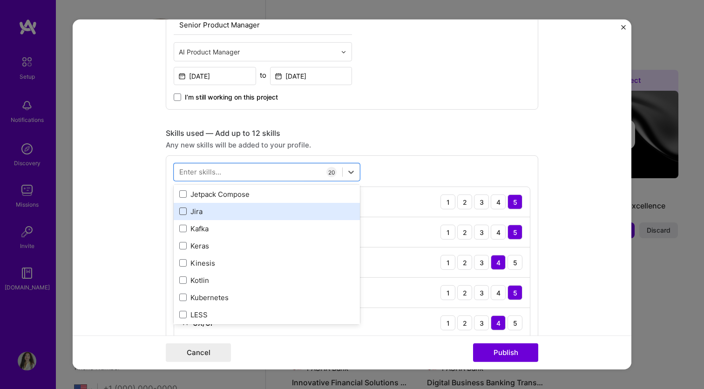
click at [183, 214] on span at bounding box center [182, 211] width 7 height 7
click at [0, 0] on input "checkbox" at bounding box center [0, 0] width 0 height 0
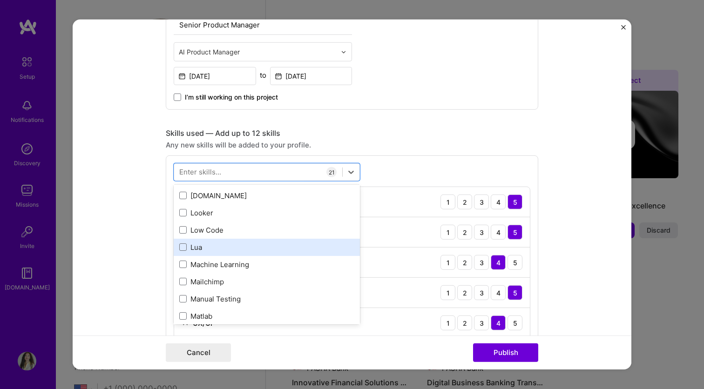
scroll to position [3530, 0]
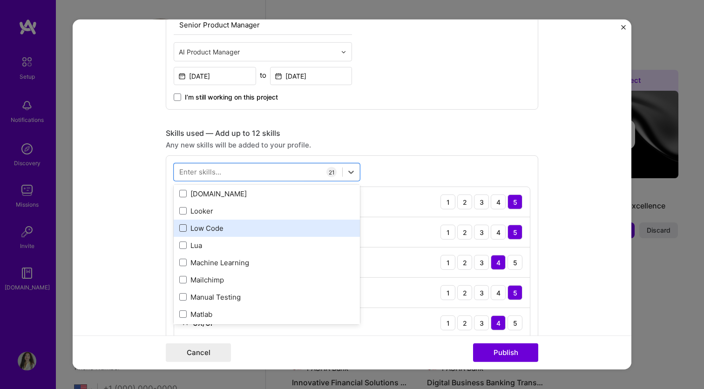
click at [184, 226] on span at bounding box center [182, 227] width 7 height 7
click at [0, 0] on input "checkbox" at bounding box center [0, 0] width 0 height 0
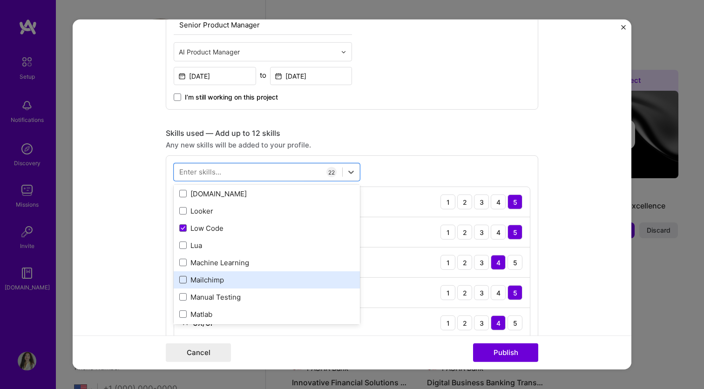
click at [184, 279] on span at bounding box center [182, 279] width 7 height 7
click at [0, 0] on input "checkbox" at bounding box center [0, 0] width 0 height 0
click at [184, 279] on icon at bounding box center [183, 279] width 4 height 3
click at [0, 0] on input "checkbox" at bounding box center [0, 0] width 0 height 0
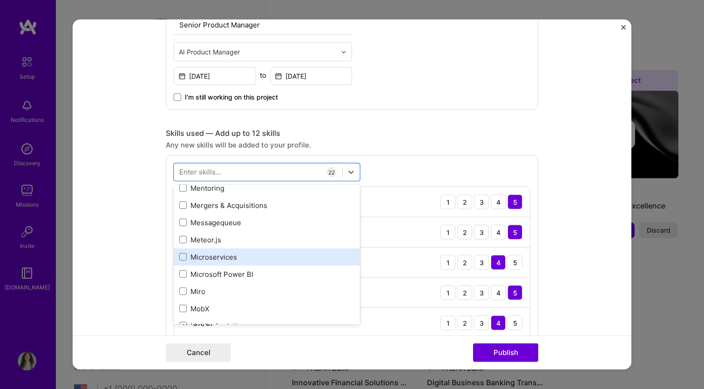
scroll to position [3678, 0]
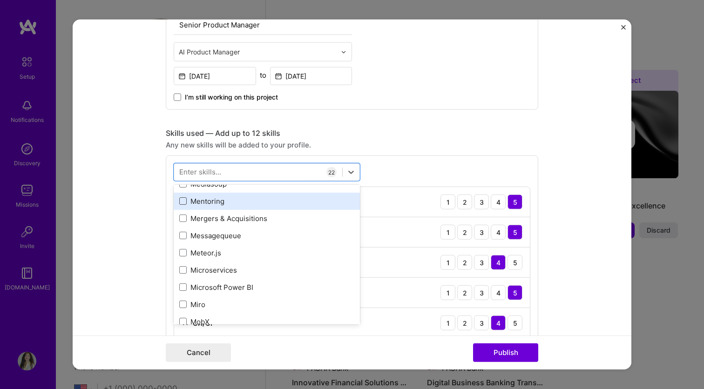
click at [182, 201] on span at bounding box center [182, 200] width 7 height 7
click at [0, 0] on input "checkbox" at bounding box center [0, 0] width 0 height 0
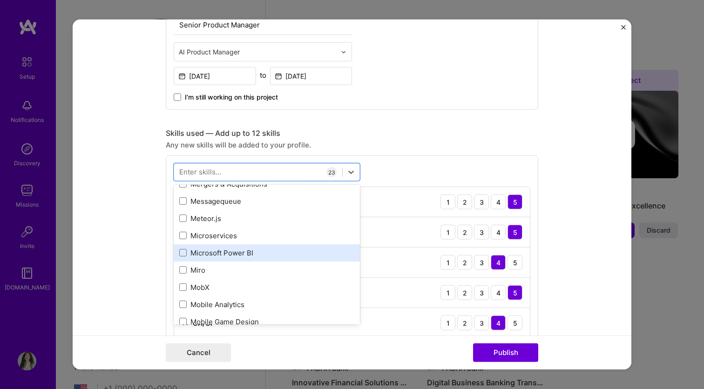
scroll to position [3720, 0]
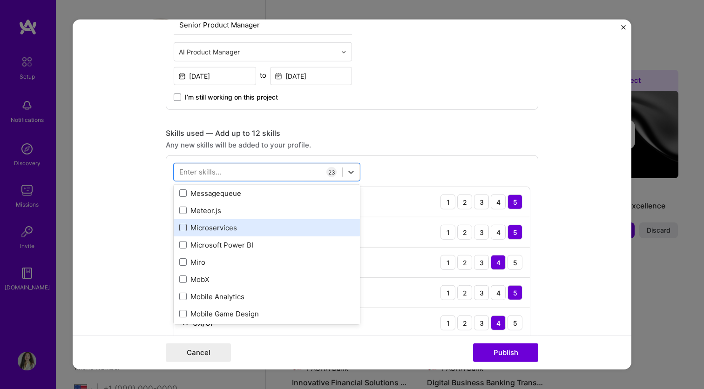
click at [182, 228] on span at bounding box center [182, 227] width 7 height 7
click at [0, 0] on input "checkbox" at bounding box center [0, 0] width 0 height 0
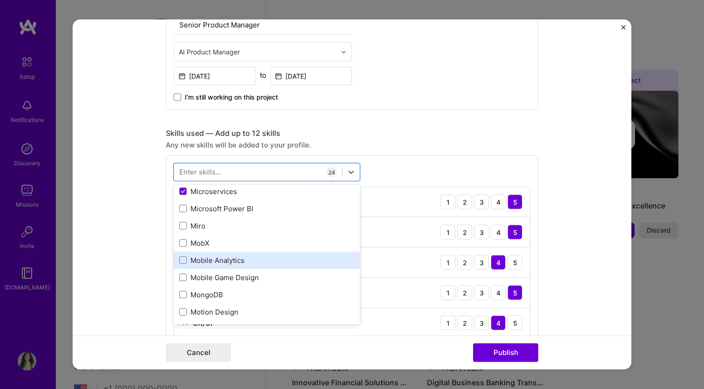
scroll to position [3758, 0]
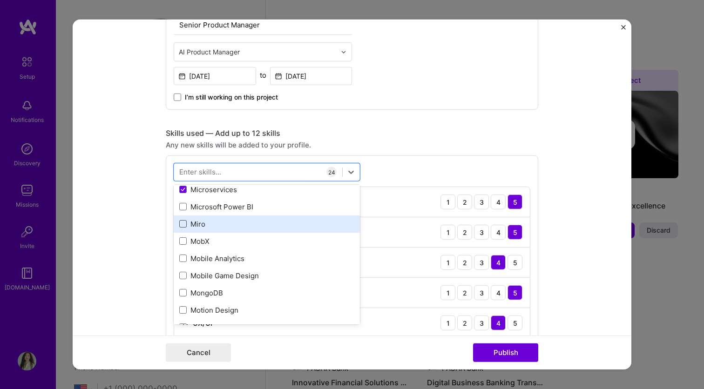
click at [183, 225] on span at bounding box center [182, 223] width 7 height 7
click at [0, 0] on input "checkbox" at bounding box center [0, 0] width 0 height 0
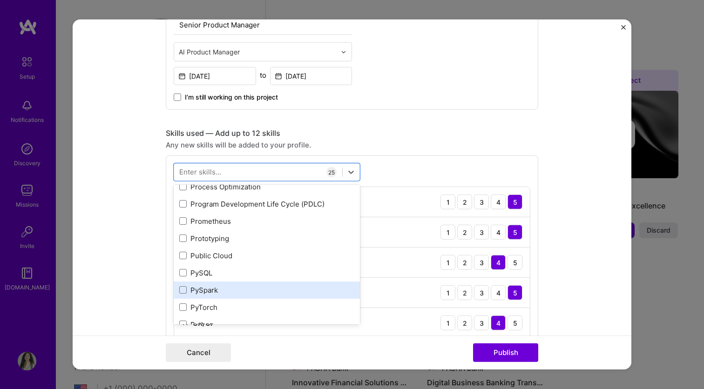
scroll to position [4458, 0]
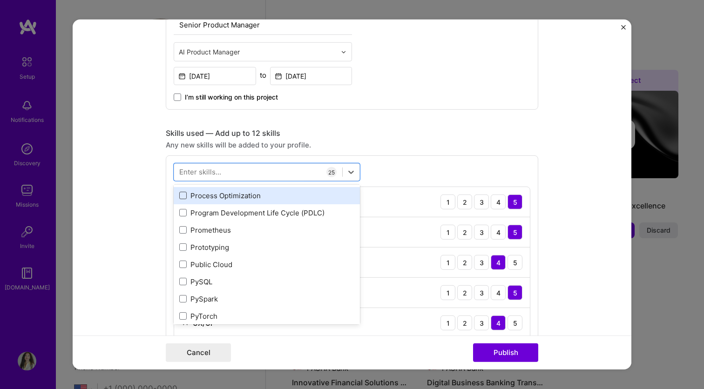
click at [181, 195] on span at bounding box center [182, 195] width 7 height 7
click at [0, 0] on input "checkbox" at bounding box center [0, 0] width 0 height 0
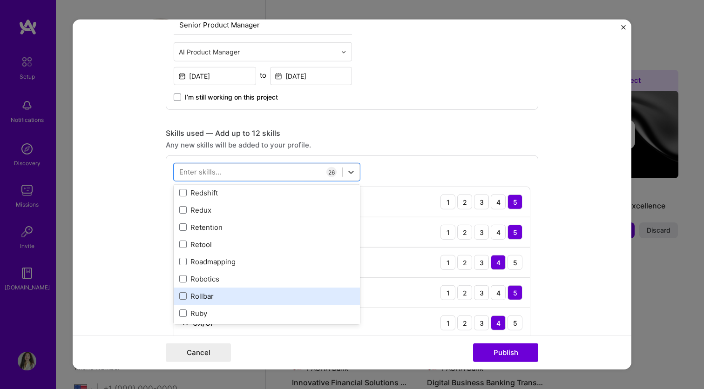
scroll to position [4815, 0]
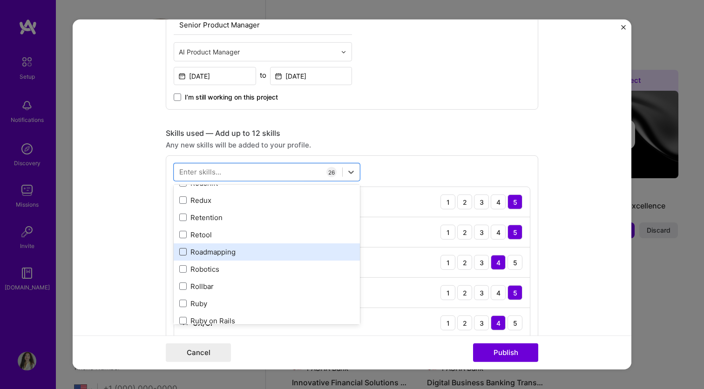
click at [180, 252] on span at bounding box center [182, 251] width 7 height 7
click at [0, 0] on input "checkbox" at bounding box center [0, 0] width 0 height 0
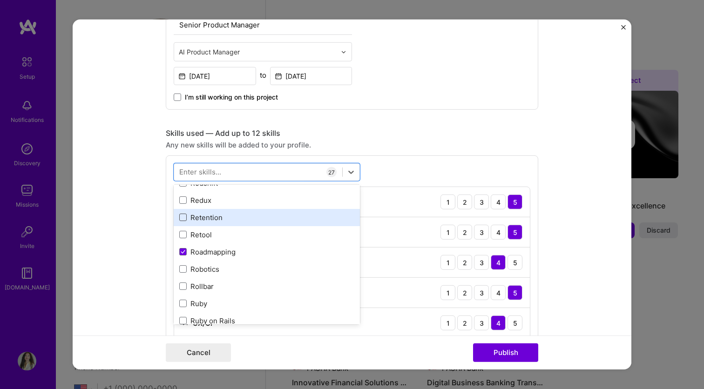
click at [182, 220] on span at bounding box center [182, 217] width 7 height 7
click at [0, 0] on input "checkbox" at bounding box center [0, 0] width 0 height 0
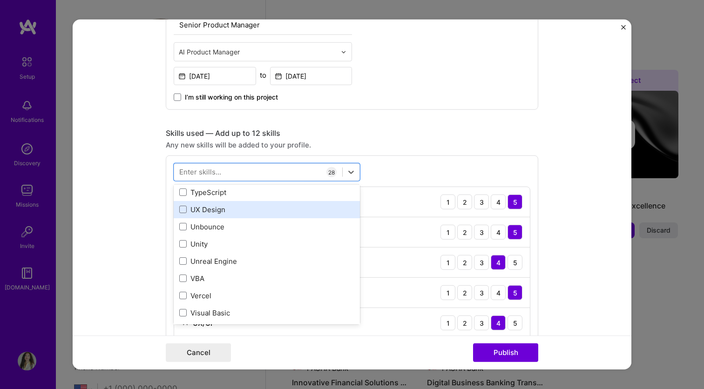
scroll to position [5957, 0]
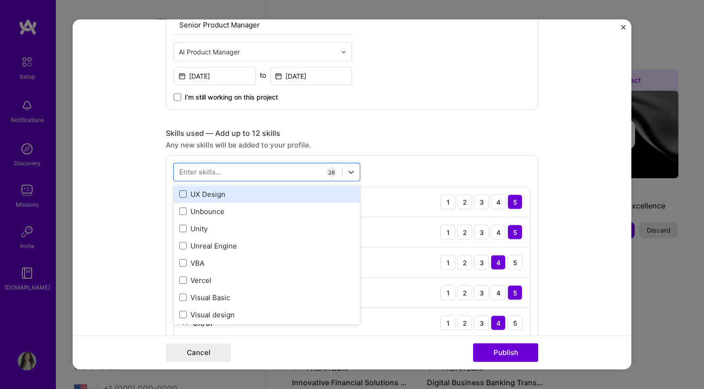
click at [185, 195] on span at bounding box center [182, 193] width 7 height 7
click at [0, 0] on input "checkbox" at bounding box center [0, 0] width 0 height 0
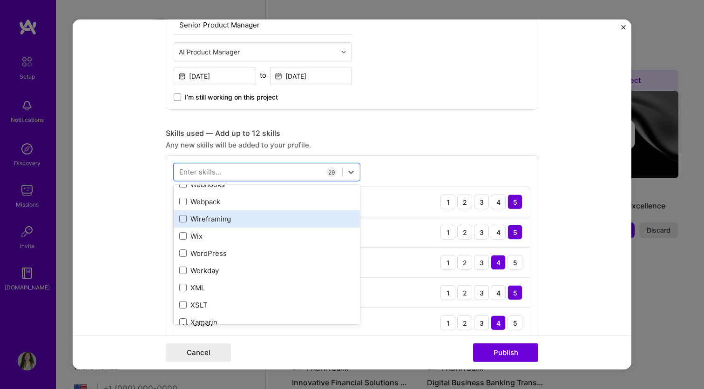
scroll to position [6244, 0]
click at [184, 217] on span at bounding box center [182, 217] width 7 height 7
click at [0, 0] on input "checkbox" at bounding box center [0, 0] width 0 height 0
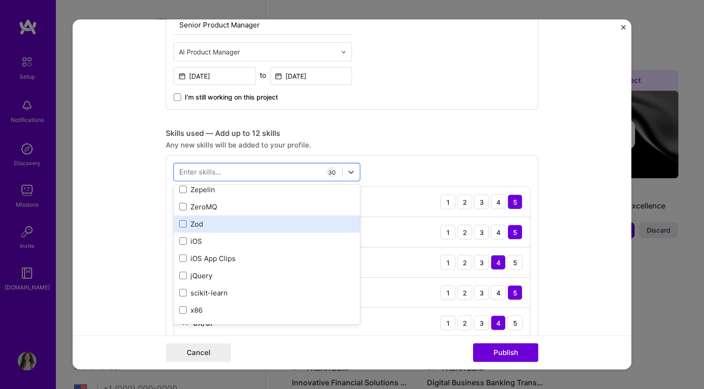
scroll to position [6410, 0]
click at [413, 131] on div "Skills used — Add up to 12 skills" at bounding box center [352, 133] width 372 height 10
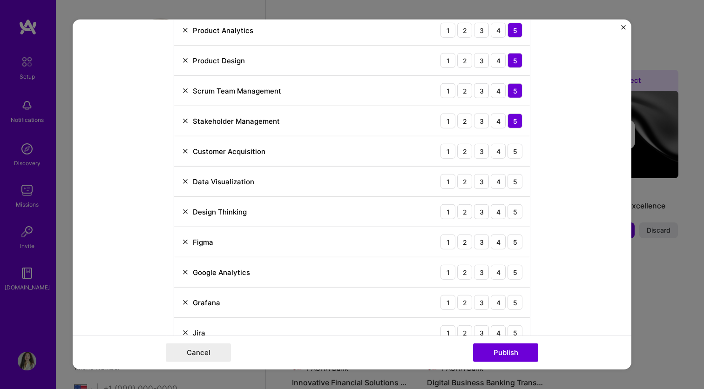
scroll to position [839, 0]
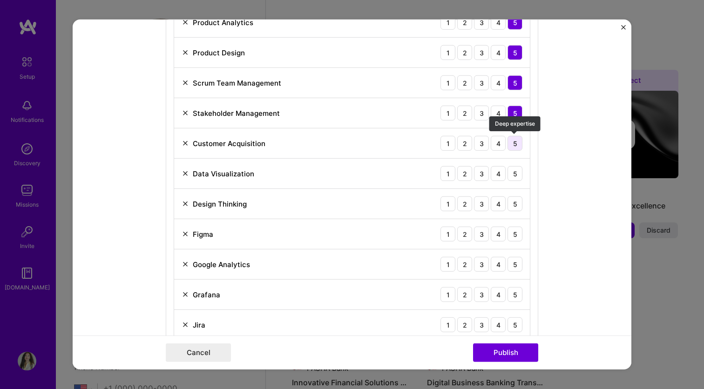
click at [512, 147] on div "5" at bounding box center [514, 143] width 15 height 15
click at [498, 173] on div "4" at bounding box center [497, 173] width 15 height 15
click at [513, 205] on div "5" at bounding box center [514, 203] width 15 height 15
click at [496, 233] on div "4" at bounding box center [497, 234] width 15 height 15
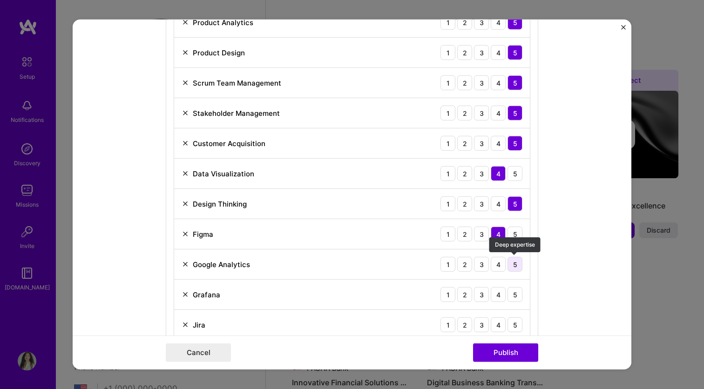
click at [514, 266] on div "5" at bounding box center [514, 264] width 15 height 15
click at [518, 298] on div "5" at bounding box center [514, 294] width 15 height 15
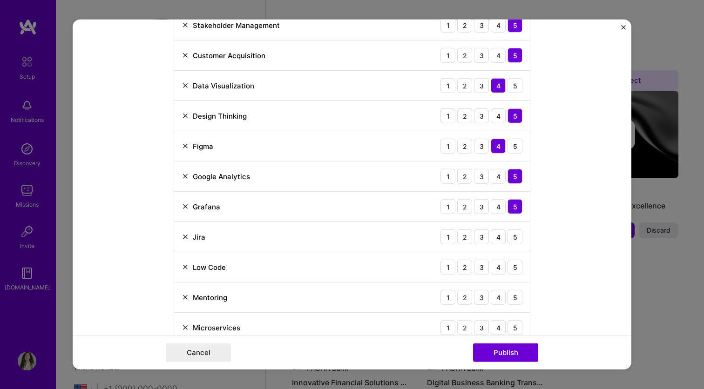
scroll to position [940, 0]
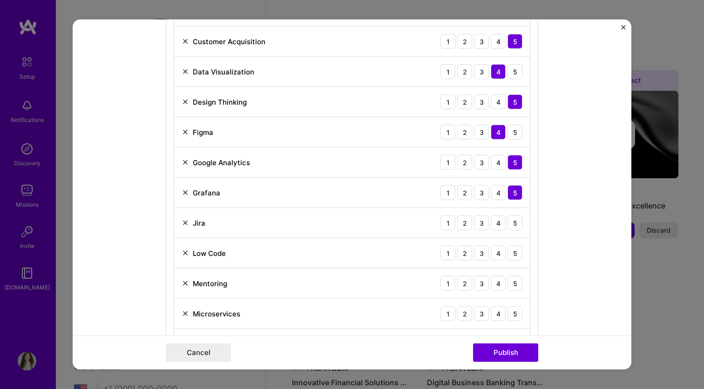
click at [516, 231] on div "Jira 1 2 3 4 5" at bounding box center [352, 223] width 356 height 30
click at [512, 216] on div "5" at bounding box center [514, 222] width 15 height 15
click at [514, 249] on div "5" at bounding box center [514, 253] width 15 height 15
click at [516, 286] on div "5" at bounding box center [514, 283] width 15 height 15
click at [488, 312] on div "3" at bounding box center [481, 313] width 15 height 15
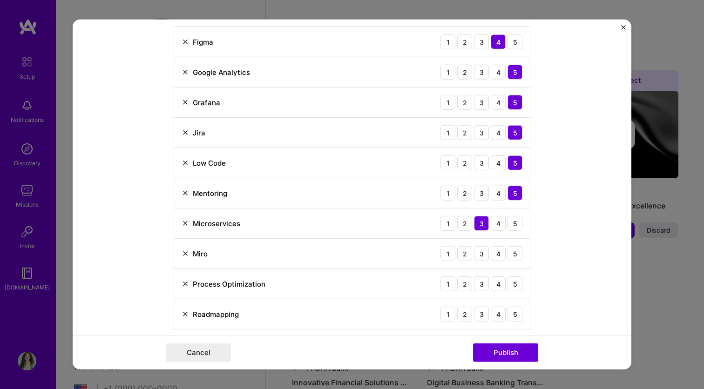
scroll to position [1055, 0]
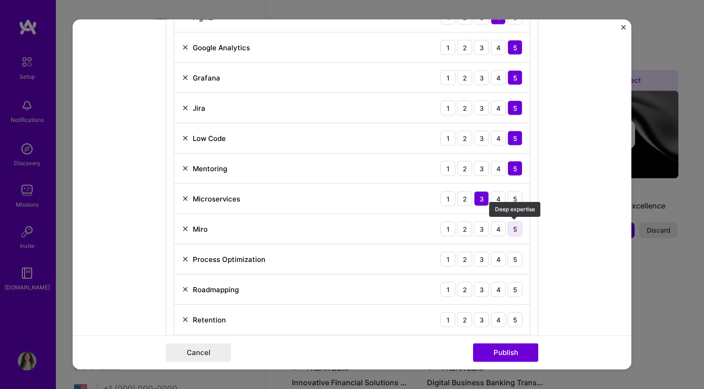
click at [516, 234] on div "5" at bounding box center [514, 229] width 15 height 15
click at [516, 257] on div "5" at bounding box center [514, 259] width 15 height 15
click at [517, 282] on div "5" at bounding box center [514, 289] width 15 height 15
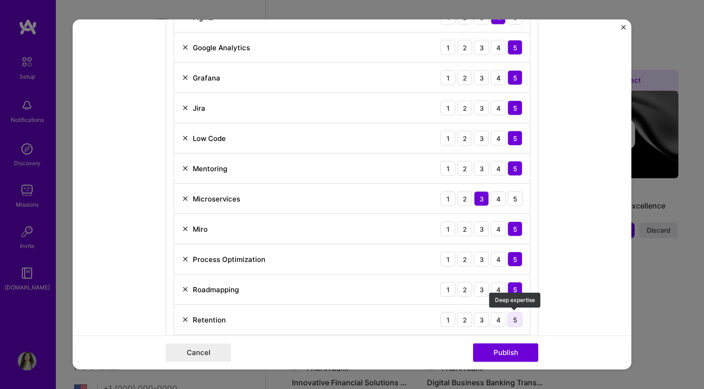
click at [515, 324] on div "5" at bounding box center [514, 319] width 15 height 15
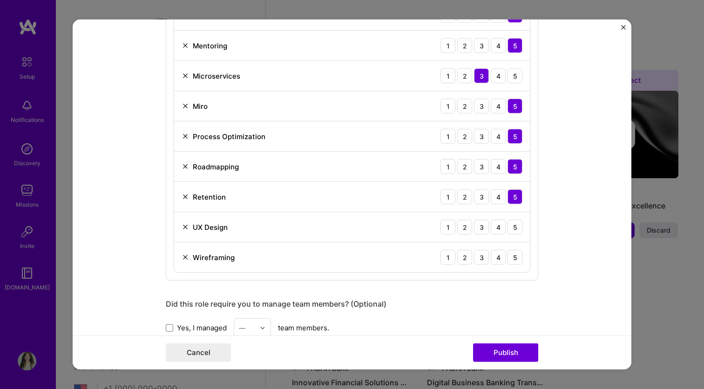
scroll to position [1191, 0]
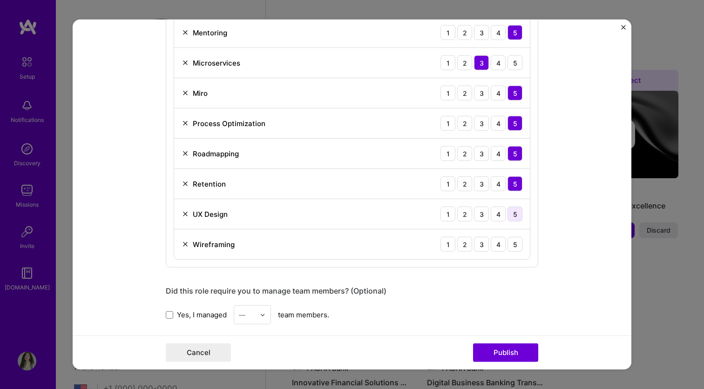
click at [514, 215] on div "5" at bounding box center [514, 214] width 15 height 15
click at [513, 245] on div "5" at bounding box center [514, 244] width 15 height 15
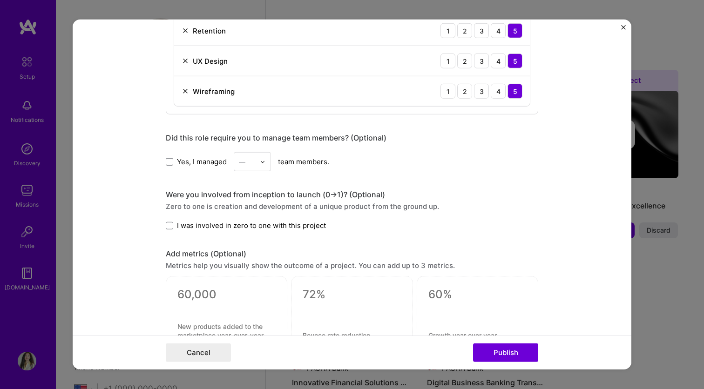
scroll to position [1353, 0]
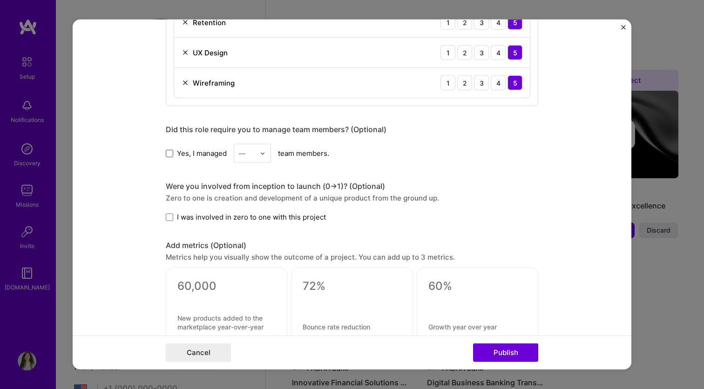
click at [170, 152] on span at bounding box center [169, 152] width 7 height 7
click at [0, 0] on input "Yes, I managed" at bounding box center [0, 0] width 0 height 0
click at [262, 154] on img at bounding box center [263, 153] width 6 height 6
click at [251, 300] on div "18" at bounding box center [252, 302] width 32 height 17
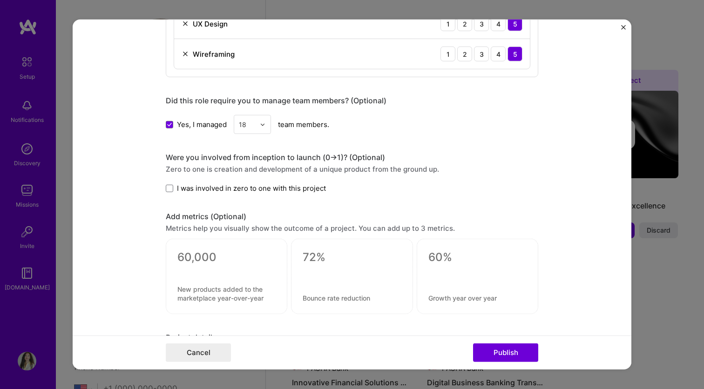
scroll to position [1395, 0]
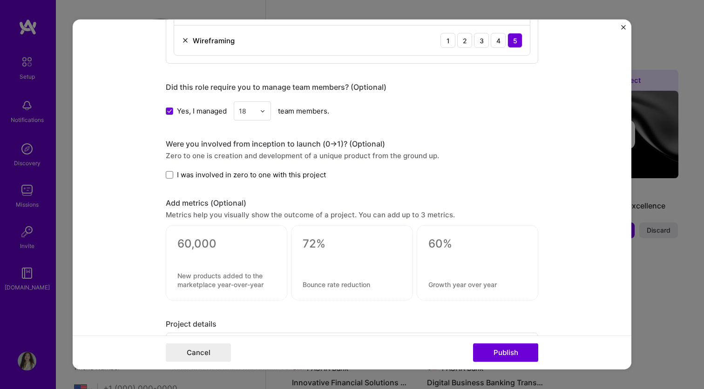
click at [238, 172] on span "I was involved in zero to one with this project" at bounding box center [251, 175] width 149 height 10
click at [0, 0] on input "I was involved in zero to one with this project" at bounding box center [0, 0] width 0 height 0
click at [195, 276] on textarea at bounding box center [226, 280] width 98 height 18
type textarea "i"
click at [179, 284] on textarea "Time-to-Yes in" at bounding box center [226, 283] width 98 height 9
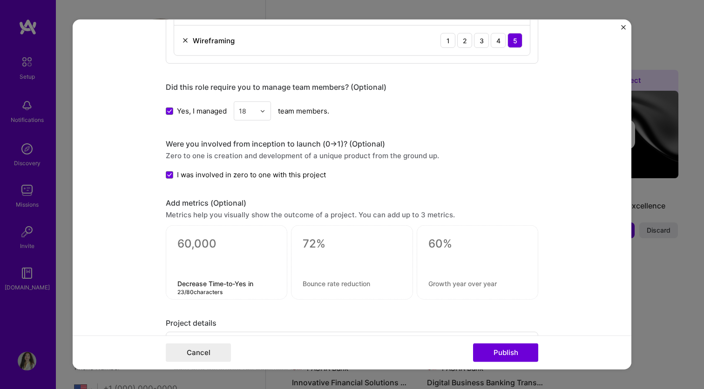
click at [261, 283] on textarea "Decrease Time-to-Yes in" at bounding box center [226, 283] width 98 height 9
type textarea "Decrease Time-to-Yes in RFQs"
click at [195, 245] on textarea at bounding box center [226, 244] width 98 height 14
click at [189, 246] on textarea at bounding box center [226, 244] width 98 height 14
type textarea "by 80%"
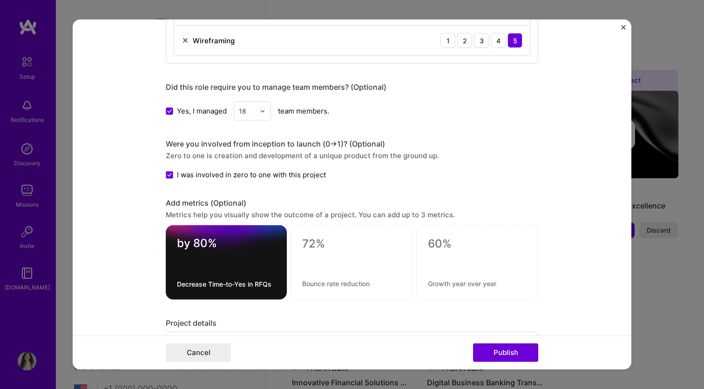
click at [250, 283] on textarea "Decrease Time-to-Yes in RFQs" at bounding box center [226, 284] width 99 height 9
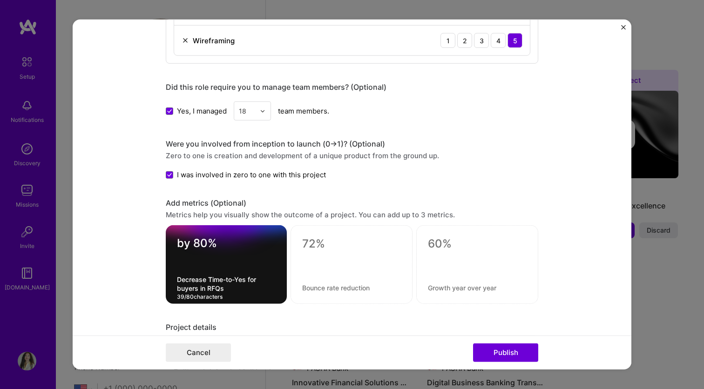
type textarea "Decrease Time-to-Yes for buyers in RFQs"
click at [312, 303] on div at bounding box center [351, 264] width 122 height 79
click at [315, 288] on textarea at bounding box center [351, 287] width 99 height 9
paste textarea "Increase Supplier Response Rate"
type textarea "Increase Supplier Response Rate"
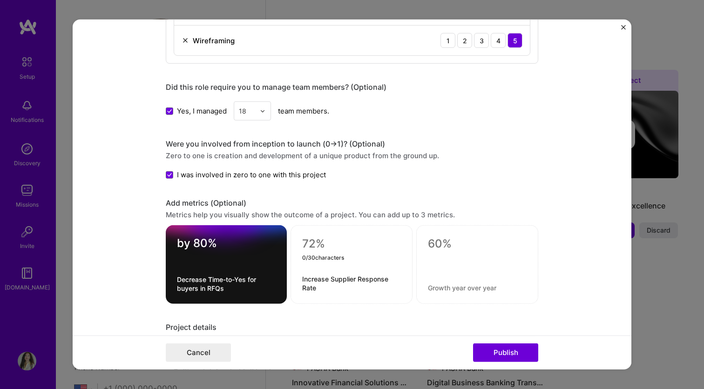
click at [316, 249] on textarea at bounding box center [351, 244] width 99 height 14
paste textarea "by 65%"
type textarea "by 65%"
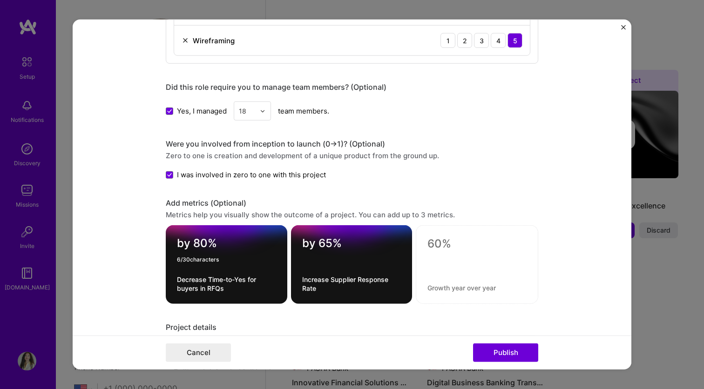
drag, startPoint x: 192, startPoint y: 243, endPoint x: 162, endPoint y: 243, distance: 29.3
click at [162, 243] on form "Editing suggested project This project is suggested based on your LinkedIn, res…" at bounding box center [352, 195] width 558 height 350
type textarea "80%"
click at [230, 290] on textarea "Decrease Time-to-Yes for buyers in RFQs" at bounding box center [226, 284] width 99 height 18
type textarea "Decrease Time-to-Yes for buyers in RFQs by"
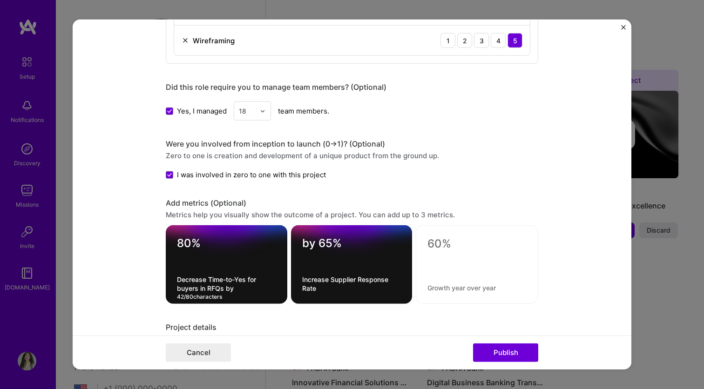
click at [315, 287] on textarea "Increase Supplier Response Rate" at bounding box center [351, 284] width 99 height 18
type textarea "Increase Supplier Response Rate by"
click at [560, 184] on form "Editing suggested project This project is suggested based on your LinkedIn, res…" at bounding box center [352, 195] width 558 height 350
drag, startPoint x: 306, startPoint y: 244, endPoint x: 289, endPoint y: 244, distance: 16.3
click at [289, 244] on div "80% Decrease Time-to-Yes for buyers in [GEOGRAPHIC_DATA] by by 65% 6 / 30 chara…" at bounding box center [352, 264] width 372 height 79
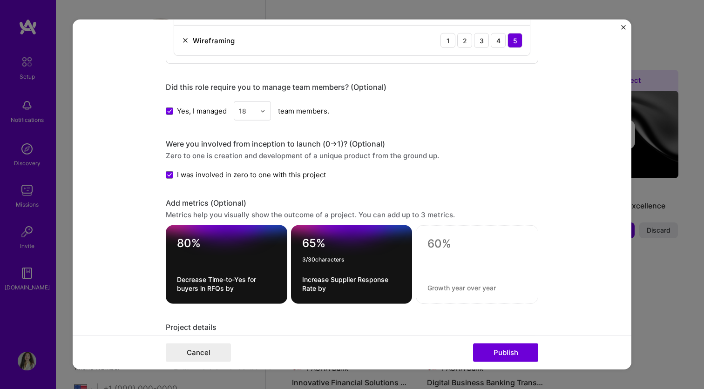
type textarea "65%"
click at [198, 281] on textarea "Decrease Time-to-Yes for buyers in RFQs by" at bounding box center [226, 284] width 99 height 18
paste textarea "Faster Buyer Approvals (Time-to-Yes)"
type textarea "Faster Buyer Approvals (Time-to-Yes)"
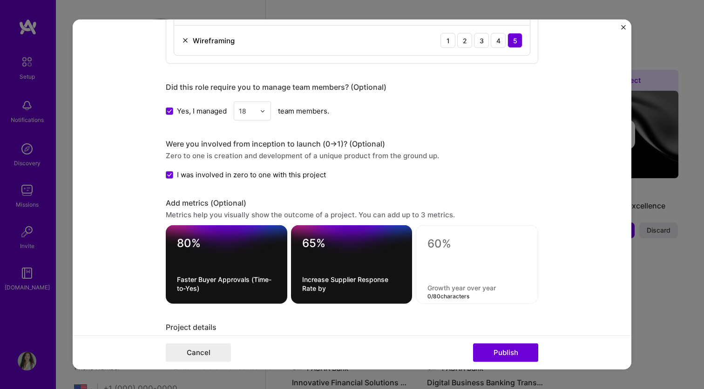
click at [456, 286] on textarea at bounding box center [476, 287] width 99 height 9
paste textarea "Lead-to-Opportunity Conversion"
type textarea "Lead-to-Opportunity Conversion"
click at [444, 243] on textarea at bounding box center [476, 244] width 99 height 14
paste textarea "+12%"
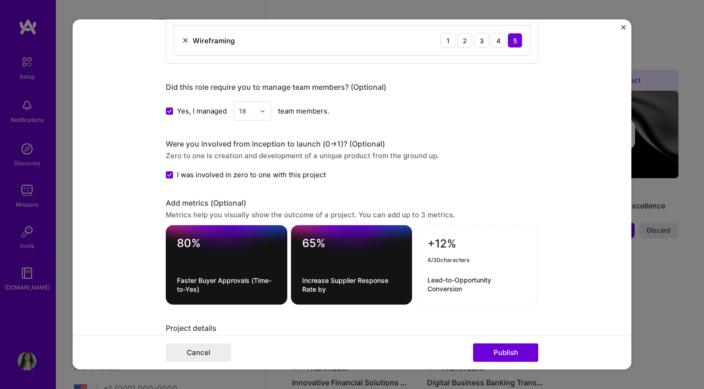
type textarea "+12%"
click at [589, 228] on form "Editing suggested project This project is suggested based on your LinkedIn, res…" at bounding box center [352, 195] width 558 height 350
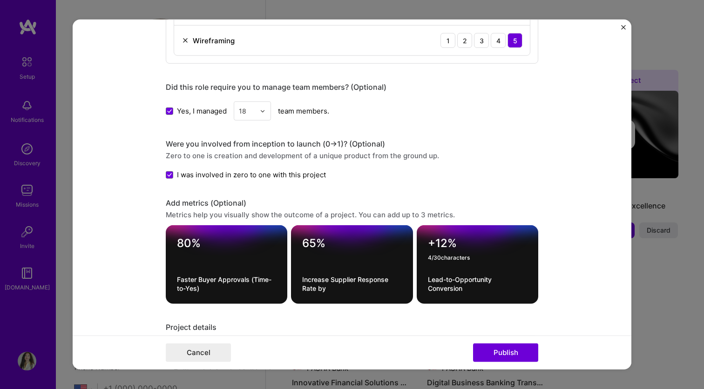
click at [432, 280] on textarea "Lead-to-Opportunity Conversion" at bounding box center [477, 284] width 99 height 18
paste textarea "offers received in 80% of buyer requests"
drag, startPoint x: 432, startPoint y: 282, endPoint x: 409, endPoint y: 282, distance: 23.3
click at [409, 282] on div "80% Faster Buyer Approvals (Time-to-Yes) 65% Increase Supplier Response Rate by…" at bounding box center [352, 264] width 372 height 79
type textarea "Offers received in 80% of buyer requests"
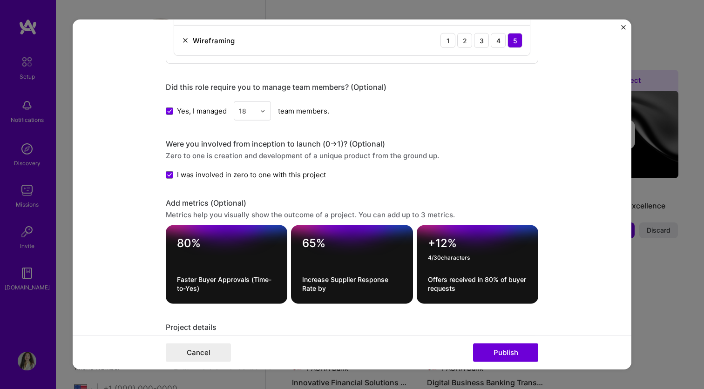
drag, startPoint x: 455, startPoint y: 244, endPoint x: 424, endPoint y: 244, distance: 30.2
click at [424, 244] on div "+12% 4 / 30 characters Offers received in 80% of buyer requests" at bounding box center [476, 264] width 121 height 79
type textarea "3+"
click at [429, 279] on textarea "Offers received in 80% of buyer requests" at bounding box center [477, 284] width 99 height 18
drag, startPoint x: 440, startPoint y: 278, endPoint x: 420, endPoint y: 278, distance: 19.5
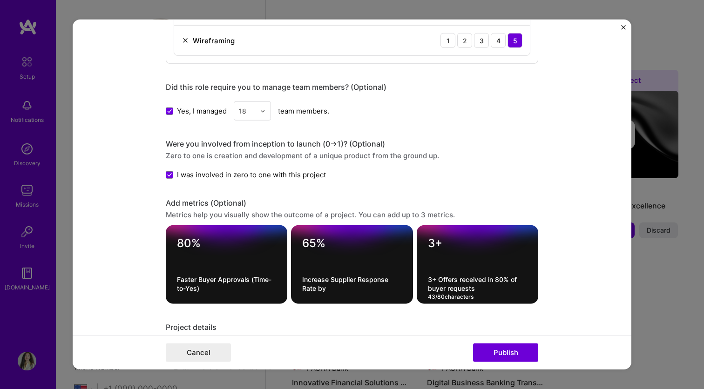
click at [420, 278] on div "3+ 3+ Offers received in 80% of buyer requests 43 / 80 characters" at bounding box center [476, 264] width 121 height 79
type textarea "Offers received in 80% of buyer requests"
click at [571, 298] on form "Editing suggested project This project is suggested based on your LinkedIn, res…" at bounding box center [352, 195] width 558 height 350
drag, startPoint x: 443, startPoint y: 241, endPoint x: 416, endPoint y: 241, distance: 26.5
click at [416, 241] on div "3+ 2 / 30 characters Offers received in 80% of buyer requests" at bounding box center [476, 264] width 121 height 79
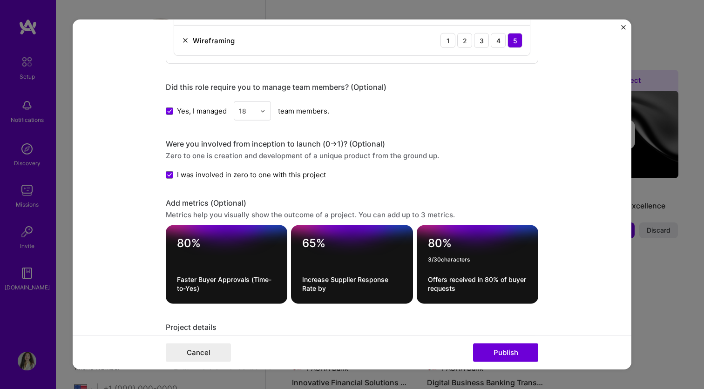
type textarea "80%"
click at [428, 280] on textarea "Offers received in 80% of buyer requests" at bounding box center [477, 284] width 99 height 18
click at [463, 279] on textarea "At least 3 Offers received in 80% of buyer requests" at bounding box center [477, 284] width 99 height 18
drag, startPoint x: 451, startPoint y: 289, endPoint x: 421, endPoint y: 288, distance: 30.7
click at [421, 288] on div "80% At least 3 offers received in 80% of buyer requests 51 / 80 characters" at bounding box center [476, 264] width 121 height 79
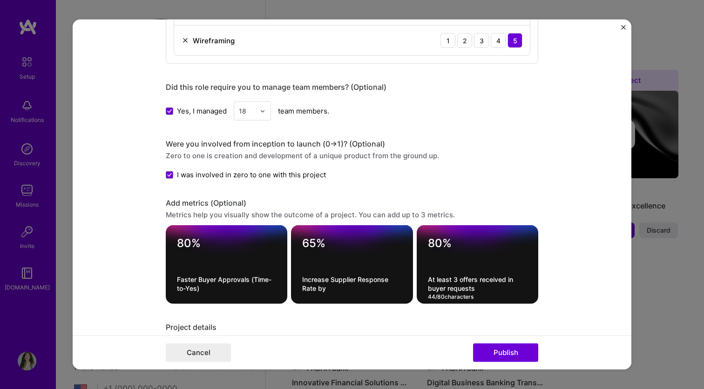
click at [477, 291] on textarea "At least 3 offers received in buyer requests" at bounding box center [477, 284] width 99 height 18
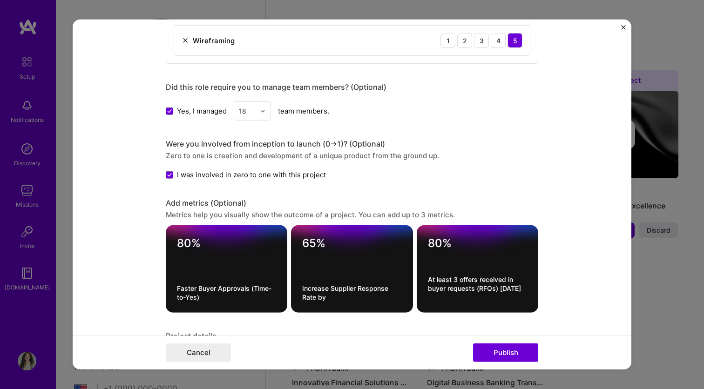
click at [591, 292] on form "Editing suggested project This project is suggested based on your LinkedIn, res…" at bounding box center [352, 195] width 558 height 350
click at [519, 291] on textarea "At least 3 offers received in buyer requests (RFQs) [DATE]" at bounding box center [477, 288] width 99 height 27
type textarea "At least 3 offers received in buyer requests (RFQs) within first 2 days"
click at [550, 292] on form "Editing suggested project This project is suggested based on your LinkedIn, res…" at bounding box center [352, 195] width 558 height 350
click at [308, 289] on textarea "Increase Supplier Response Rate by" at bounding box center [351, 293] width 99 height 18
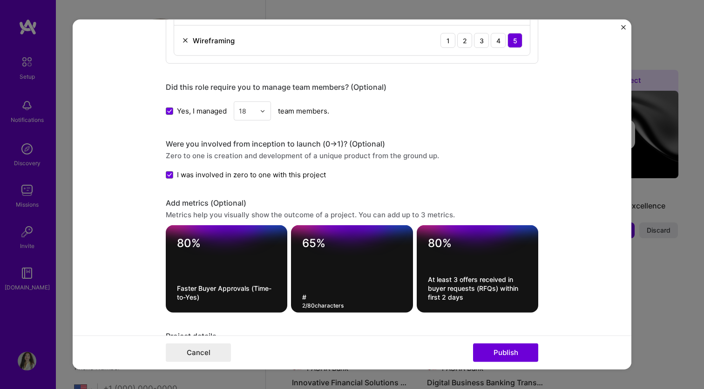
paste textarea "RFQs finalized with ≥2 offers within the first day"
type textarea "# RFQs finalized with ≥2 offers within the first day"
drag, startPoint x: 314, startPoint y: 241, endPoint x: 287, endPoint y: 241, distance: 27.0
click at [289, 241] on div "80% Faster Buyer Approvals (Time-to-Yes) 65% # RFQs finalized with ≥2 offers wi…" at bounding box center [352, 268] width 372 height 87
type textarea "80%"
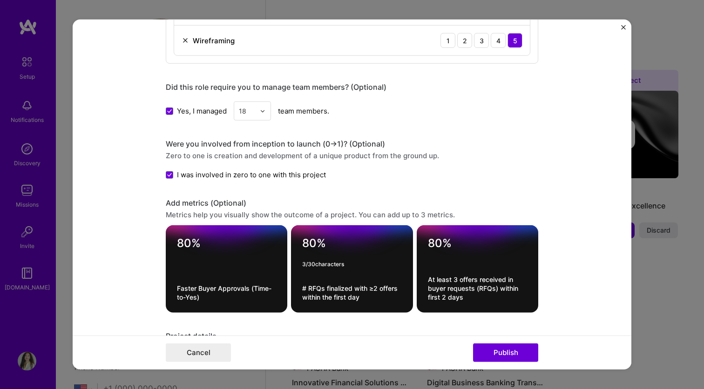
click at [288, 232] on div "80% Faster Buyer Approvals (Time-to-Yes) 80% 3 / 30 characters # RFQs finalized…" at bounding box center [352, 268] width 372 height 87
click at [302, 289] on textarea "# RFQs finalized with ≥2 offers within the first day" at bounding box center [351, 293] width 99 height 18
drag, startPoint x: 332, startPoint y: 288, endPoint x: 290, endPoint y: 288, distance: 41.9
click at [290, 288] on div "80% Faster Buyer Approvals (Time-to-Yes) 80% Liquidity: # RFQs finalized with ≥…" at bounding box center [352, 268] width 372 height 87
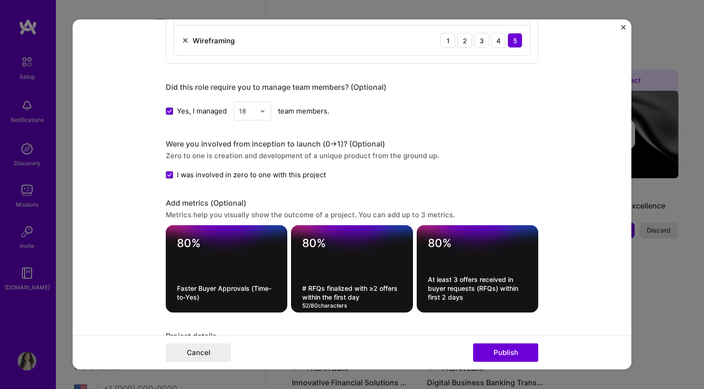
type textarea "# RFQs finalized with ≥2 offers within the first day"
click at [430, 277] on textarea "At least 3 offers received in buyer requests (RFQs) within first 2 days" at bounding box center [477, 288] width 99 height 27
drag, startPoint x: 477, startPoint y: 279, endPoint x: 453, endPoint y: 280, distance: 23.8
click at [453, 280] on textarea "# RFQs At least 3 offers received in buyer requests (RFQs) within first 2 days" at bounding box center [477, 288] width 99 height 27
click at [482, 279] on textarea "# RFQs 3 offers received in buyer requests (RFQs) within first 2 days" at bounding box center [477, 288] width 99 height 27
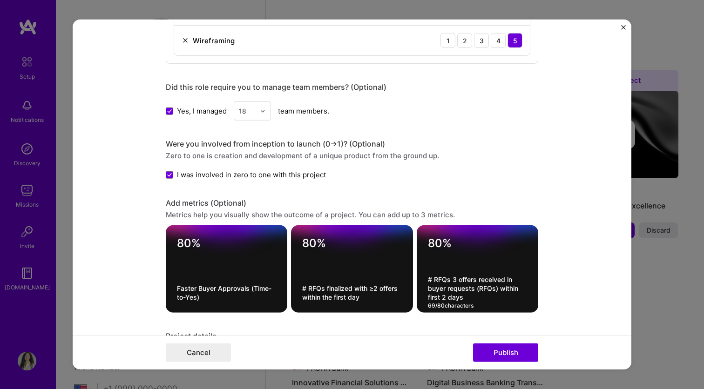
click at [482, 279] on textarea "# RFQs 3 offers received in buyer requests (RFQs) within first 2 days" at bounding box center [477, 288] width 99 height 27
click at [453, 279] on textarea "# RFQs 3 offers in buyer requests (RFQs) within first 2 days" at bounding box center [477, 288] width 99 height 27
paste textarea "received"
drag, startPoint x: 497, startPoint y: 289, endPoint x: 506, endPoint y: 278, distance: 14.2
click at [506, 278] on textarea "# RFQs received 3 offers in buyer requests (RFQs) within first 2 days" at bounding box center [477, 288] width 99 height 27
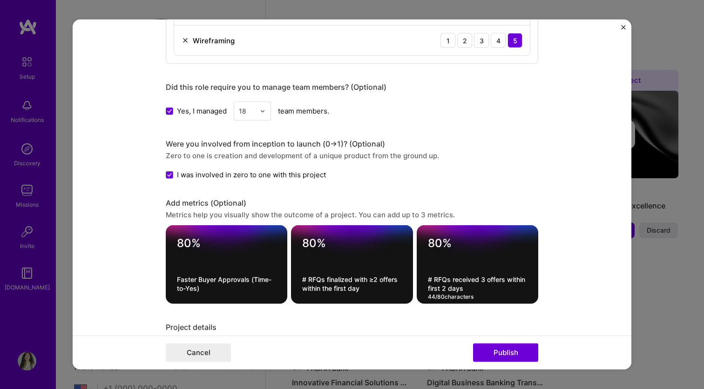
type textarea "# RFQs received 3 offers within first 2 days"
click at [343, 276] on textarea "# RFQs finalized with ≥2 offers within the first day" at bounding box center [351, 284] width 99 height 18
click at [362, 281] on textarea "# RFQs received with ≥2 offers within the first day" at bounding box center [351, 284] width 99 height 18
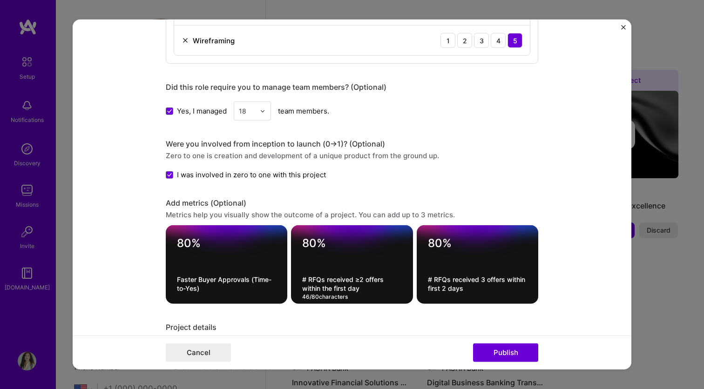
type textarea "# RFQs received ≥2 offers within the first day"
click at [466, 283] on textarea "# RFQs received 3 offers within first 2 days" at bounding box center [477, 284] width 99 height 18
click at [464, 280] on textarea "# RFQs received 3 offers within first 2 days" at bounding box center [477, 284] width 99 height 18
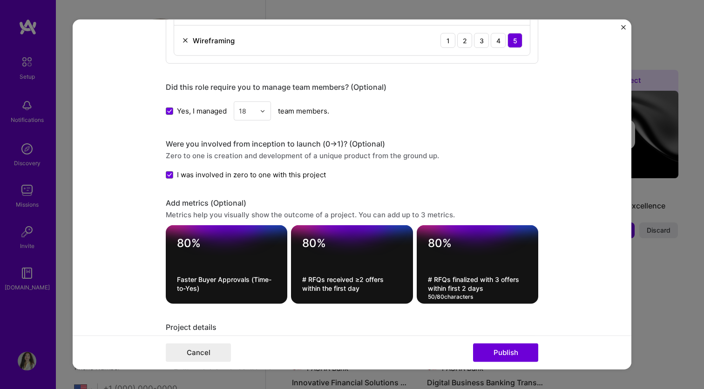
type textarea "# RFQs finalized with 3 offers within first 2 days"
drag, startPoint x: 191, startPoint y: 243, endPoint x: 179, endPoint y: 243, distance: 11.6
click at [179, 243] on textarea "80%" at bounding box center [226, 245] width 99 height 18
type textarea "98%"
drag, startPoint x: 202, startPoint y: 288, endPoint x: 176, endPoint y: 281, distance: 27.4
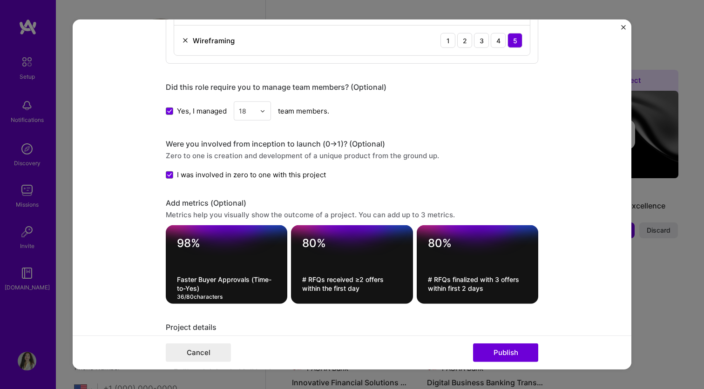
click at [176, 281] on div "98% Faster Buyer Approvals (Time-to-Yes) 36 / 80 characters" at bounding box center [226, 264] width 121 height 79
paste textarea "Time-to-Yes for buyers through automated supplier matching & price comparison"
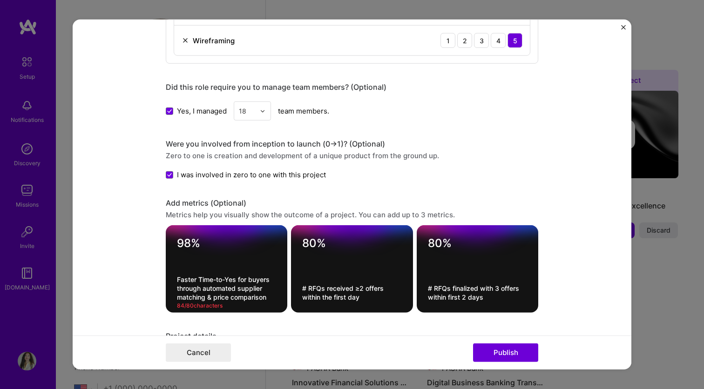
drag, startPoint x: 206, startPoint y: 295, endPoint x: 268, endPoint y: 295, distance: 61.9
click at [268, 295] on textarea "Faster Time-to-Yes for buyers through automated supplier matching & price compa…" at bounding box center [226, 288] width 99 height 27
drag, startPoint x: 232, startPoint y: 295, endPoint x: 270, endPoint y: 282, distance: 40.3
click at [270, 282] on textarea "Faster Time-to-Yes for buyers through automated supplier matching" at bounding box center [226, 288] width 99 height 27
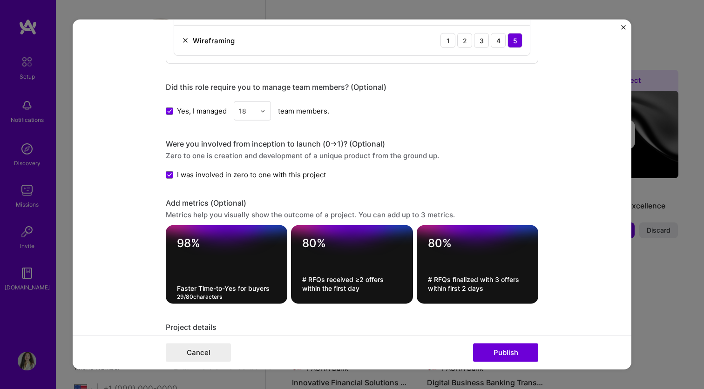
type textarea "Faster Time-to-Yes for buyers"
click at [377, 300] on div "80% # RFQs received ≥2 offers within the first day" at bounding box center [351, 264] width 121 height 79
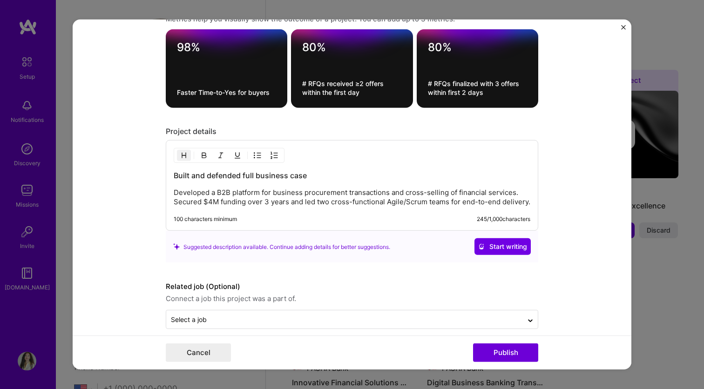
scroll to position [1594, 0]
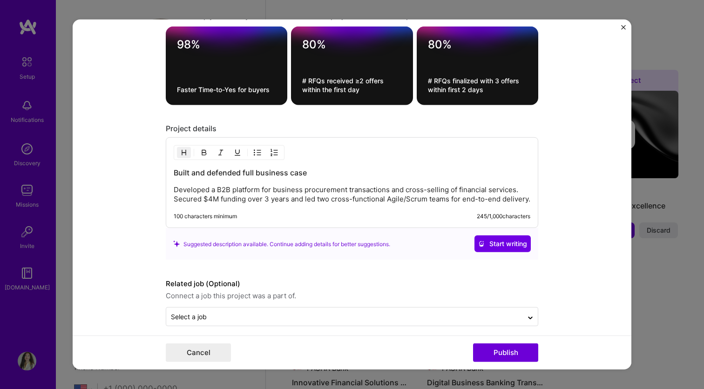
click at [322, 188] on p "Developed a B2B platform for business procurement transactions and cross-sellin…" at bounding box center [352, 194] width 356 height 19
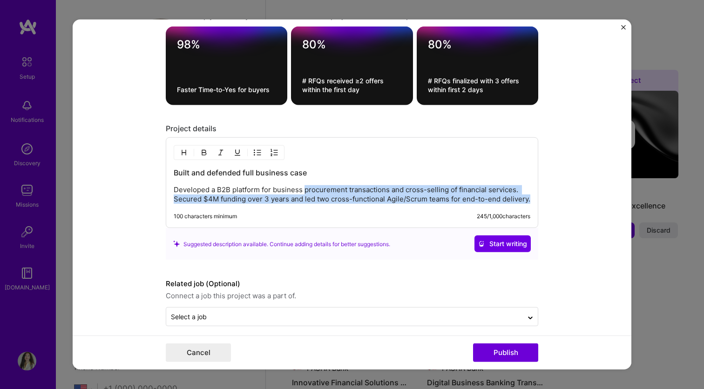
drag, startPoint x: 322, startPoint y: 188, endPoint x: 336, endPoint y: 220, distance: 34.0
click at [337, 220] on div "Built and defended full business case Developed a B2B platform for business pro…" at bounding box center [352, 182] width 372 height 91
click at [317, 195] on p "Developed a B2B platform for business procurement transactions and cross-sellin…" at bounding box center [352, 194] width 356 height 19
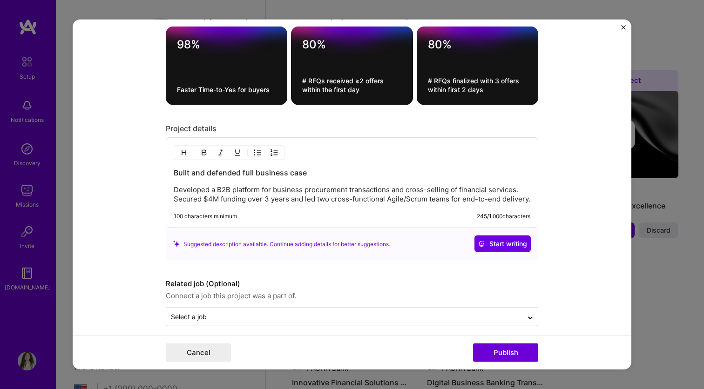
click at [508, 193] on p "Developed a B2B platform for business procurement transactions and cross-sellin…" at bounding box center [352, 194] width 356 height 19
click at [529, 203] on p "Developed a B2B platform for business procurement transactions and cross-sellin…" at bounding box center [352, 194] width 356 height 19
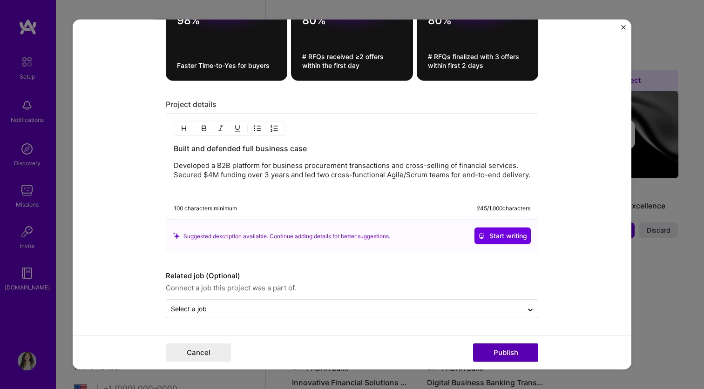
click at [489, 353] on button "Publish" at bounding box center [505, 352] width 65 height 19
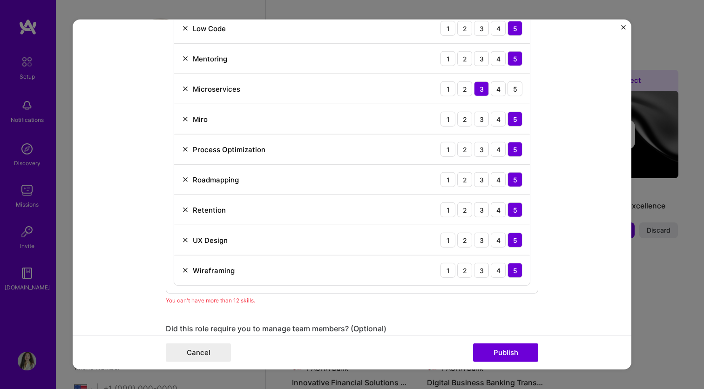
scroll to position [1160, 0]
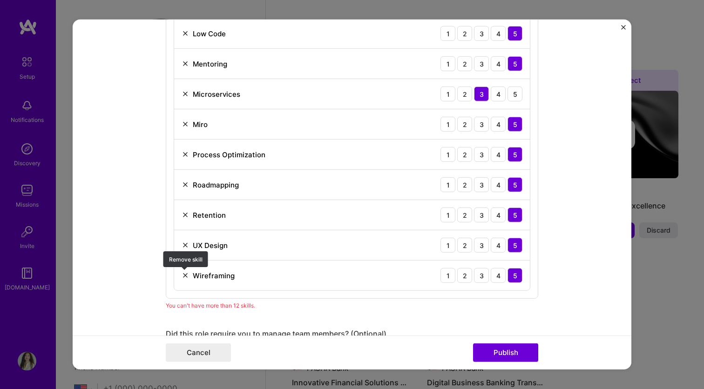
click at [185, 275] on img at bounding box center [184, 275] width 7 height 7
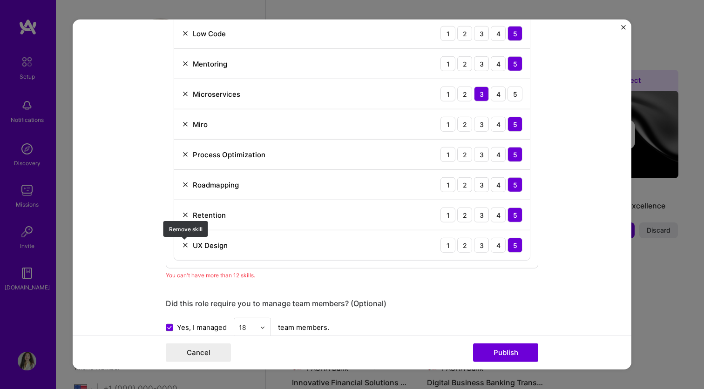
click at [185, 245] on img at bounding box center [184, 245] width 7 height 7
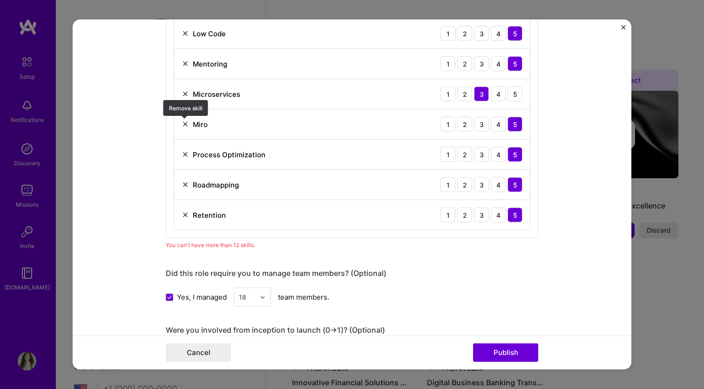
click at [185, 126] on img at bounding box center [184, 124] width 7 height 7
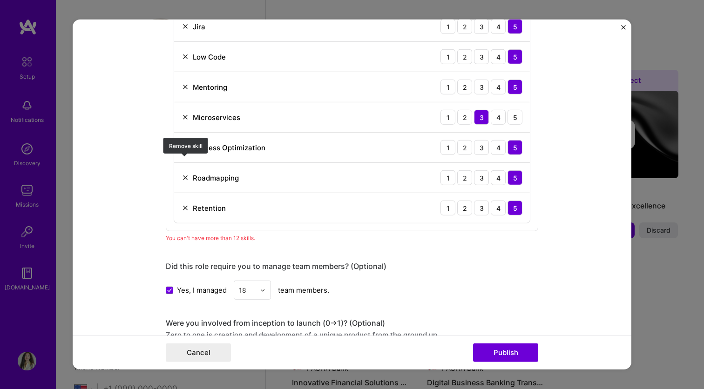
scroll to position [1115, 0]
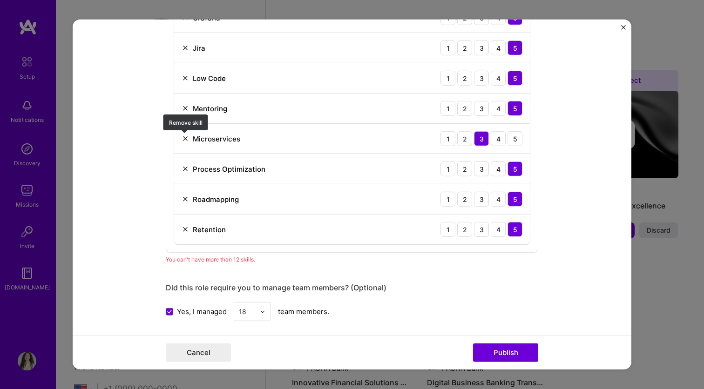
click at [185, 139] on img at bounding box center [184, 138] width 7 height 7
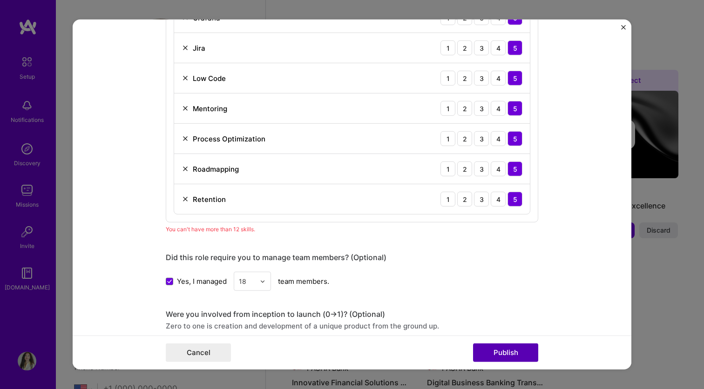
click at [504, 354] on button "Publish" at bounding box center [505, 352] width 65 height 19
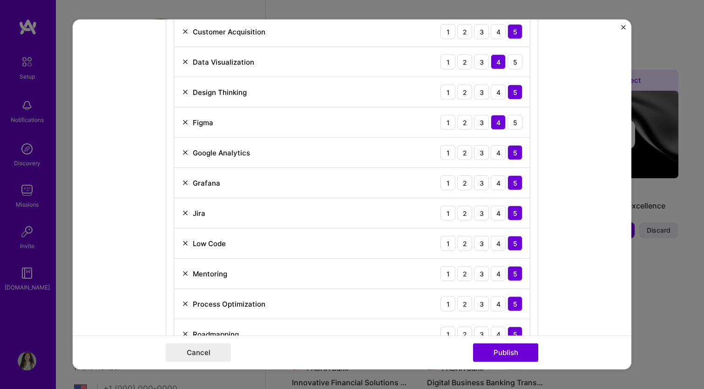
scroll to position [951, 0]
click at [183, 152] on img at bounding box center [184, 151] width 7 height 7
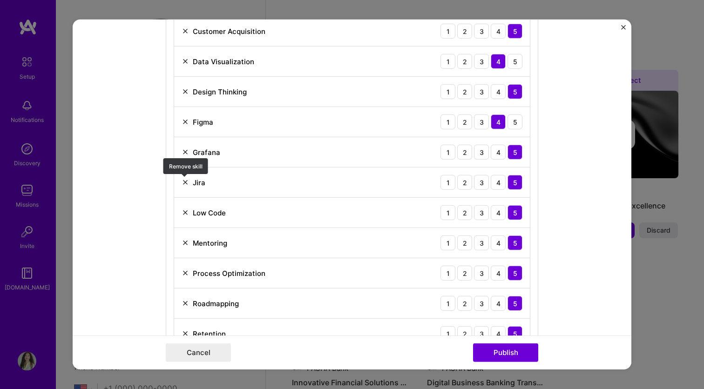
click at [187, 184] on img at bounding box center [184, 182] width 7 height 7
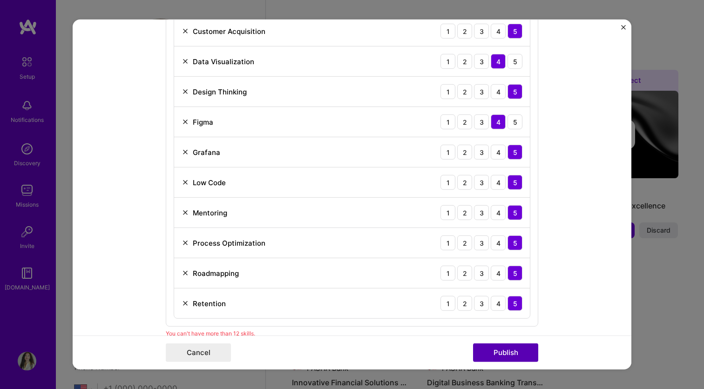
click at [504, 351] on button "Publish" at bounding box center [505, 352] width 65 height 19
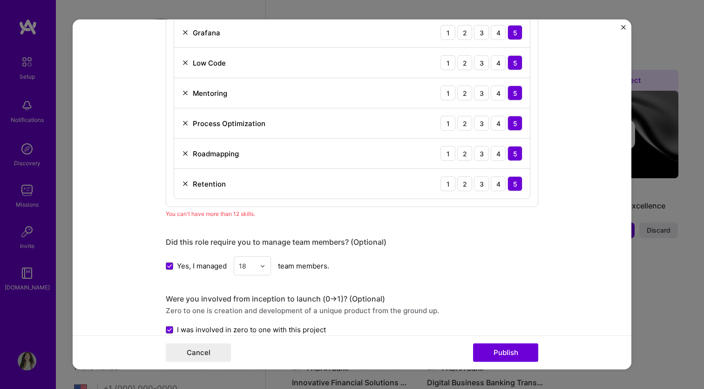
scroll to position [924, 0]
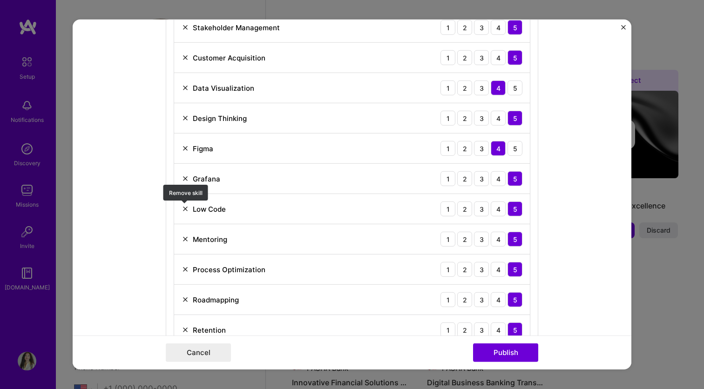
click at [185, 208] on img at bounding box center [184, 208] width 7 height 7
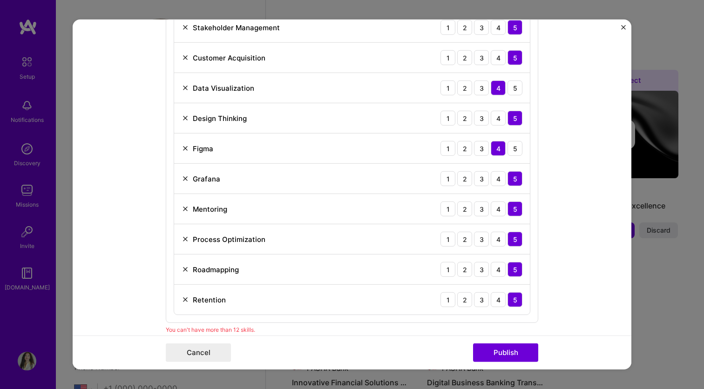
click at [182, 120] on img at bounding box center [184, 117] width 7 height 7
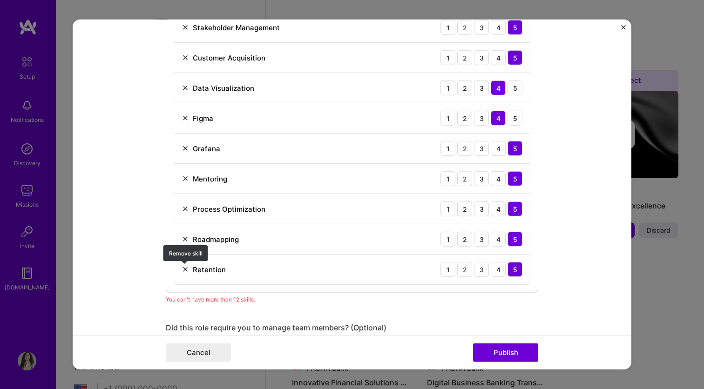
click at [185, 269] on img at bounding box center [184, 269] width 7 height 7
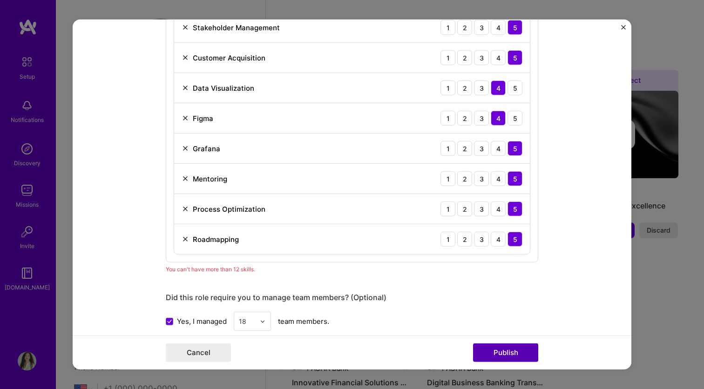
click at [503, 355] on button "Publish" at bounding box center [505, 352] width 65 height 19
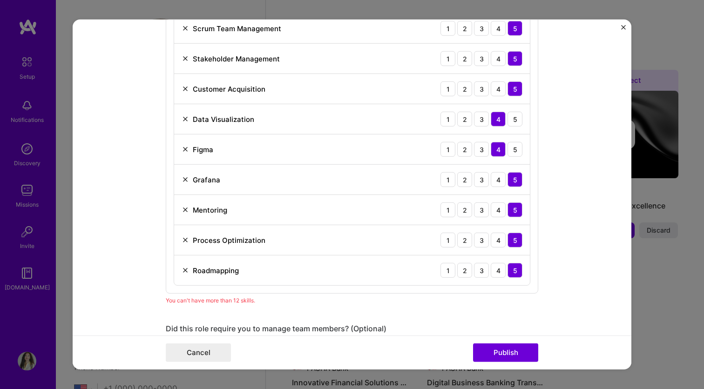
scroll to position [915, 0]
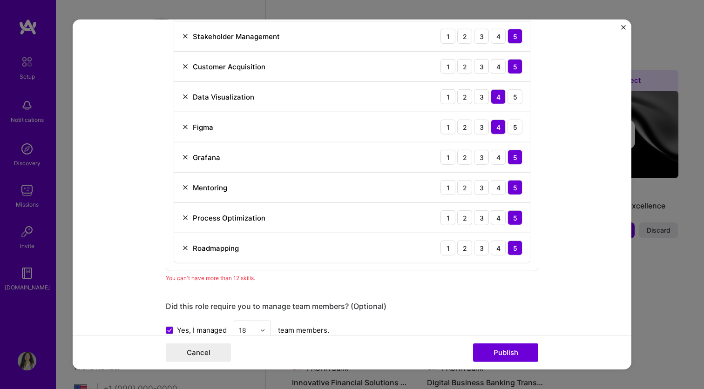
click at [186, 218] on img at bounding box center [184, 217] width 7 height 7
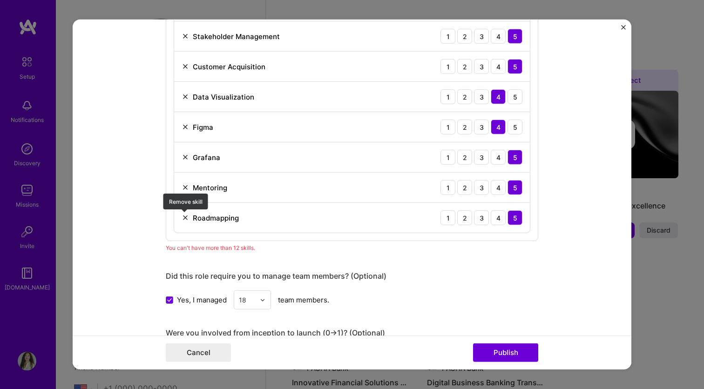
click at [186, 217] on img at bounding box center [184, 217] width 7 height 7
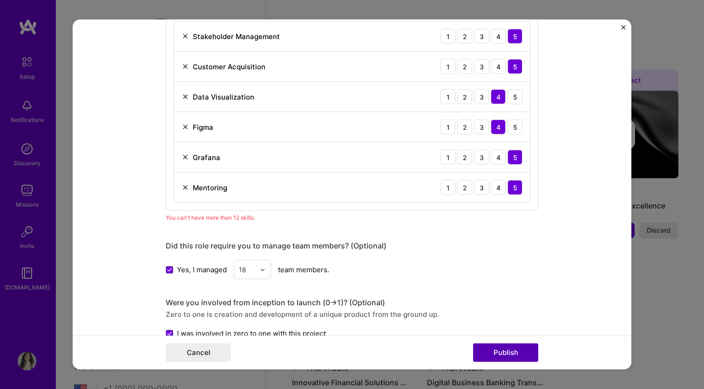
click at [496, 353] on button "Publish" at bounding box center [505, 352] width 65 height 19
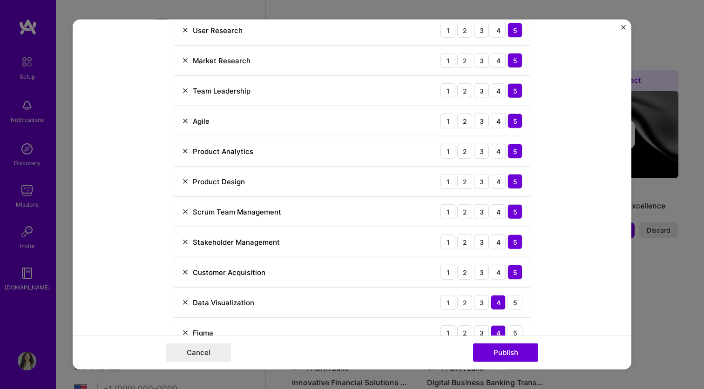
scroll to position [671, 0]
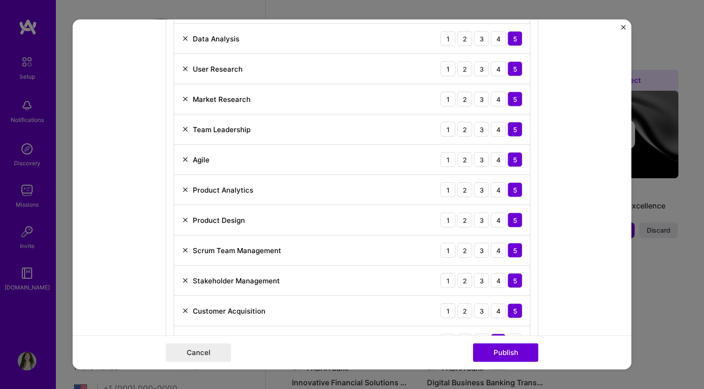
click at [183, 161] on img at bounding box center [184, 159] width 7 height 7
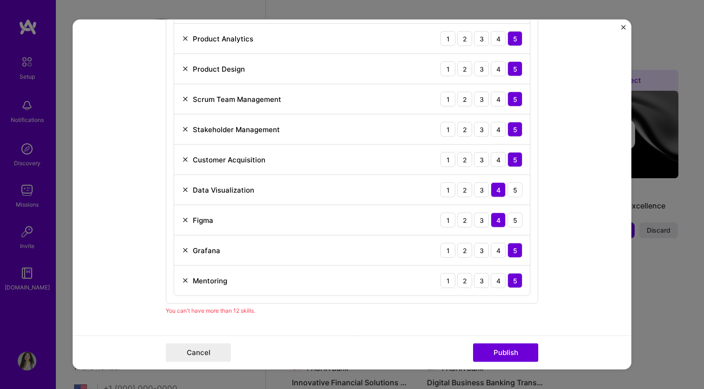
scroll to position [834, 0]
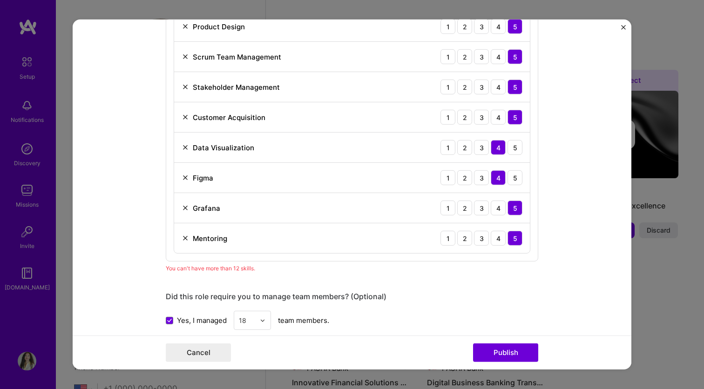
click at [183, 58] on img at bounding box center [184, 56] width 7 height 7
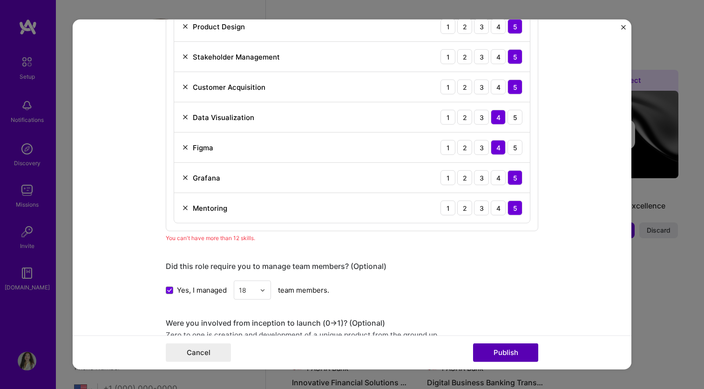
click at [500, 349] on button "Publish" at bounding box center [505, 352] width 65 height 19
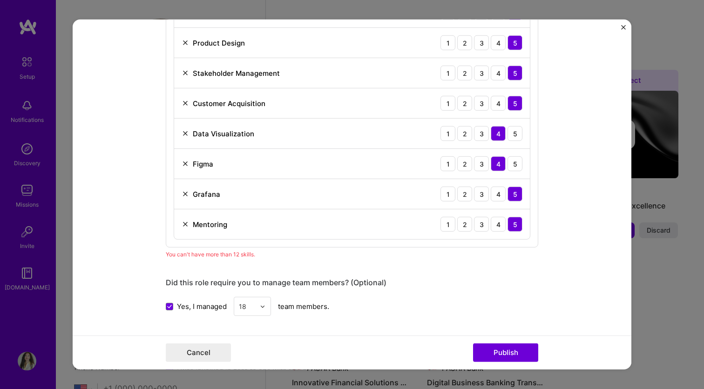
scroll to position [828, 0]
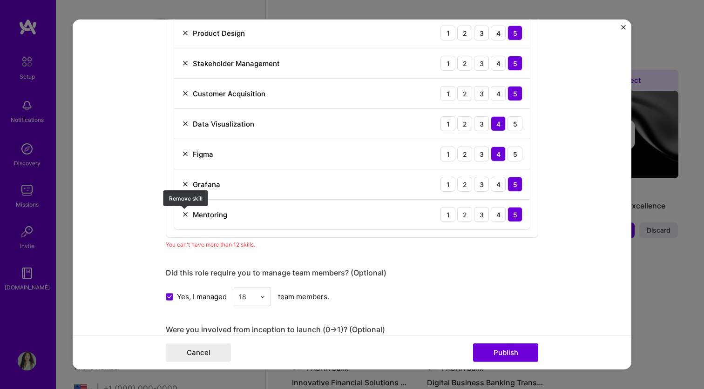
click at [187, 213] on img at bounding box center [184, 214] width 7 height 7
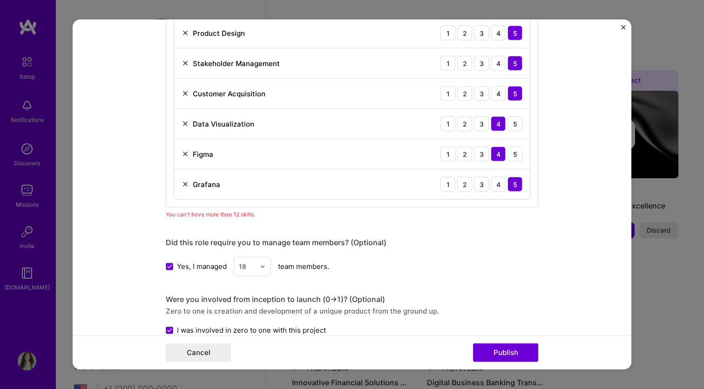
click at [184, 155] on img at bounding box center [184, 153] width 7 height 7
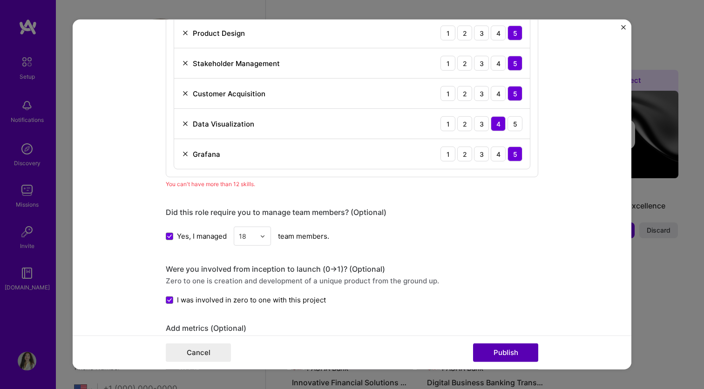
click at [503, 351] on button "Publish" at bounding box center [505, 352] width 65 height 19
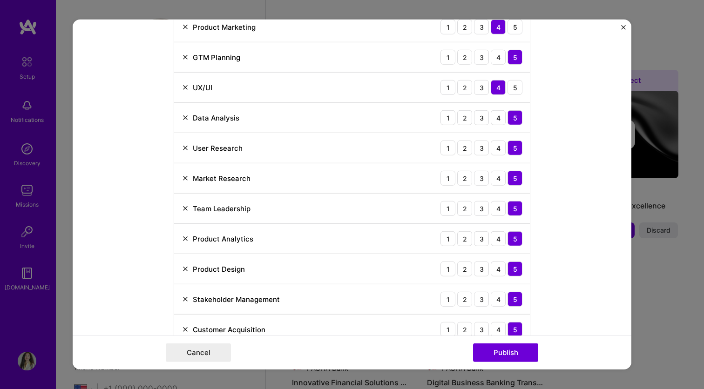
scroll to position [580, 0]
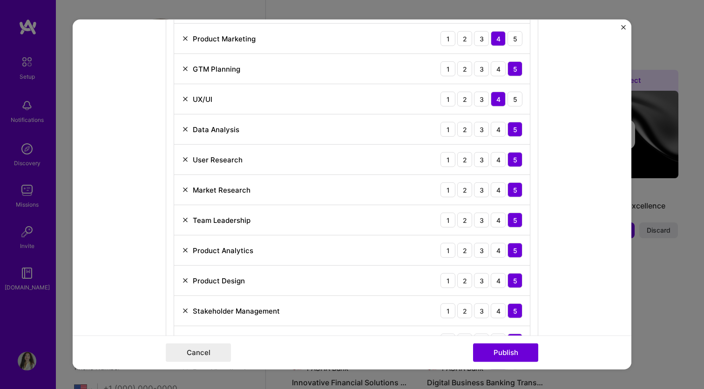
click at [183, 70] on img at bounding box center [184, 68] width 7 height 7
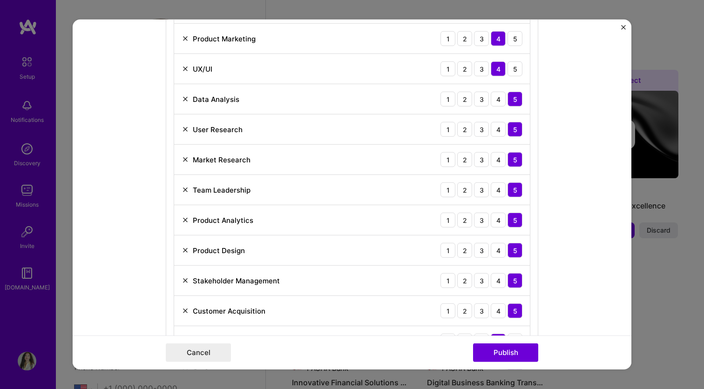
click at [185, 42] on img at bounding box center [184, 38] width 7 height 7
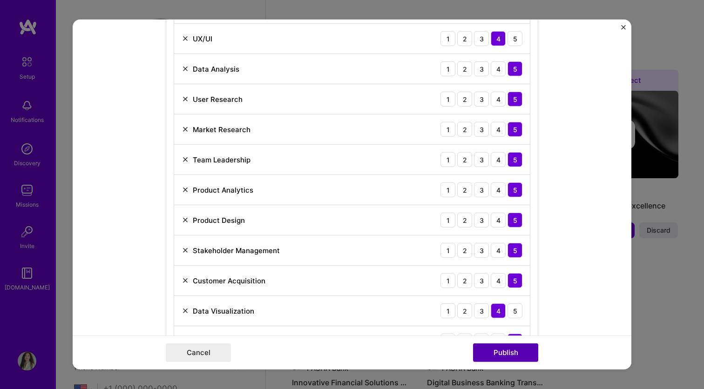
click at [492, 356] on button "Publish" at bounding box center [505, 352] width 65 height 19
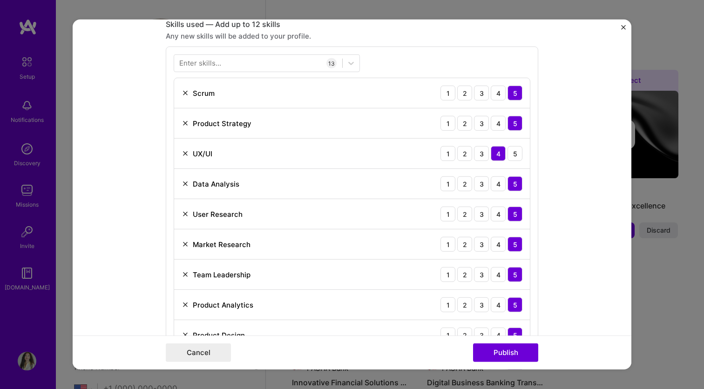
scroll to position [451, 0]
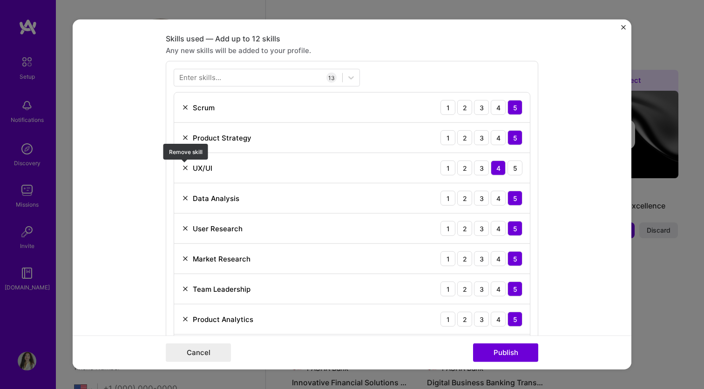
click at [187, 167] on img at bounding box center [184, 167] width 7 height 7
click at [183, 111] on img at bounding box center [184, 107] width 7 height 7
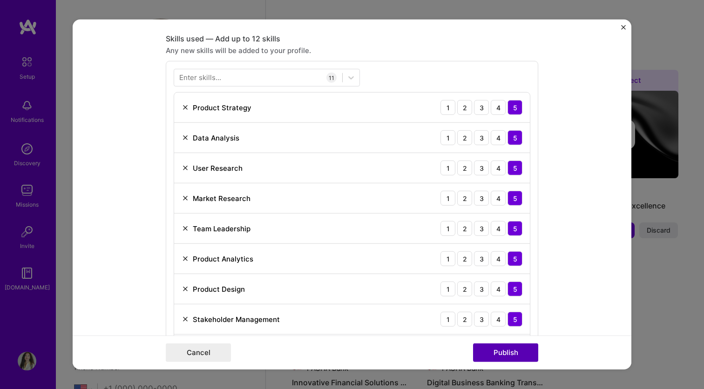
click at [493, 350] on button "Publish" at bounding box center [505, 352] width 65 height 19
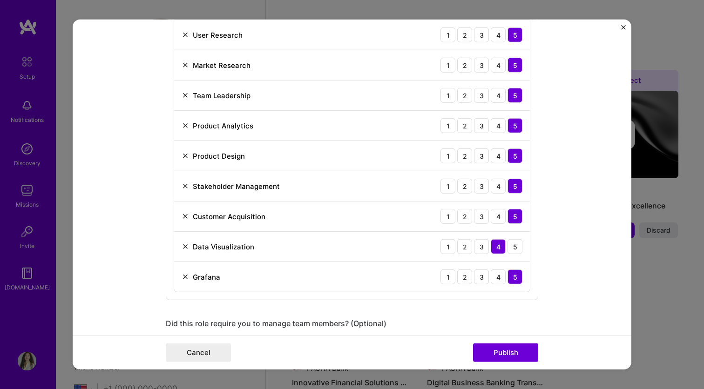
scroll to position [0, 0]
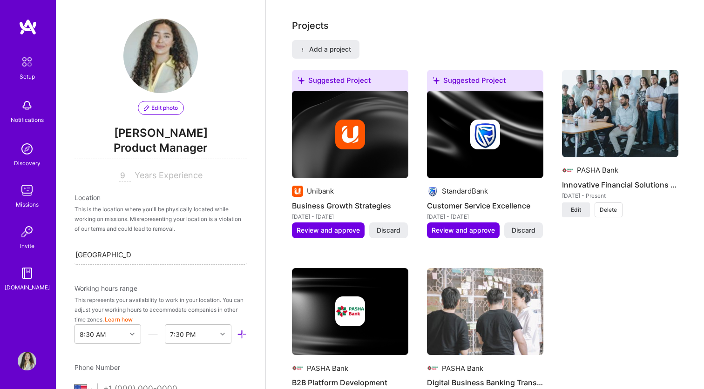
click at [376, 296] on div at bounding box center [350, 311] width 116 height 30
